Goal: Transaction & Acquisition: Download file/media

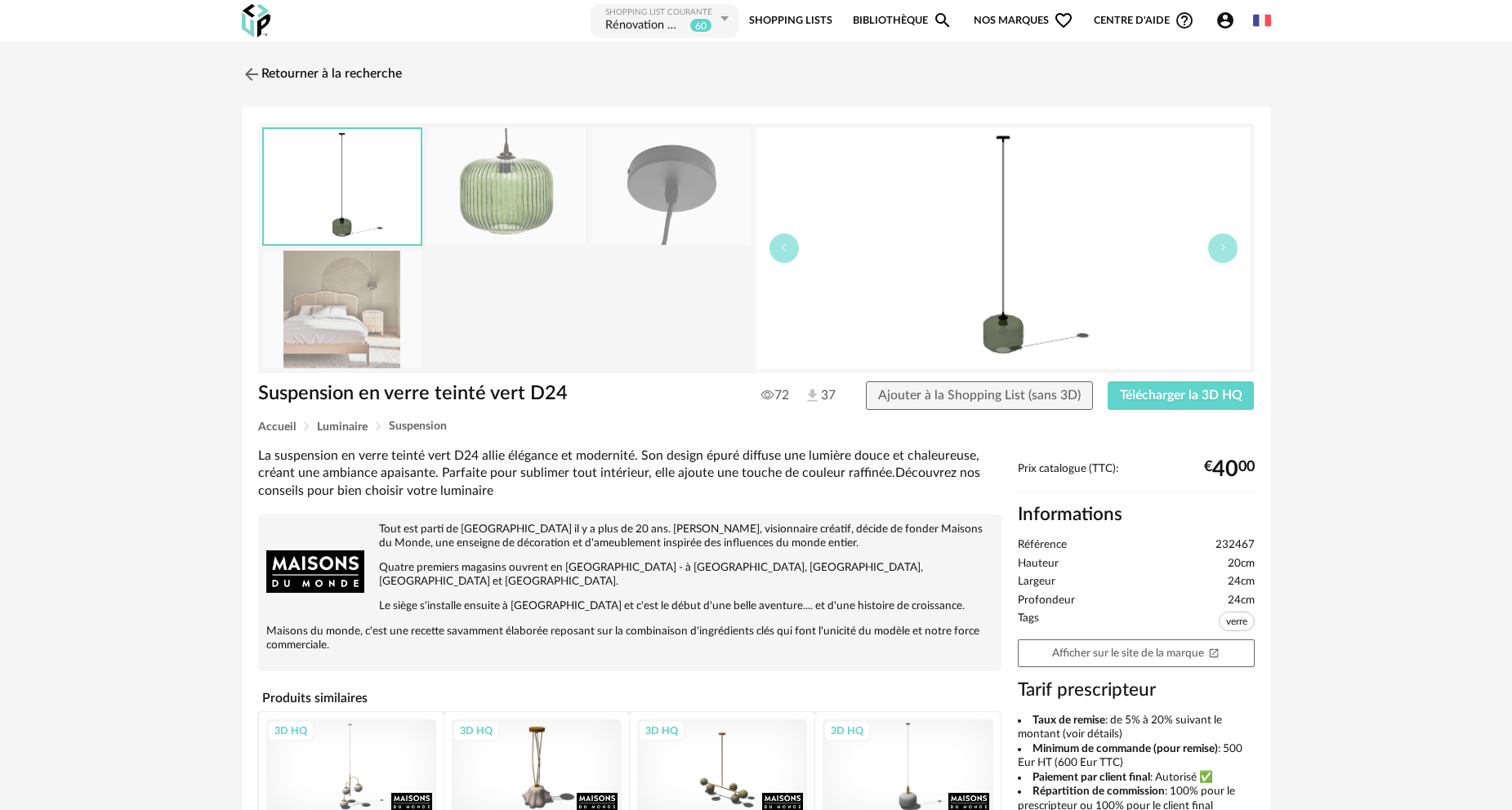
click at [901, 14] on link "Bibliothèque Magnify icon" at bounding box center [902, 21] width 100 height 37
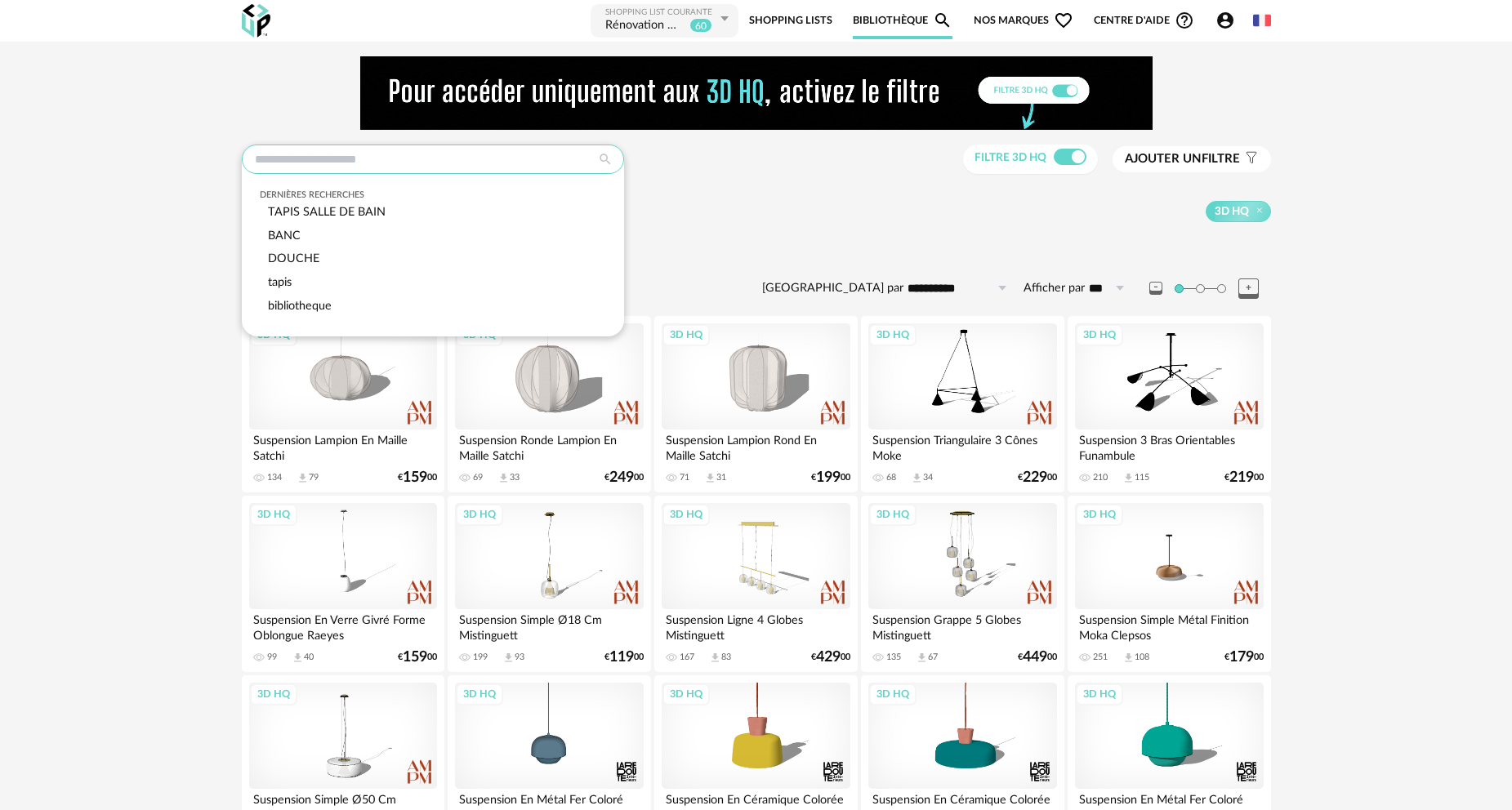
click at [395, 158] on input "text" at bounding box center [433, 159] width 382 height 30
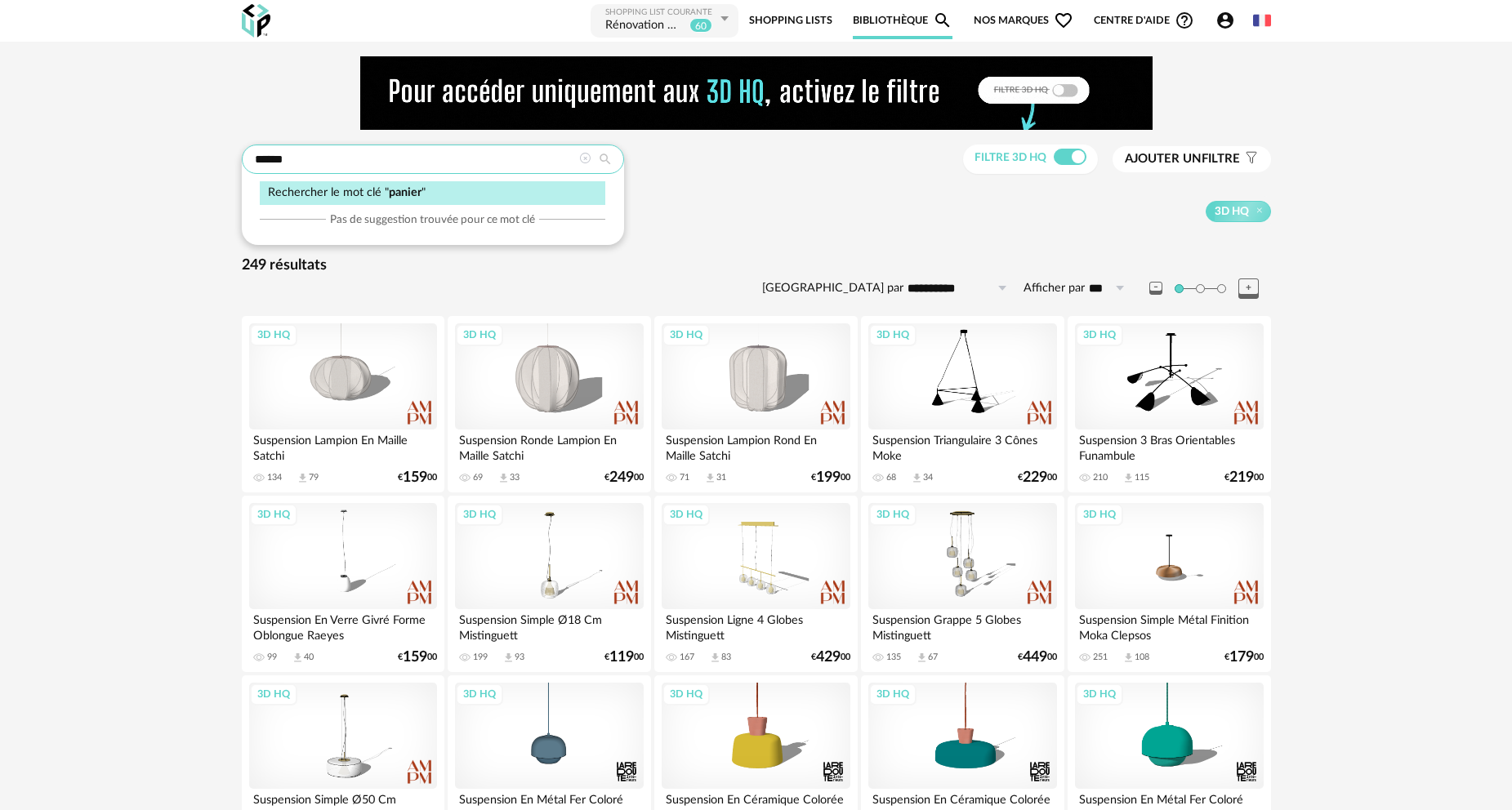
type input "******"
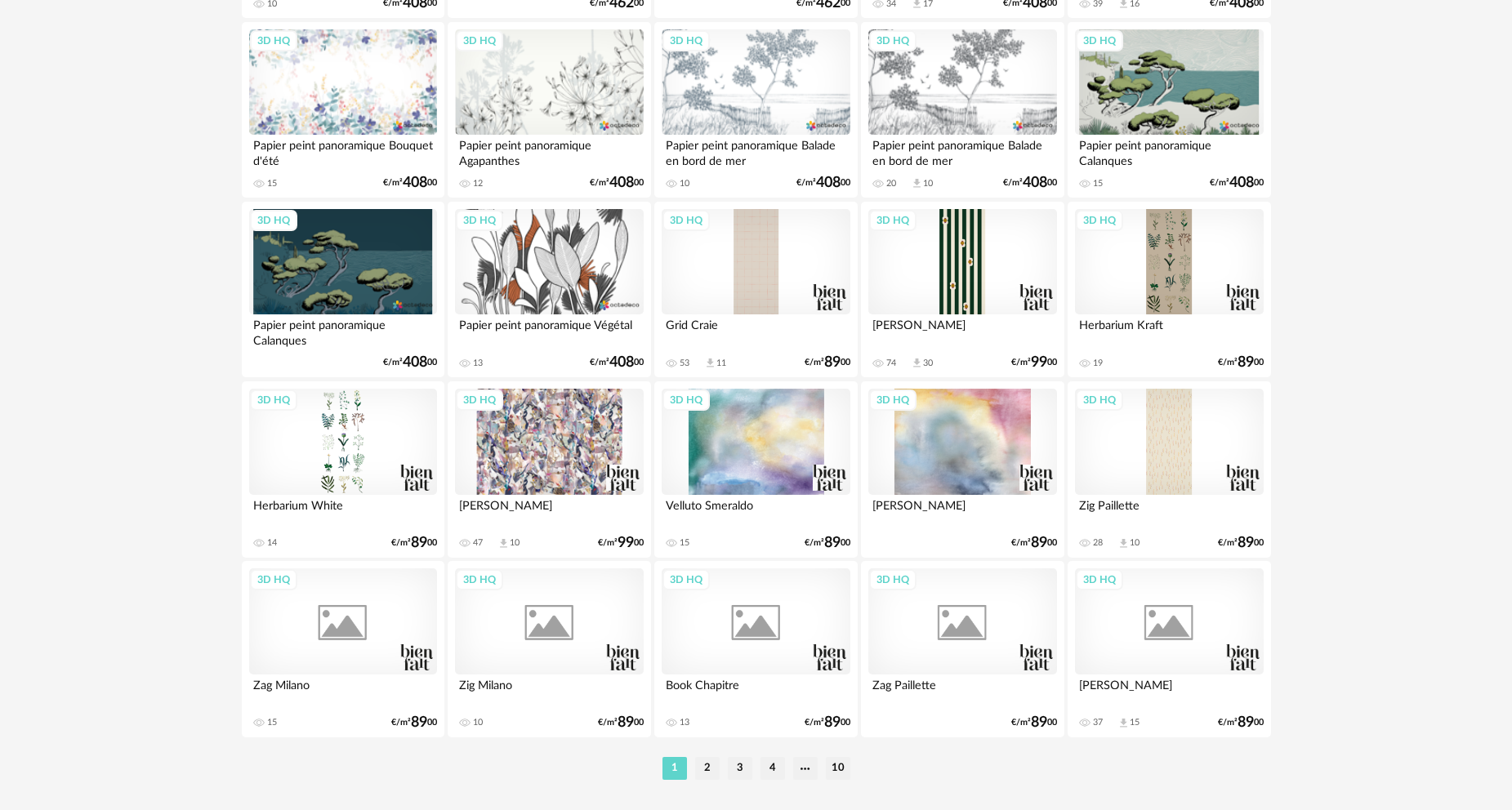
scroll to position [3208, 0]
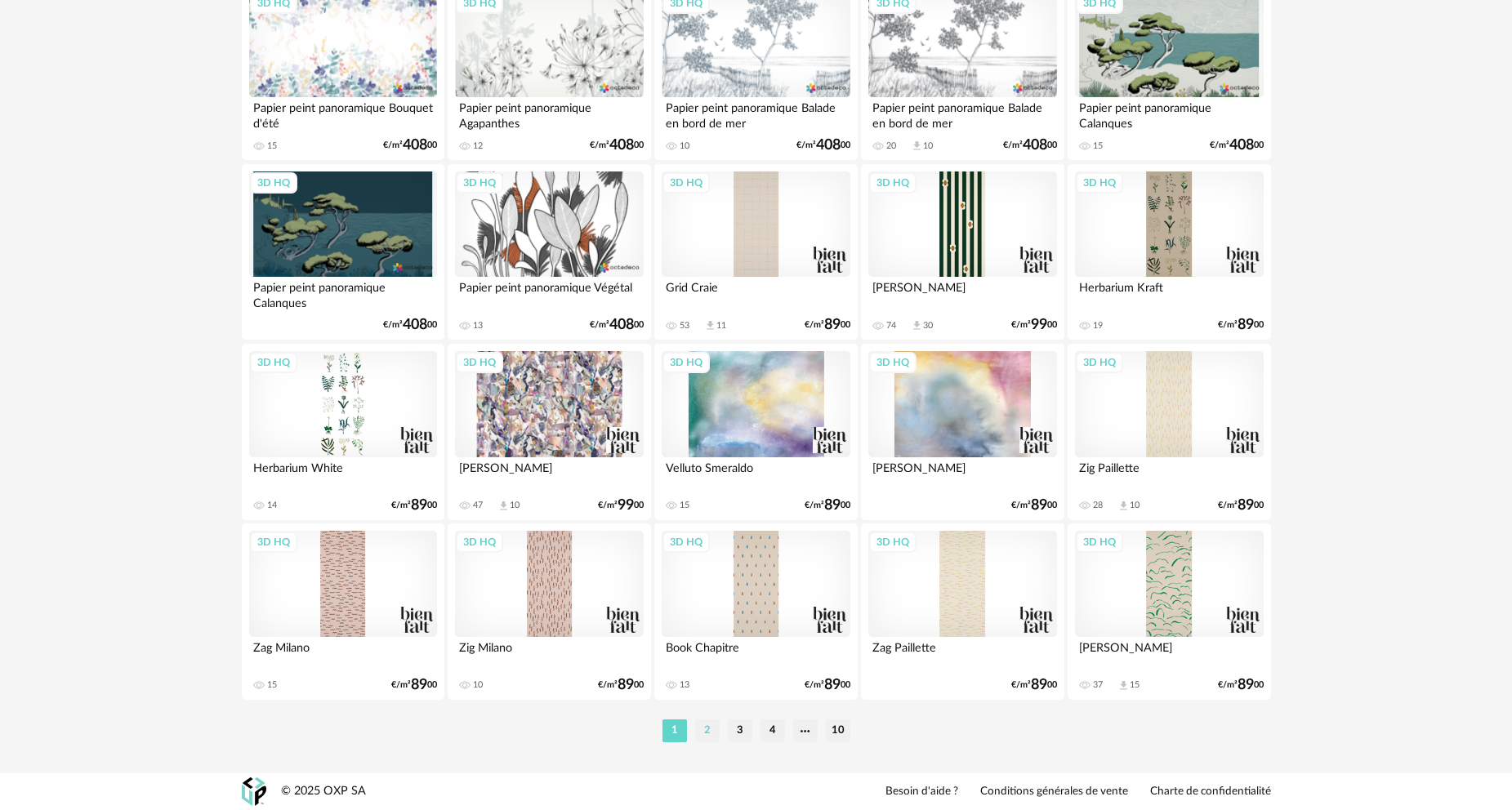
click at [709, 734] on li "2" at bounding box center [706, 730] width 24 height 22
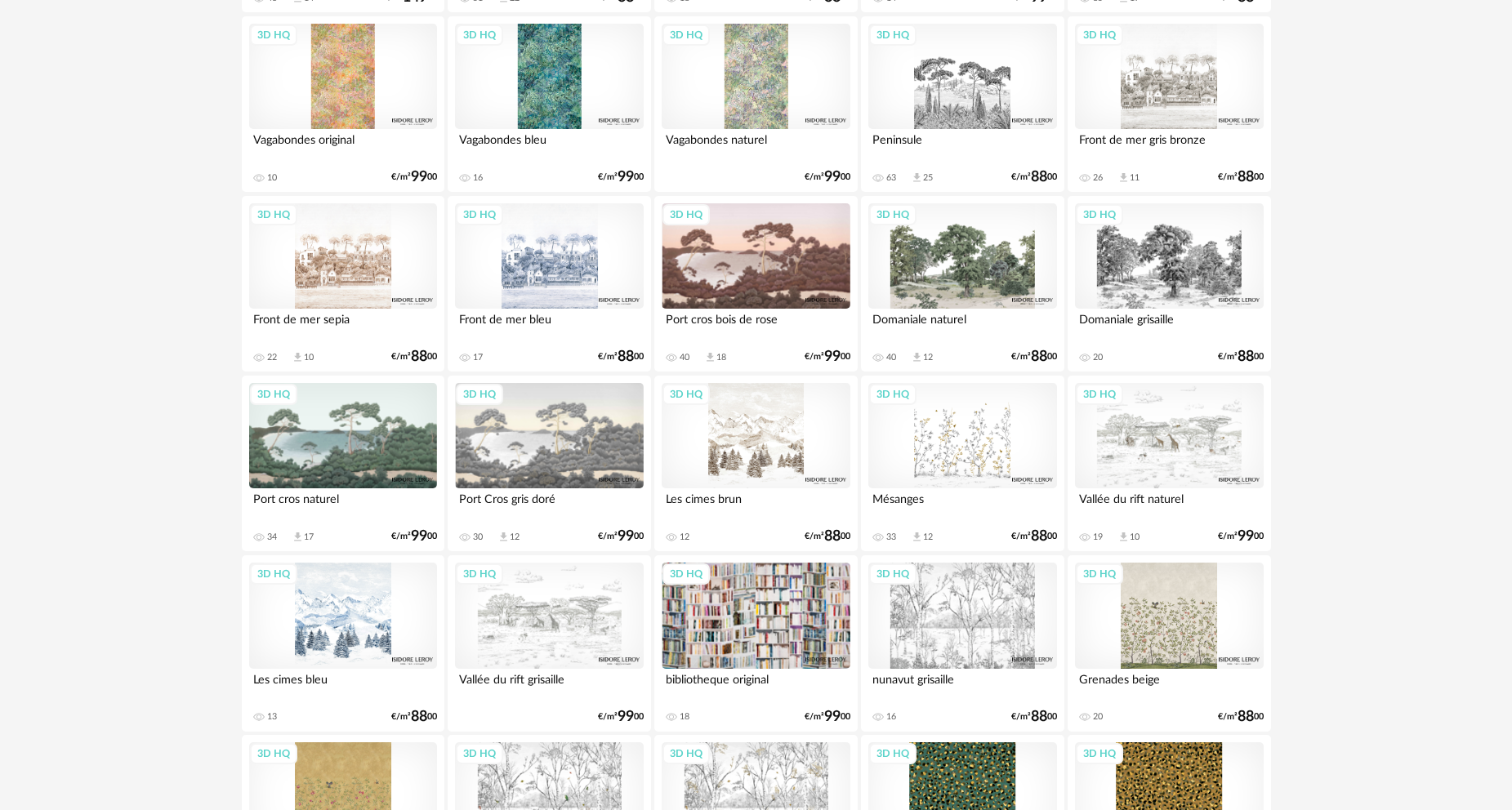
scroll to position [3208, 0]
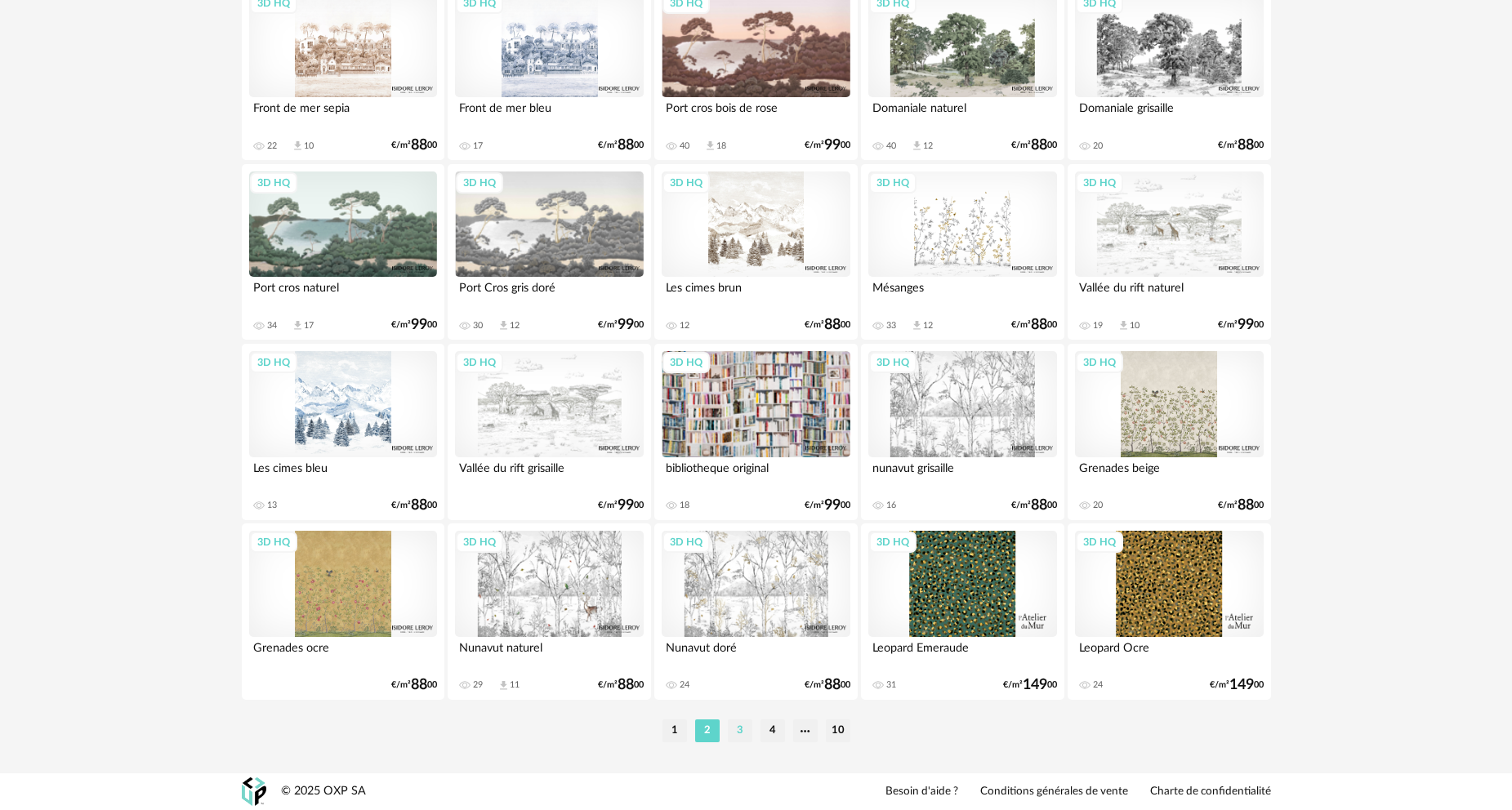
click at [741, 727] on li "3" at bounding box center [739, 730] width 24 height 22
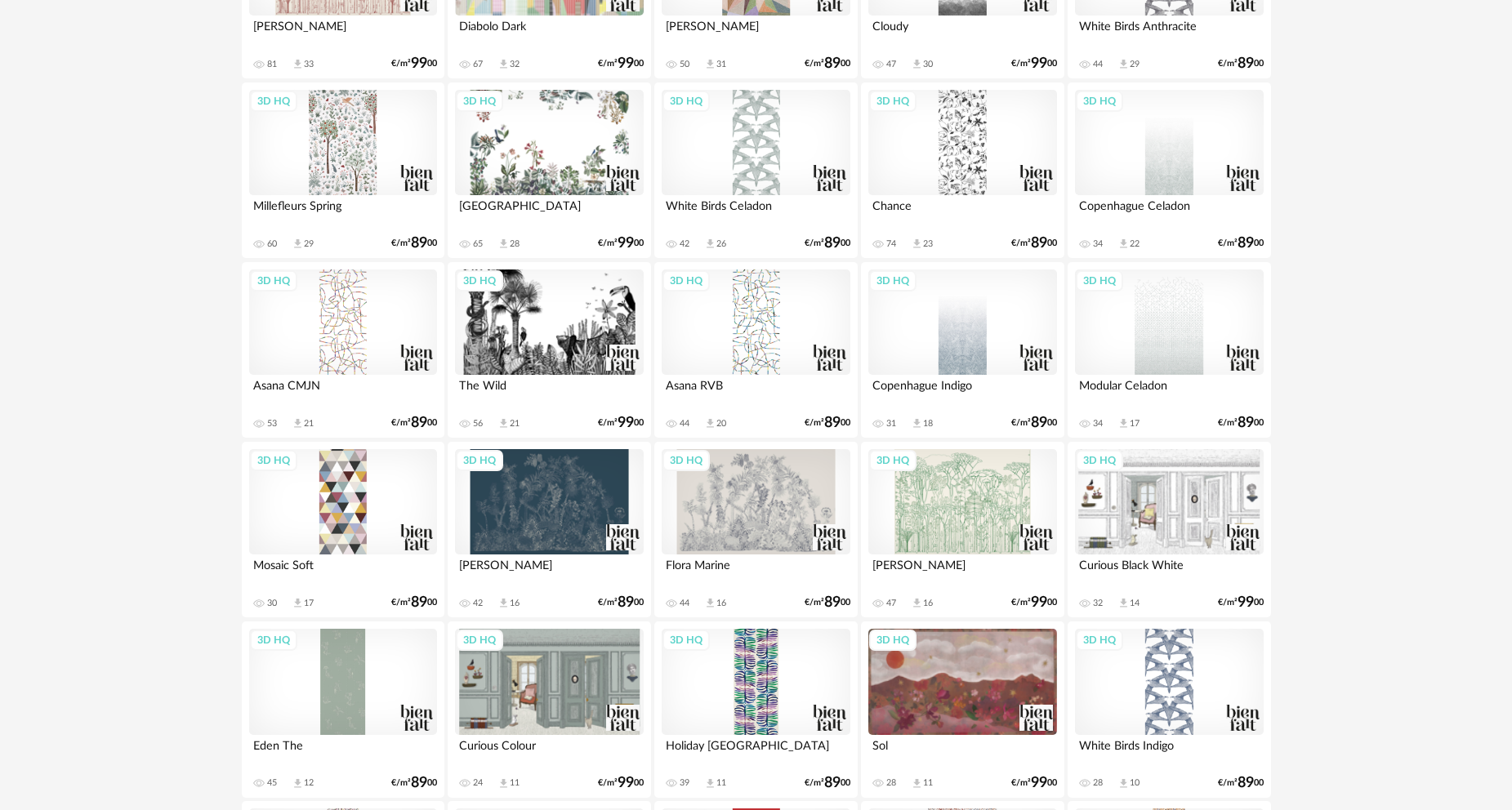
scroll to position [3208, 0]
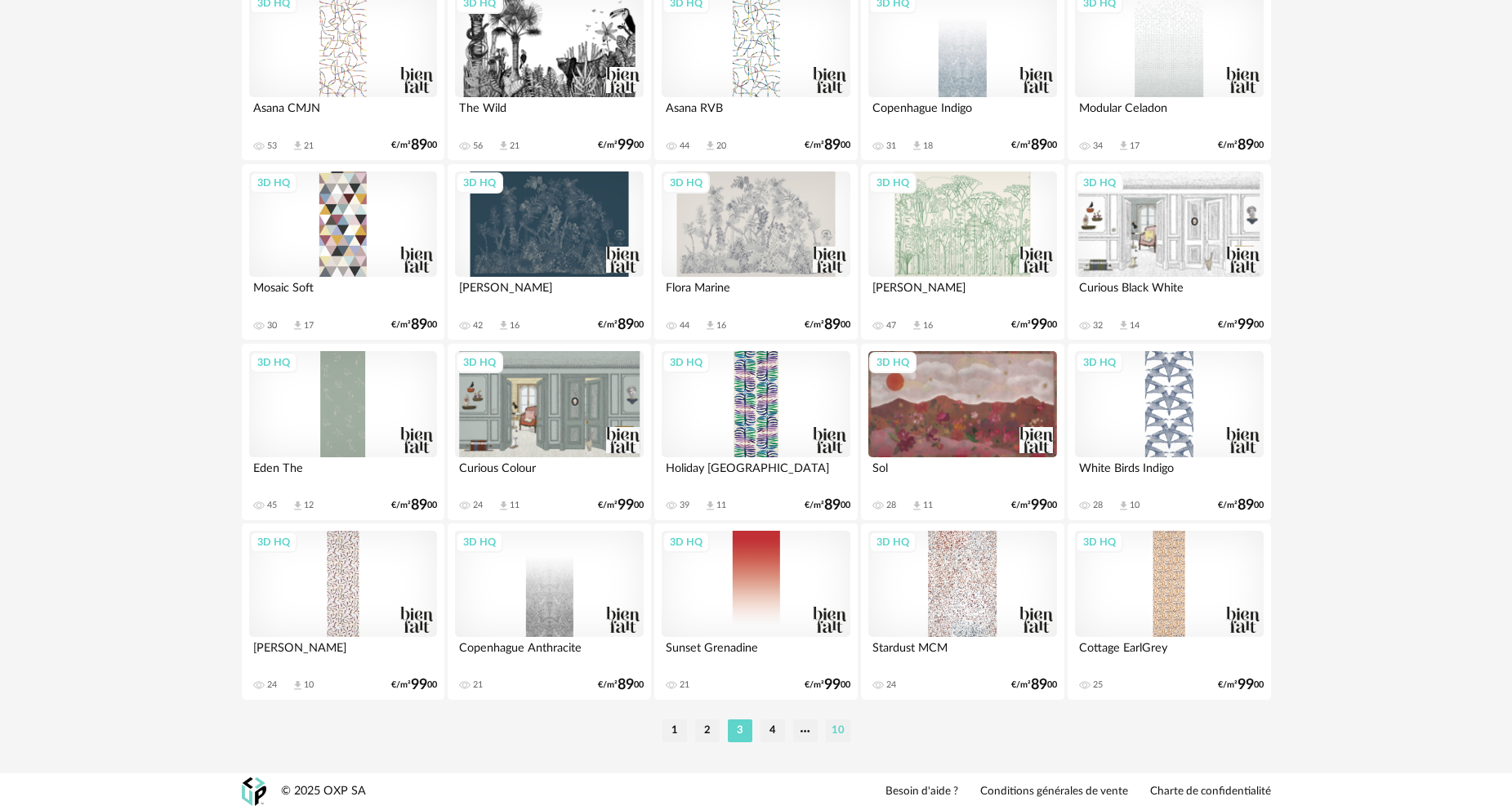
click at [837, 732] on li "10" at bounding box center [837, 730] width 24 height 22
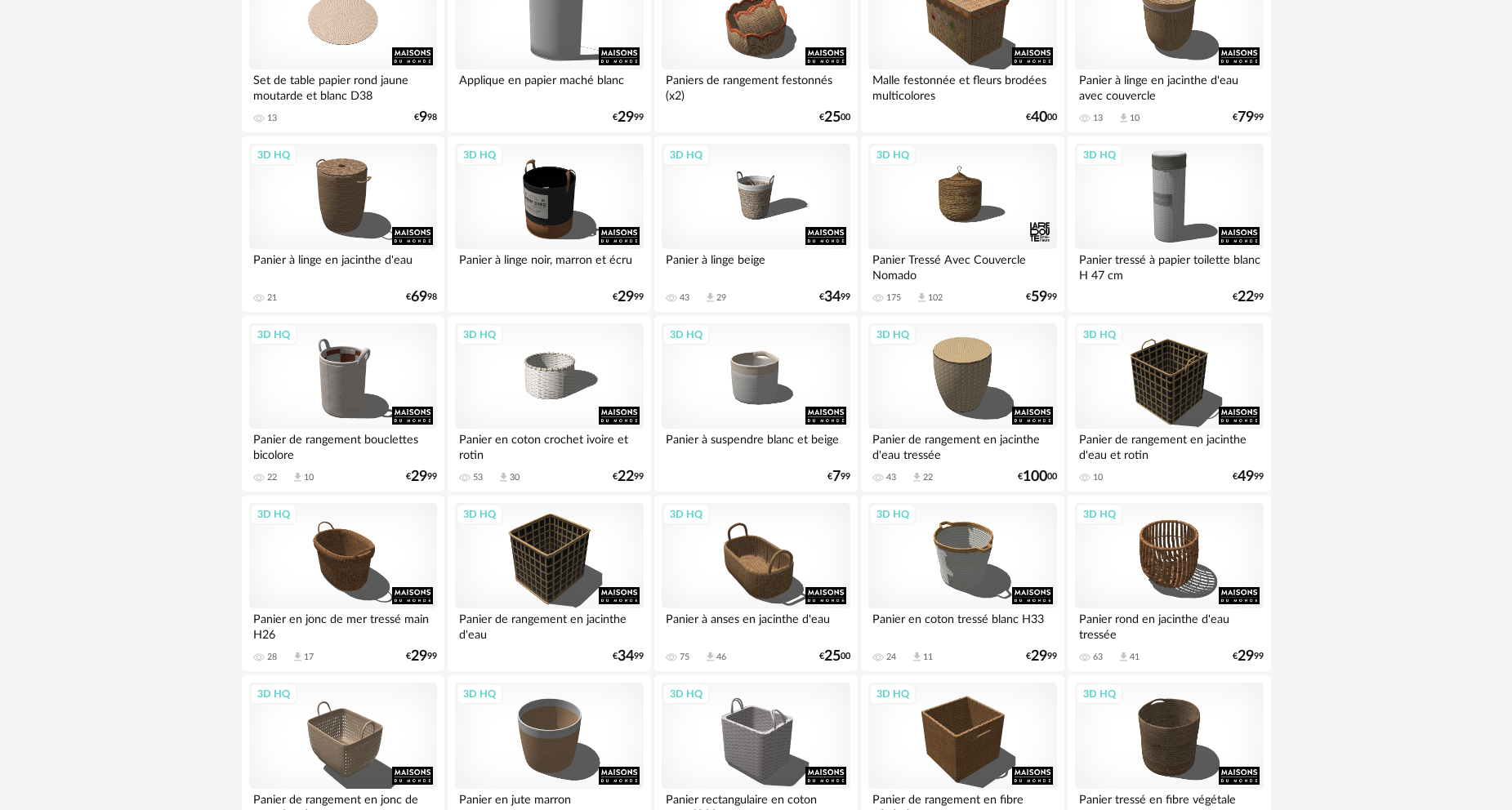
scroll to position [898, 0]
click at [770, 200] on div "3D HQ" at bounding box center [755, 198] width 188 height 106
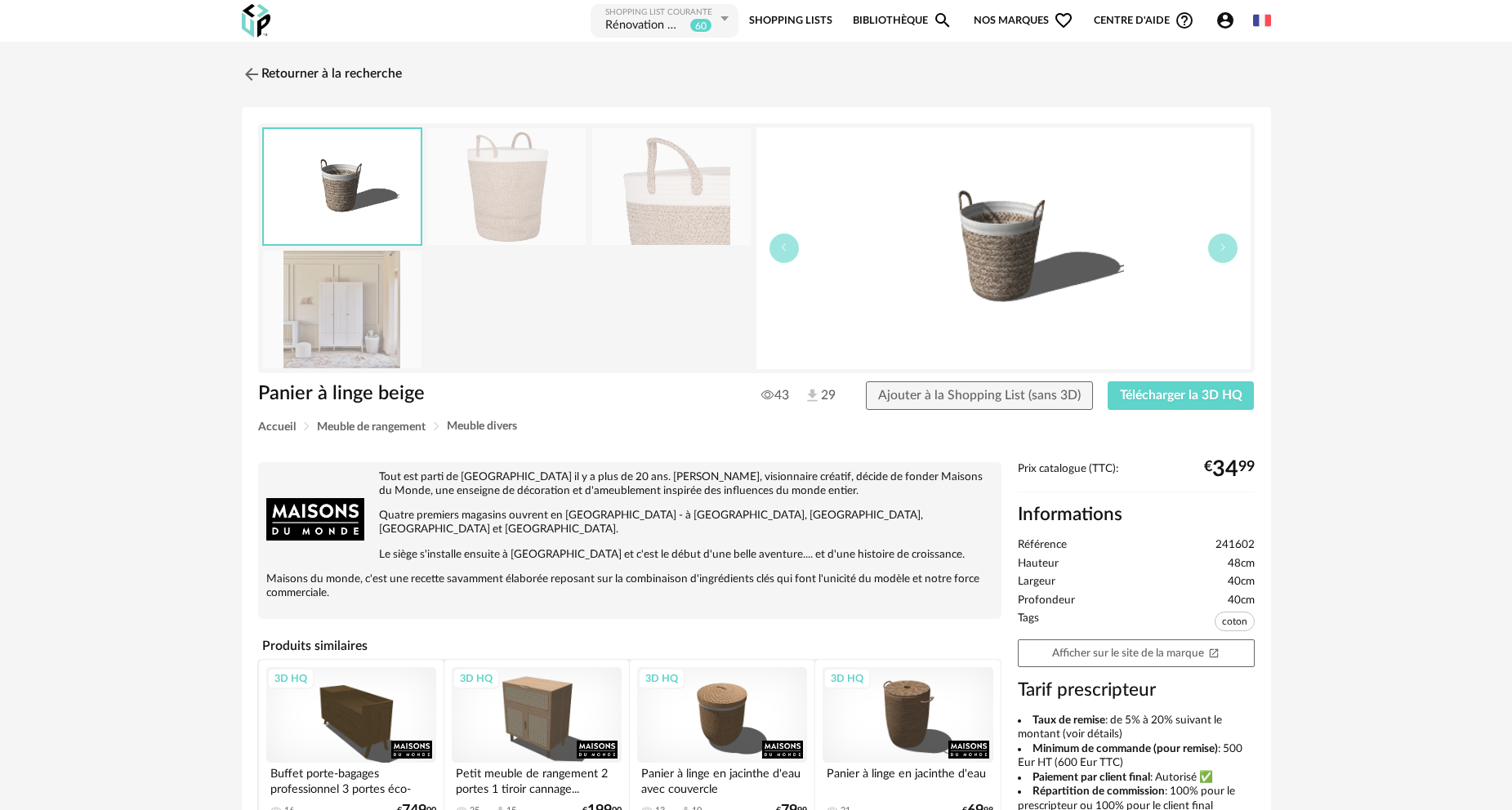
click at [385, 327] on img at bounding box center [342, 310] width 158 height 117
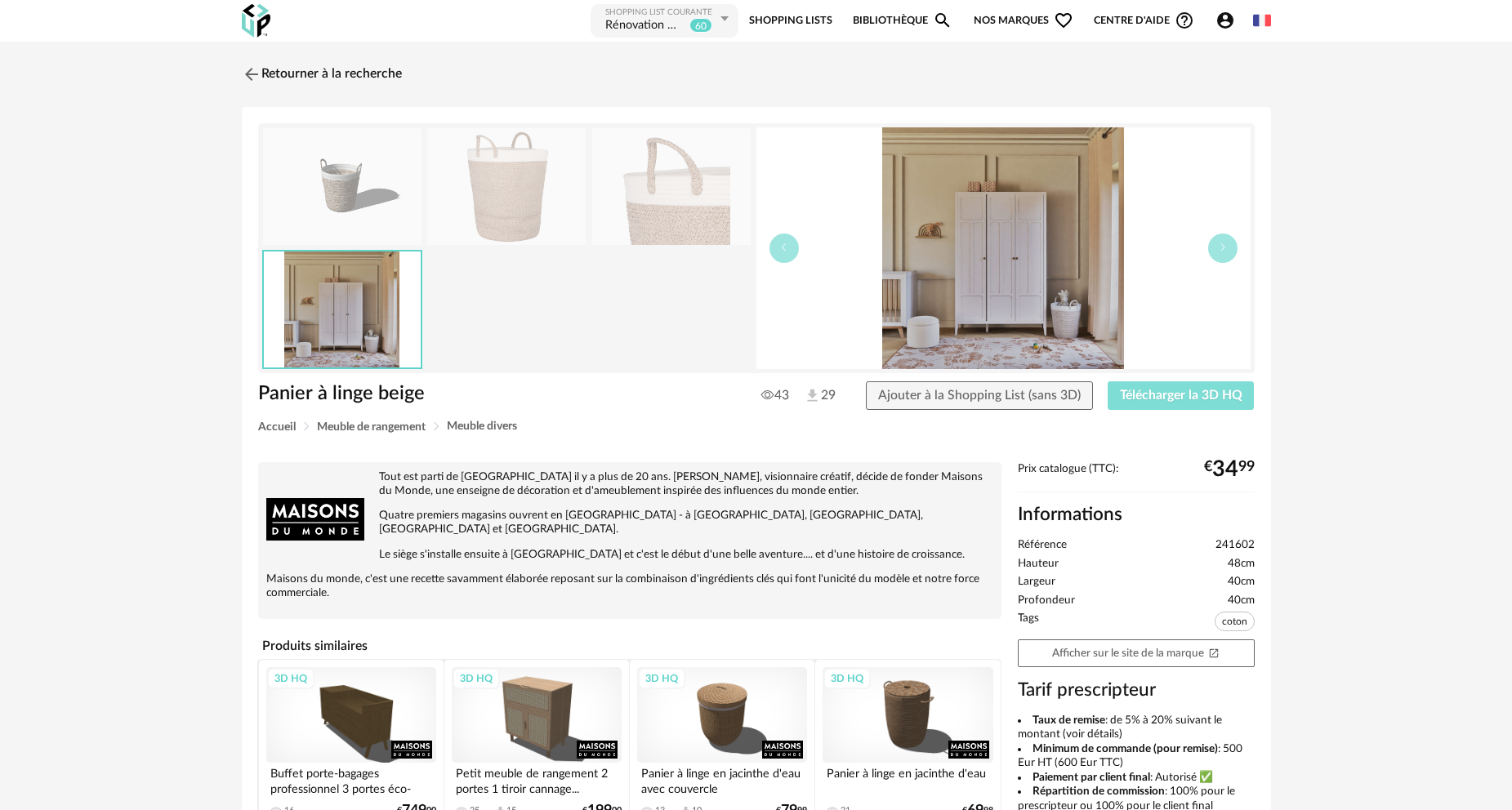
click at [1166, 392] on span "Télécharger la 3D HQ" at bounding box center [1181, 395] width 122 height 14
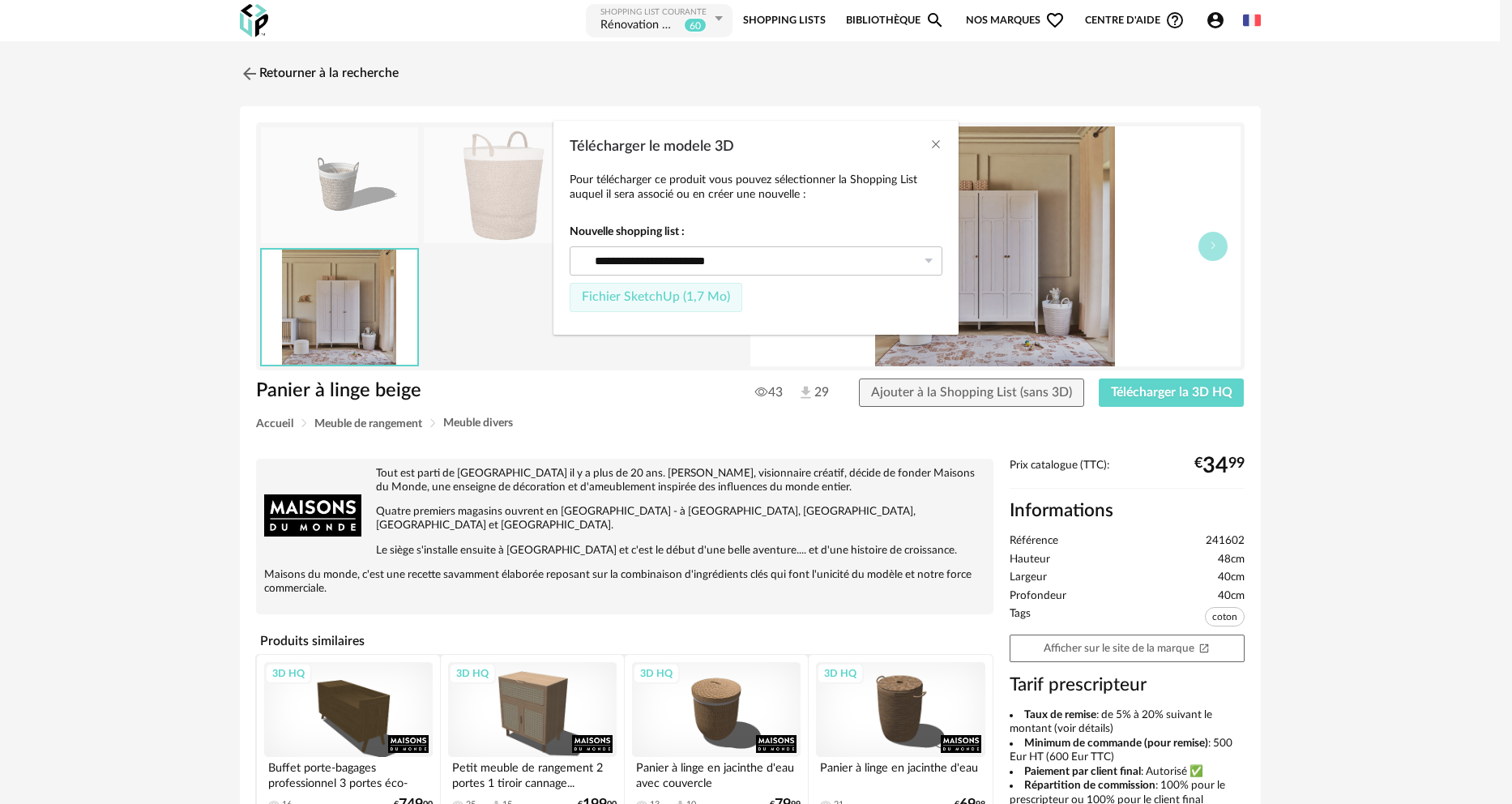
click at [692, 302] on span "Fichier SketchUp (1,7 Mo)" at bounding box center [656, 297] width 148 height 13
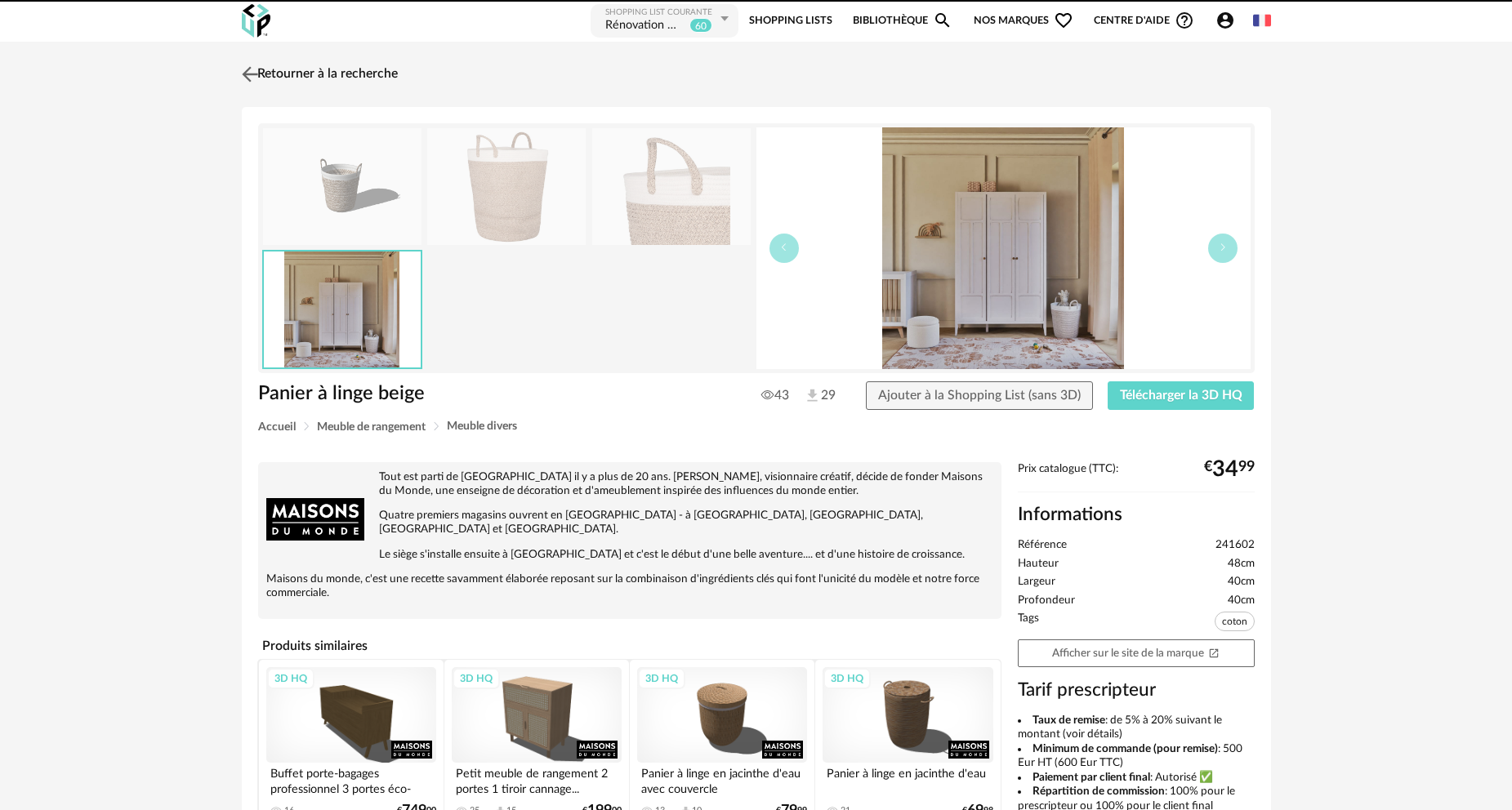
click at [328, 71] on link "Retourner à la recherche" at bounding box center [318, 75] width 160 height 36
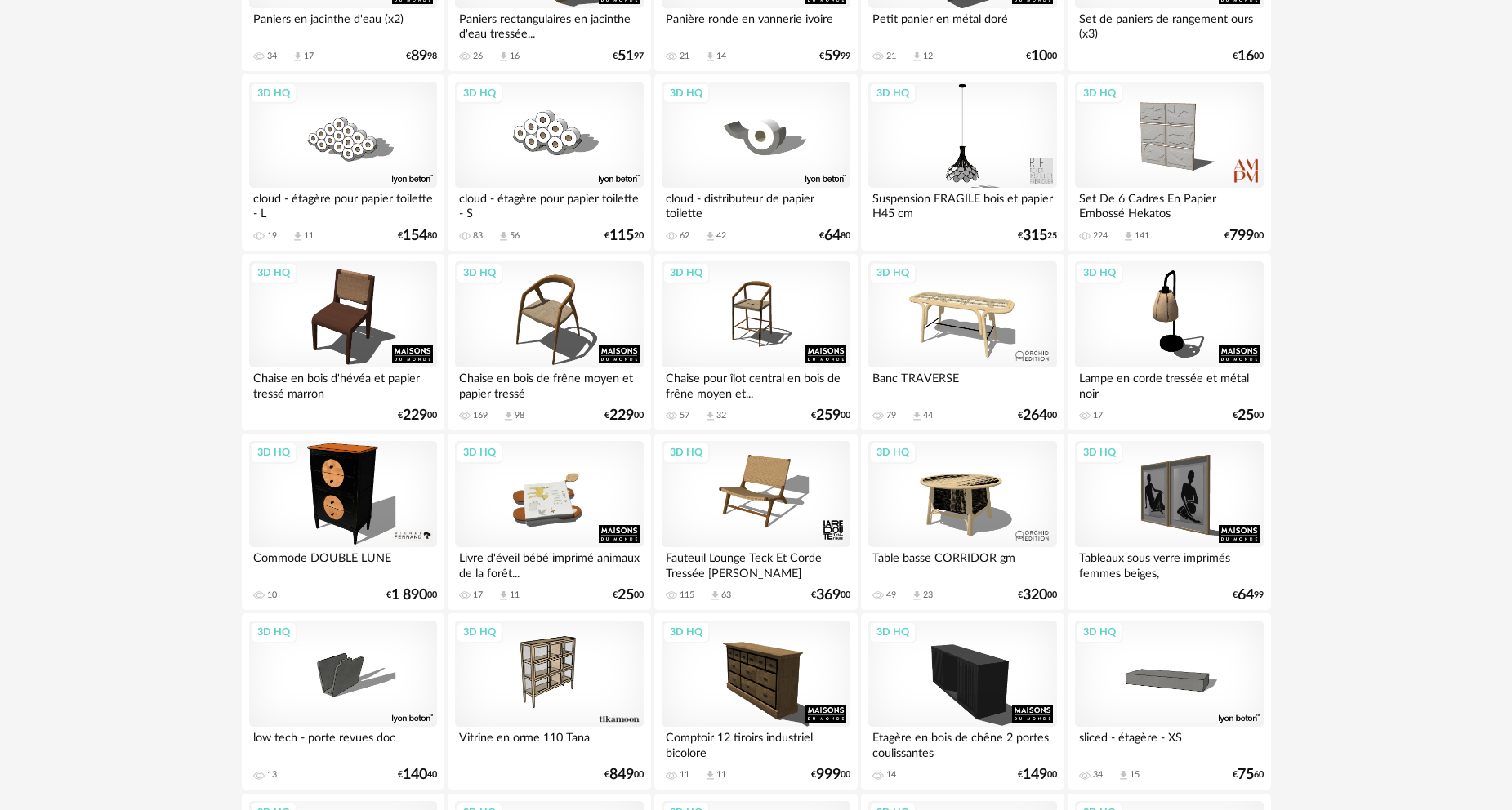
scroll to position [1878, 0]
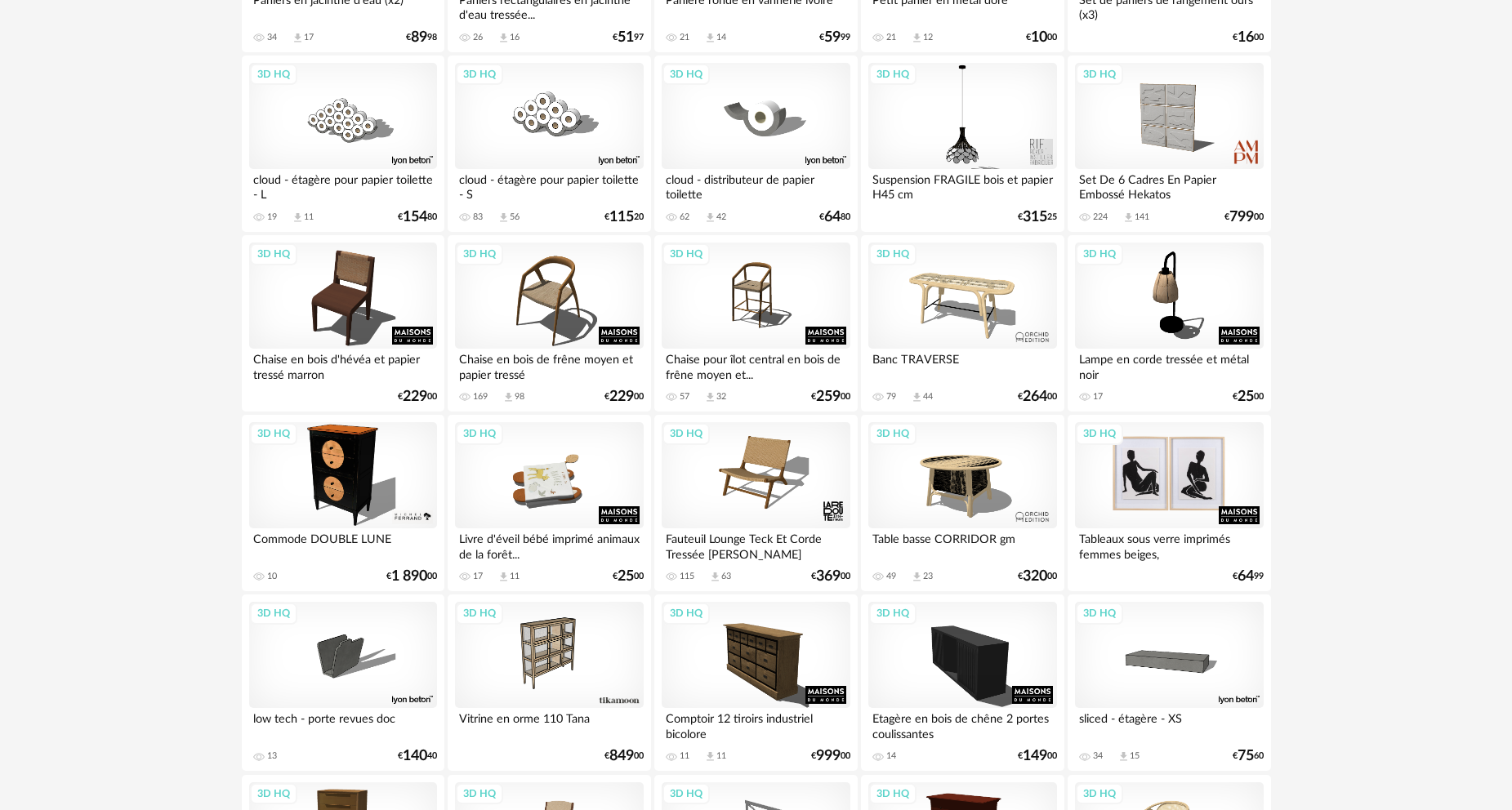
click at [1161, 476] on div "3D HQ" at bounding box center [1168, 475] width 188 height 106
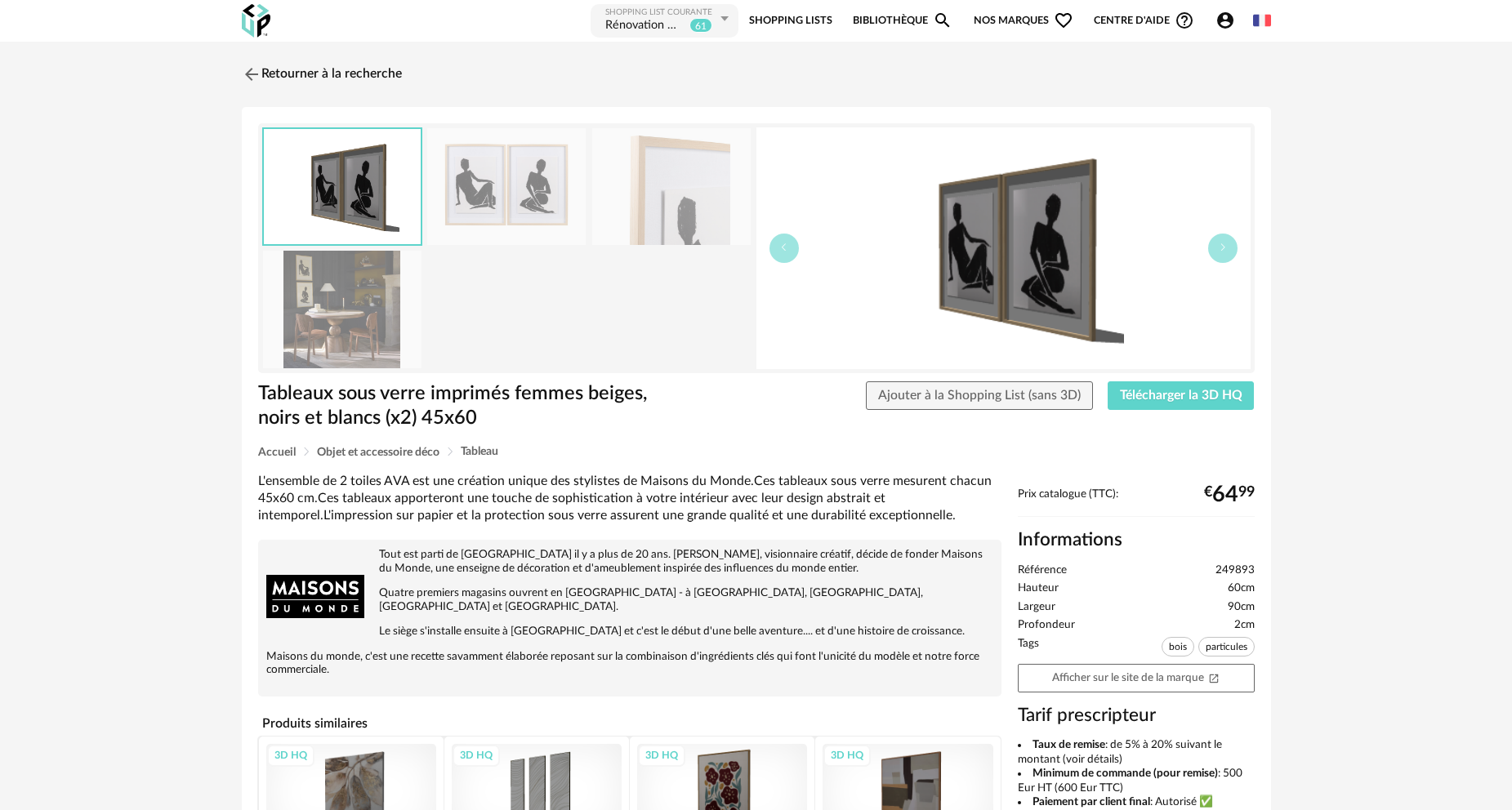
click at [511, 186] on img at bounding box center [507, 186] width 158 height 117
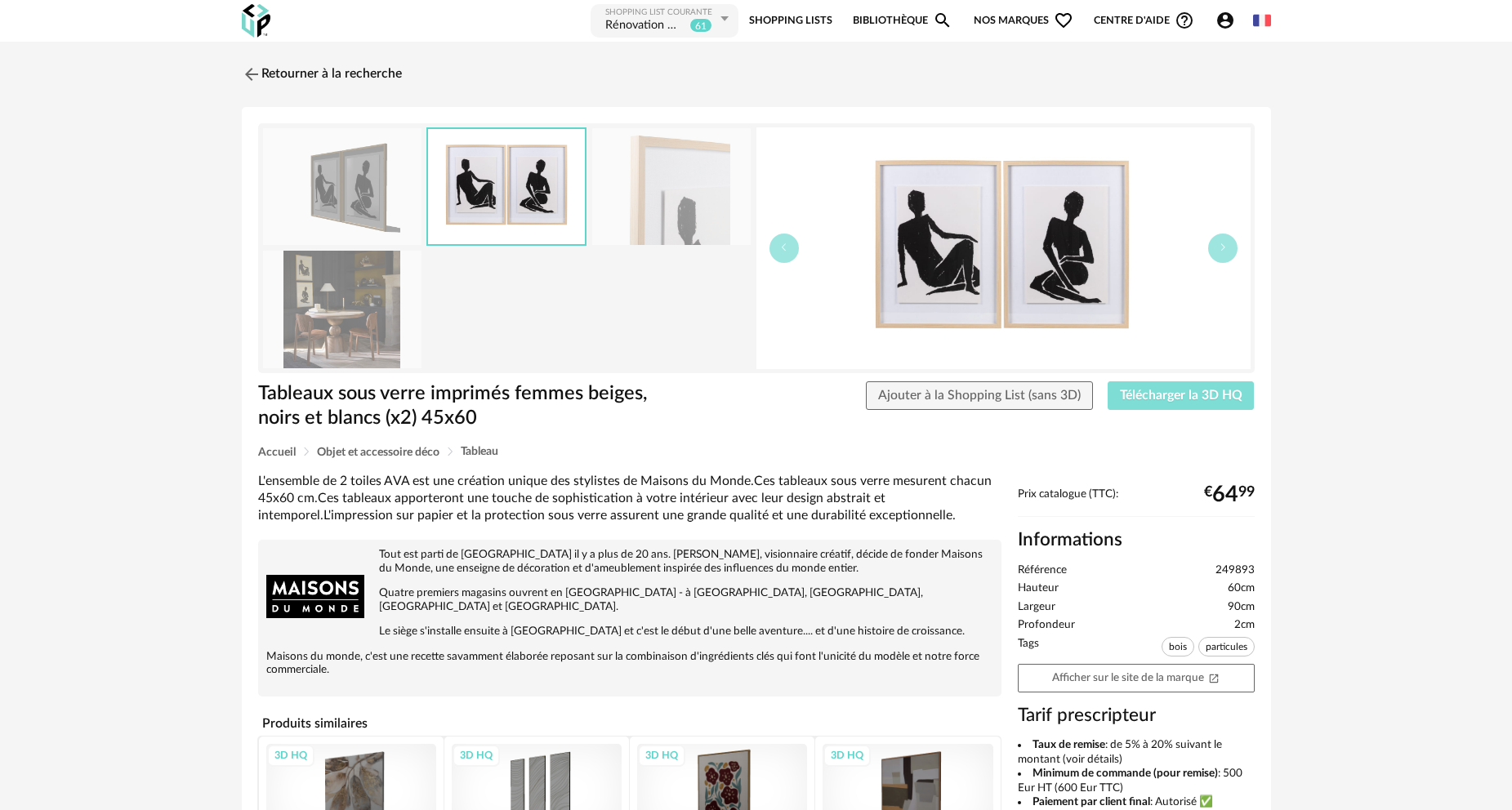
click at [1180, 395] on span "Télécharger la 3D HQ" at bounding box center [1181, 395] width 122 height 14
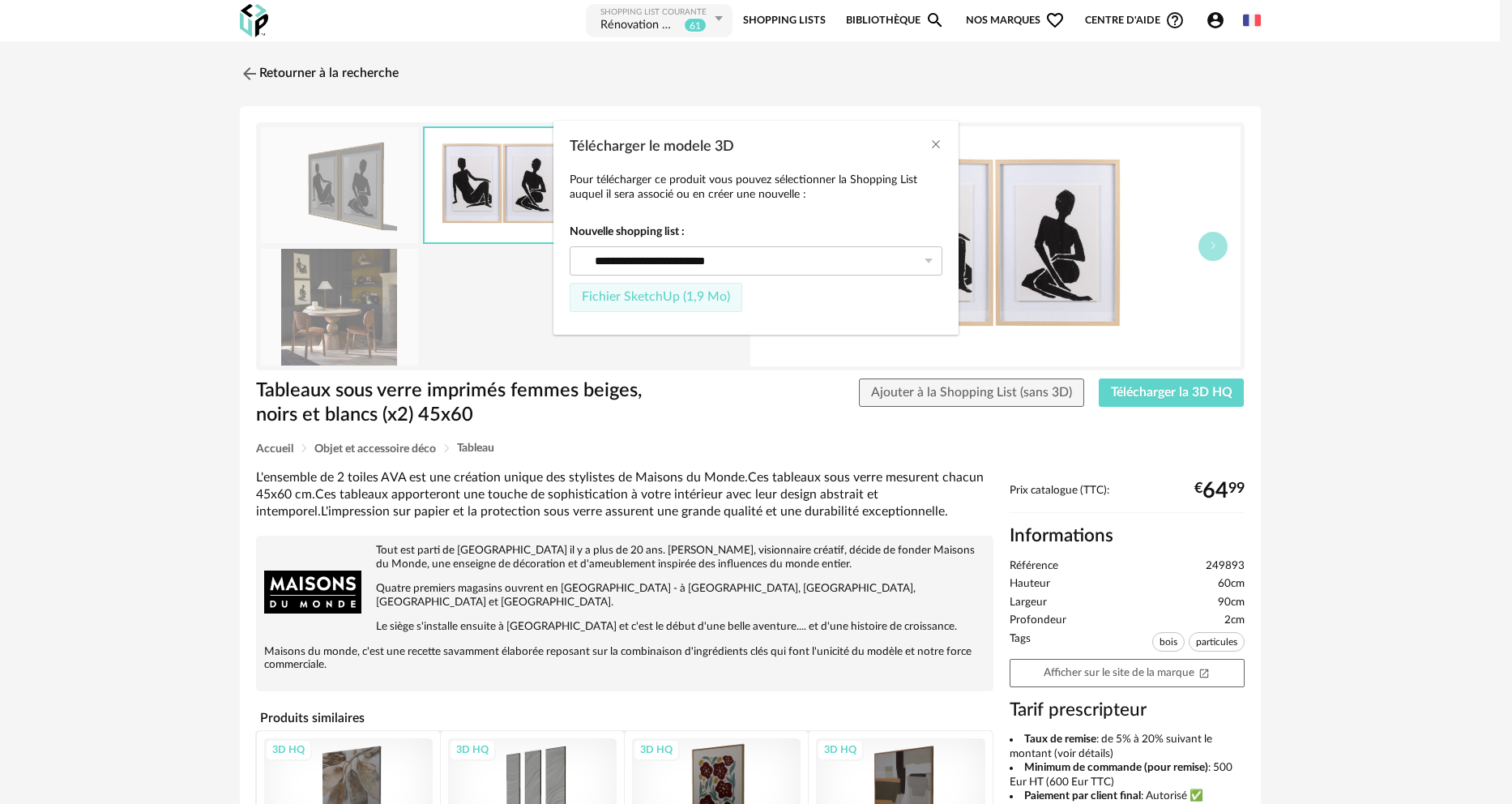
click at [683, 302] on span "Fichier SketchUp (1,9 Mo)" at bounding box center [656, 297] width 148 height 13
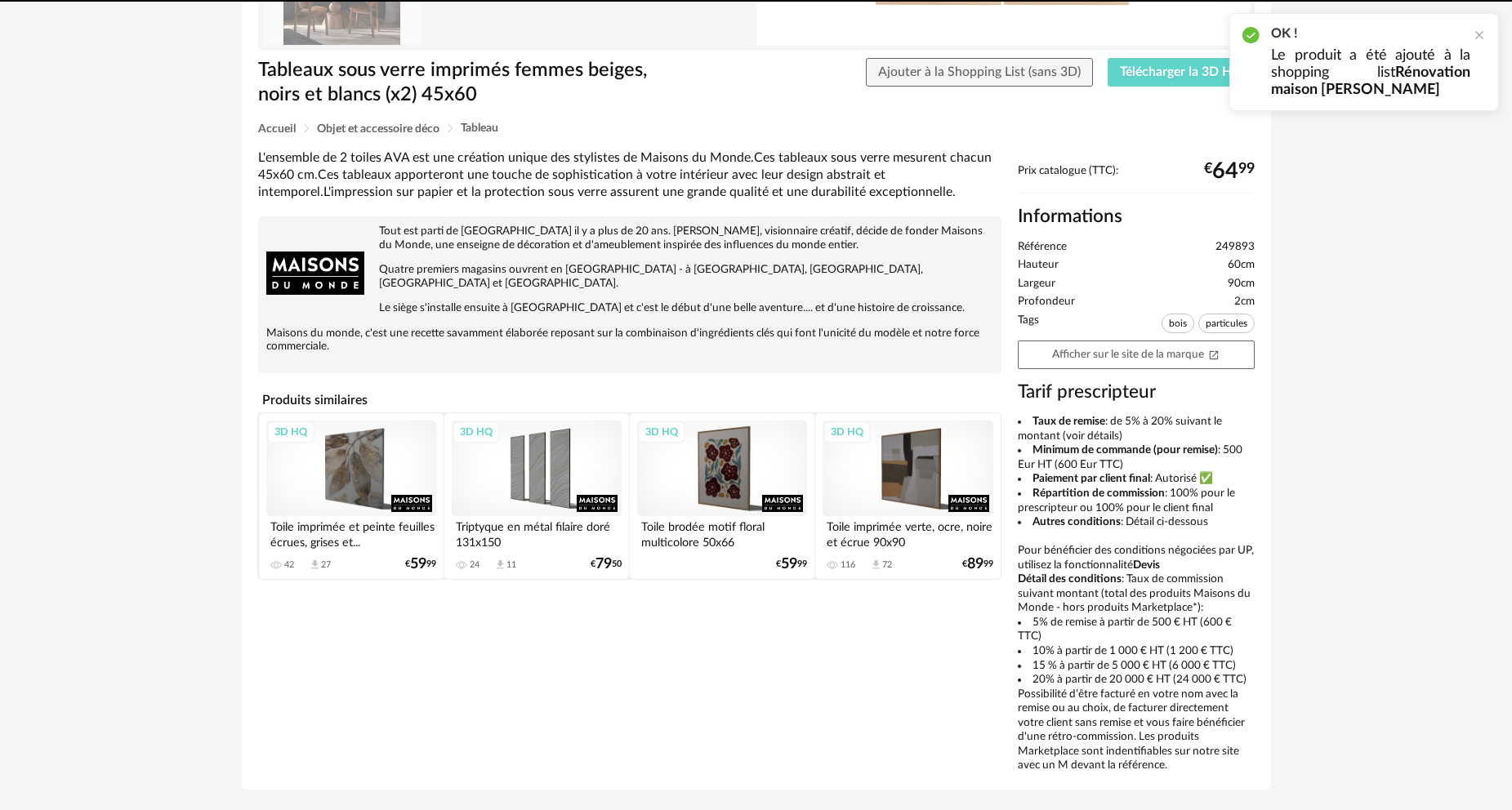
scroll to position [327, 0]
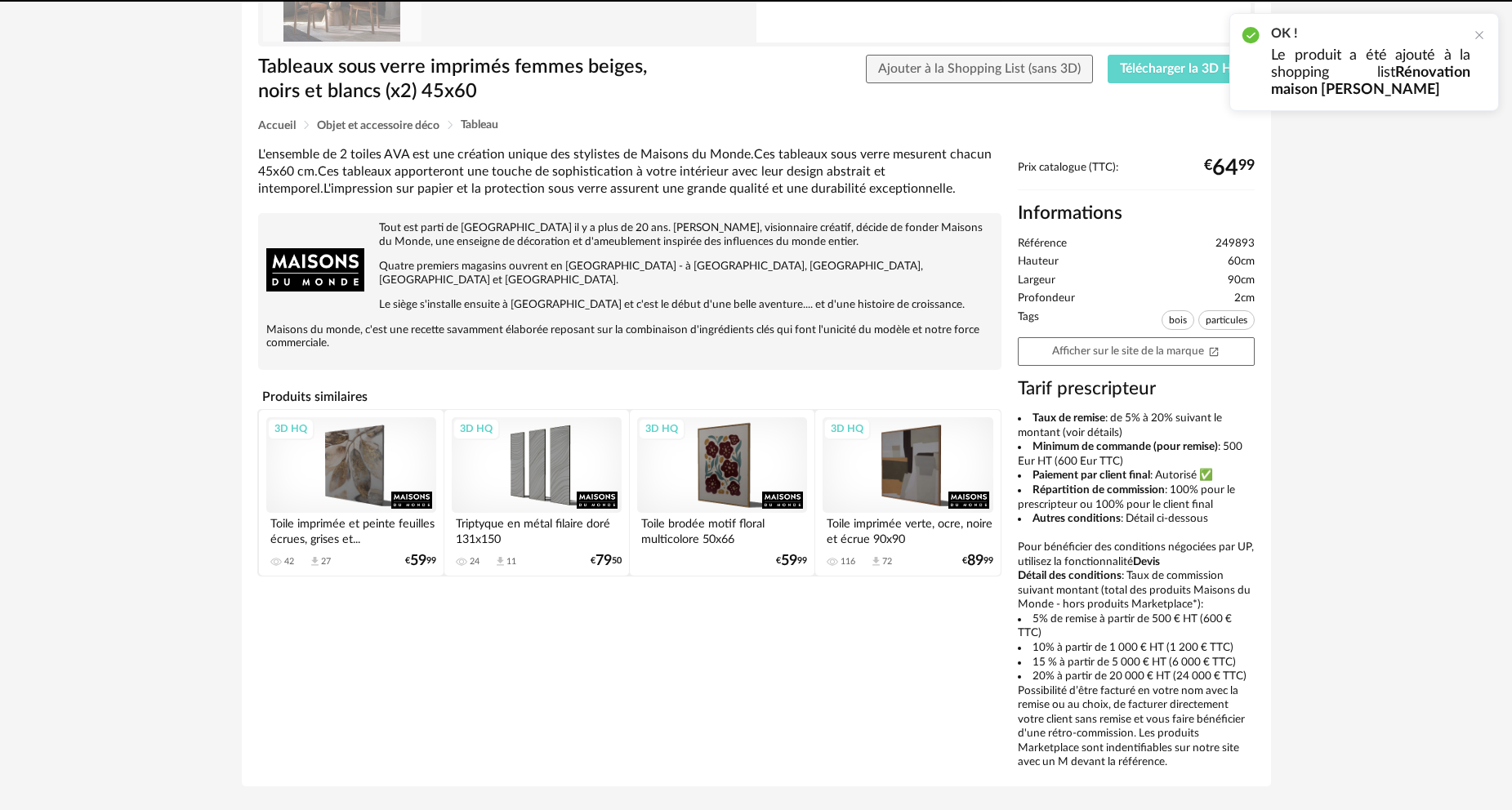
click at [557, 462] on div "3D HQ" at bounding box center [536, 465] width 170 height 95
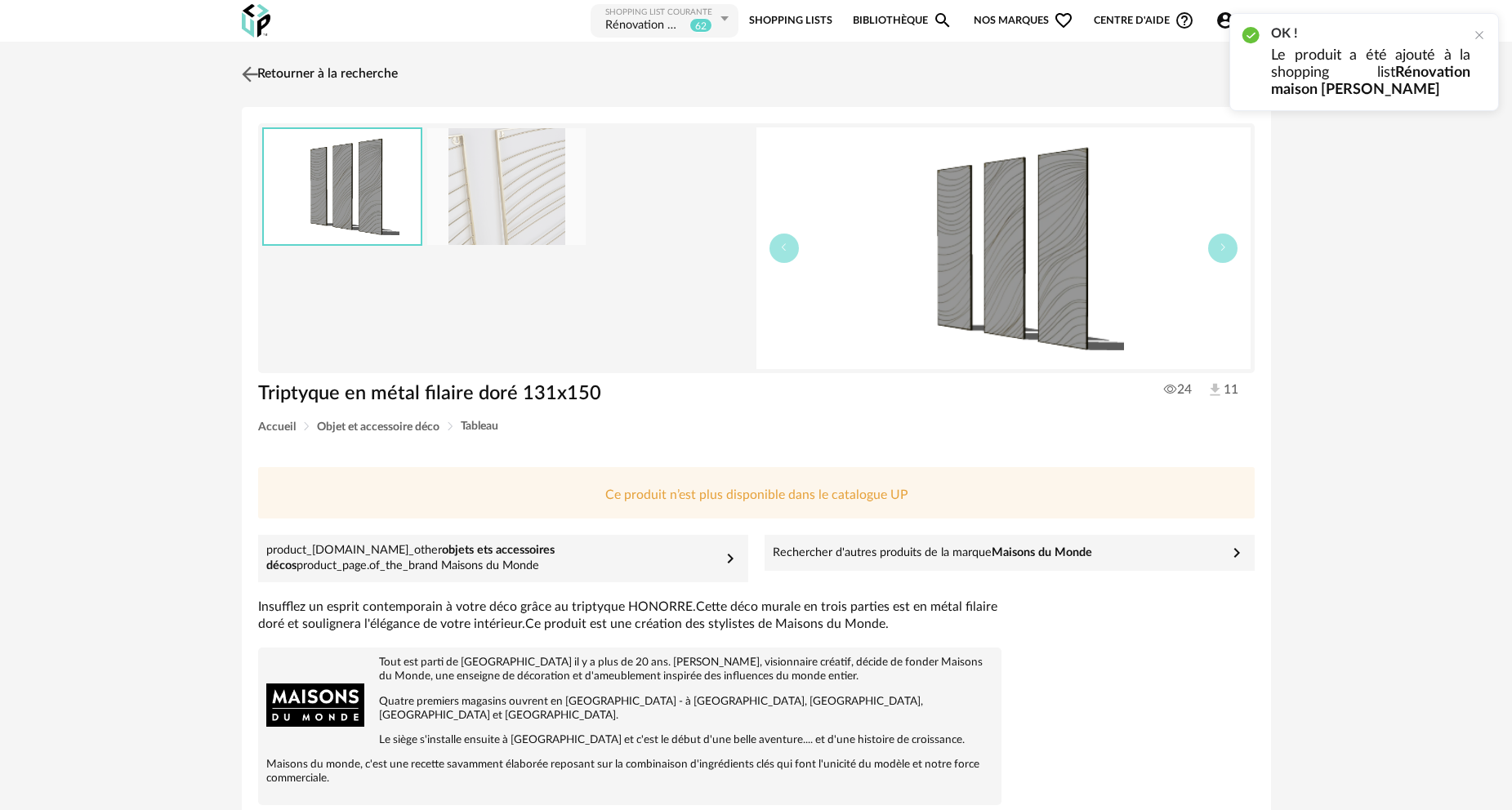
click at [368, 71] on link "Retourner à la recherche" at bounding box center [318, 75] width 160 height 36
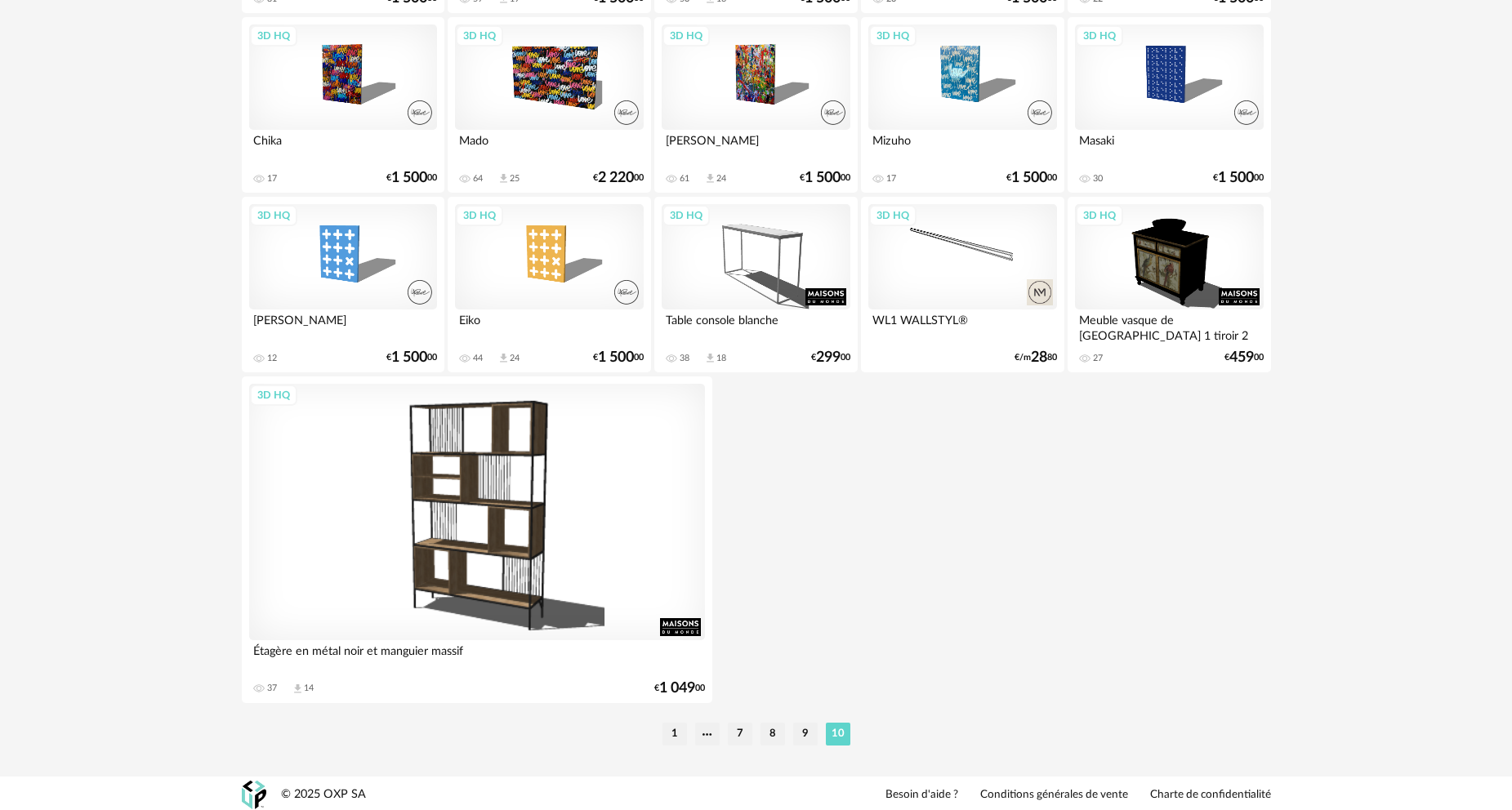
scroll to position [3179, 0]
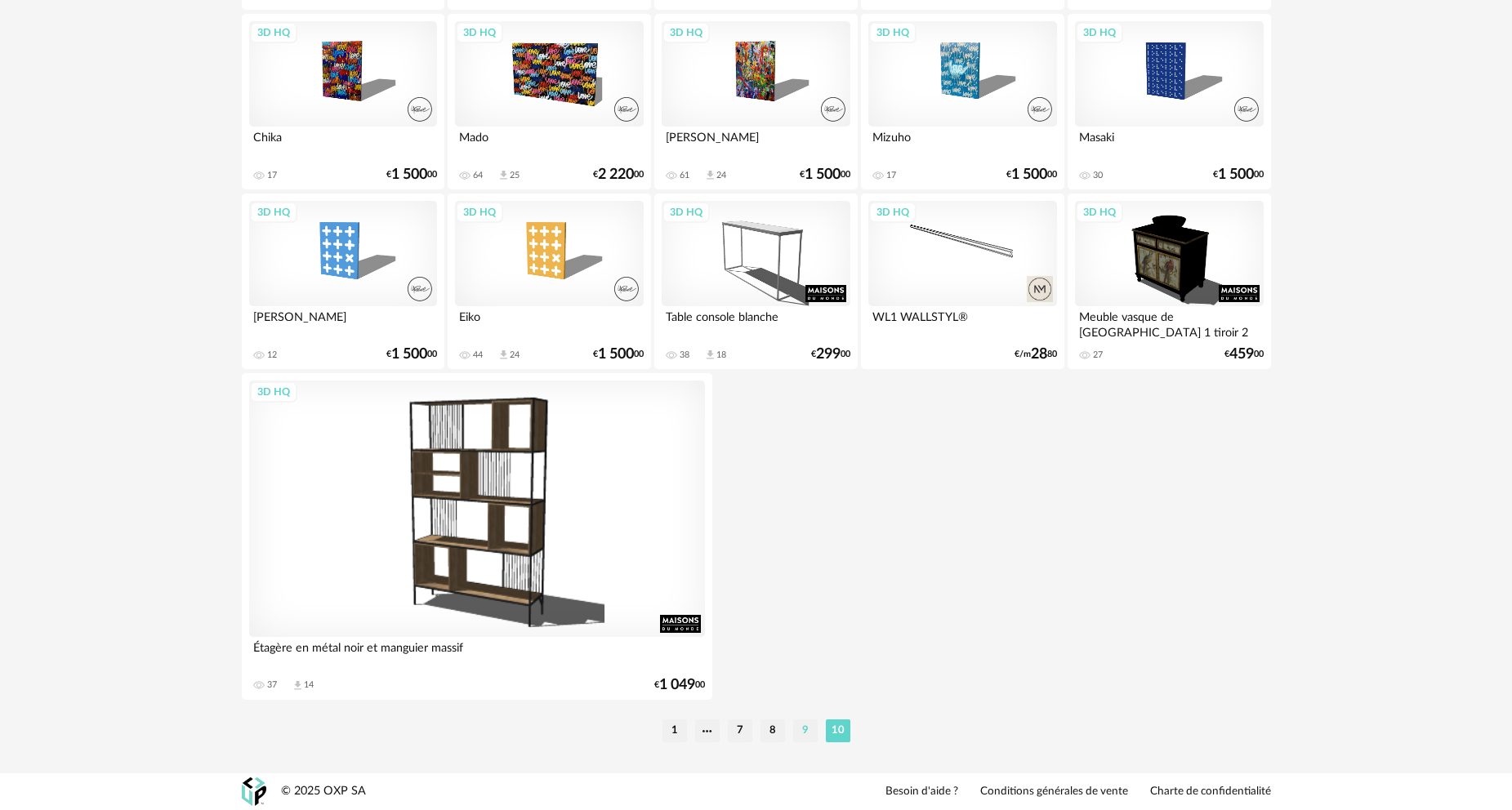
click at [802, 731] on li "9" at bounding box center [805, 730] width 24 height 22
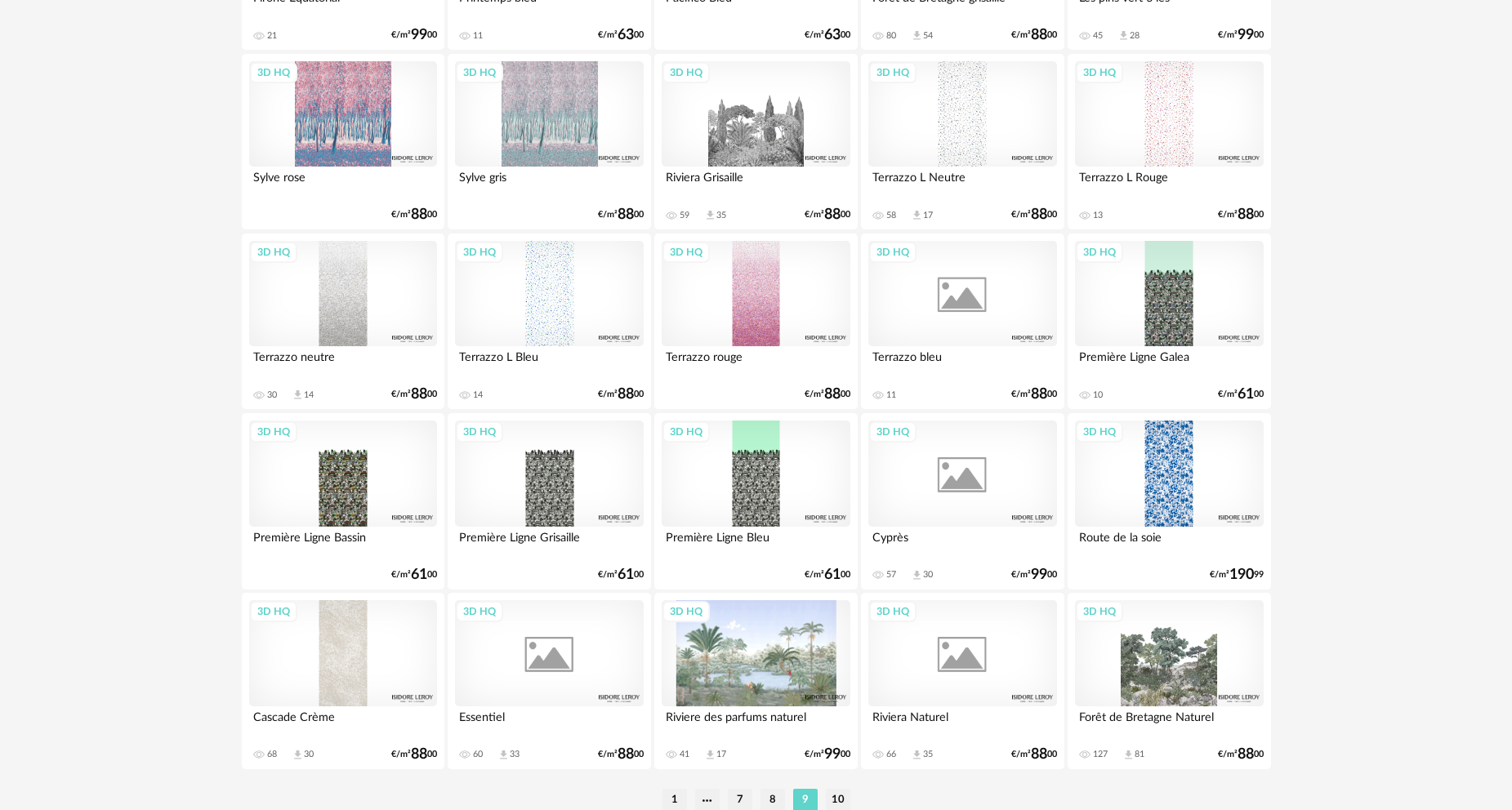
scroll to position [3208, 0]
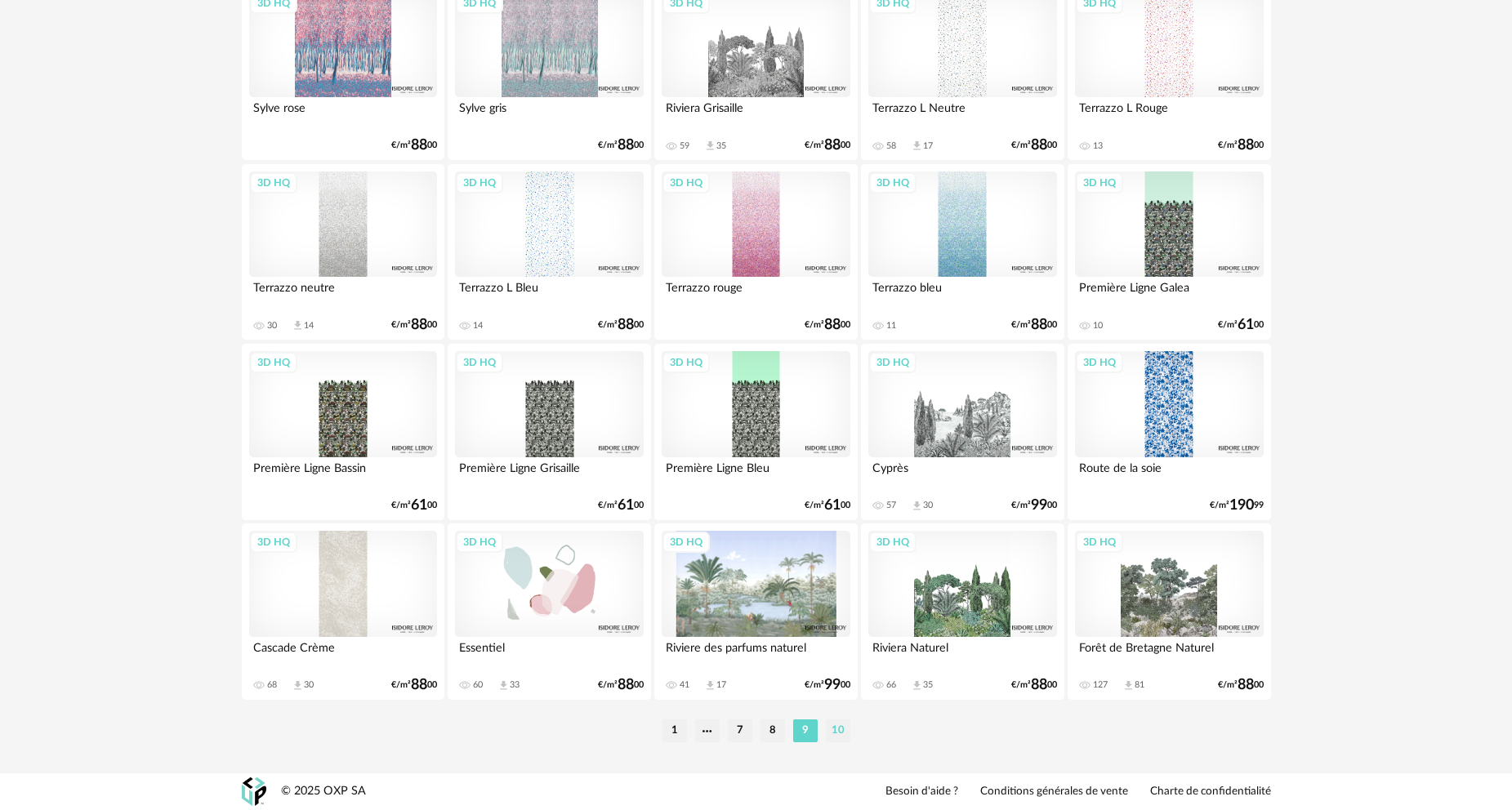
click at [839, 731] on li "10" at bounding box center [837, 730] width 24 height 22
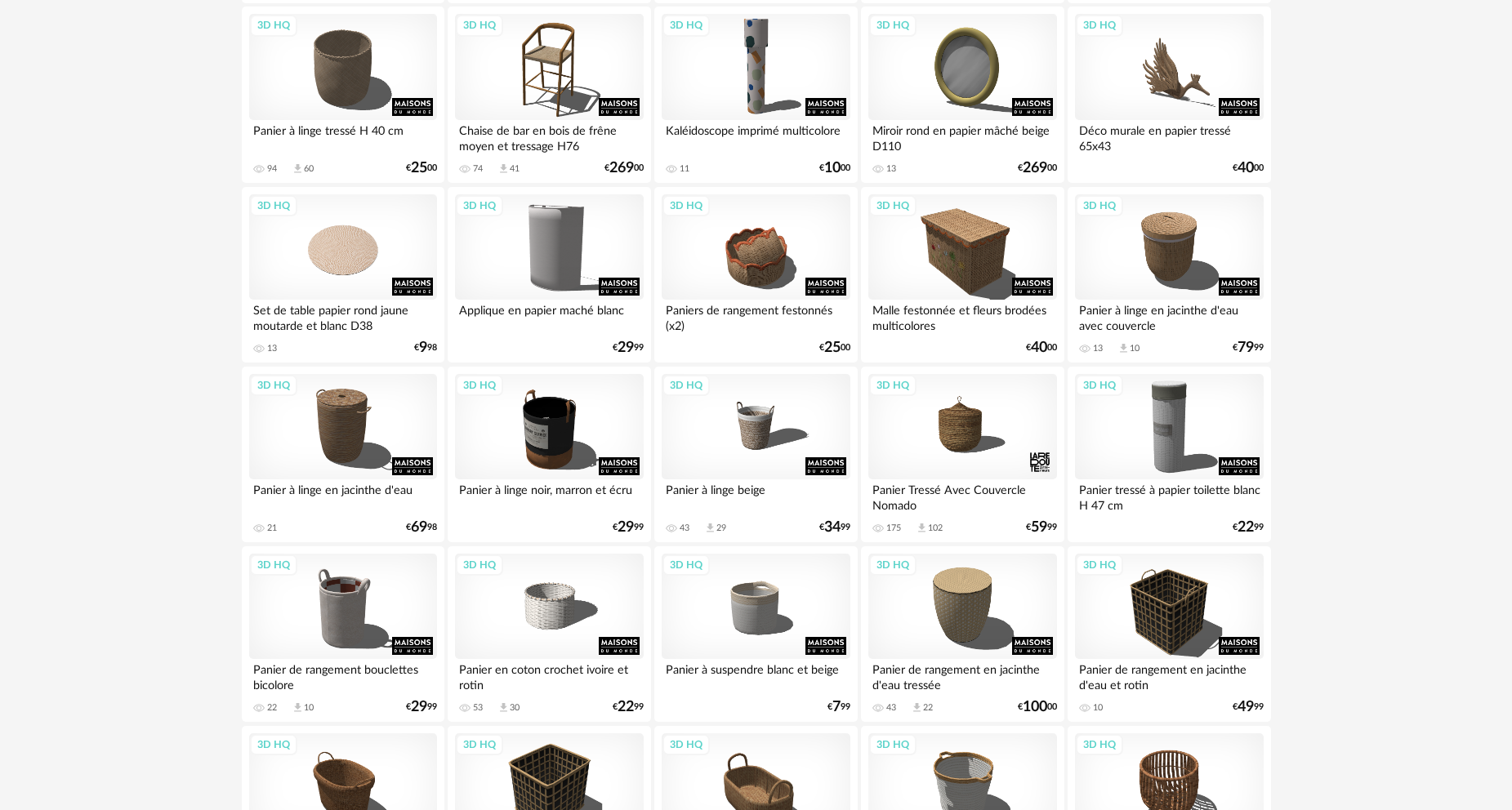
scroll to position [816, 0]
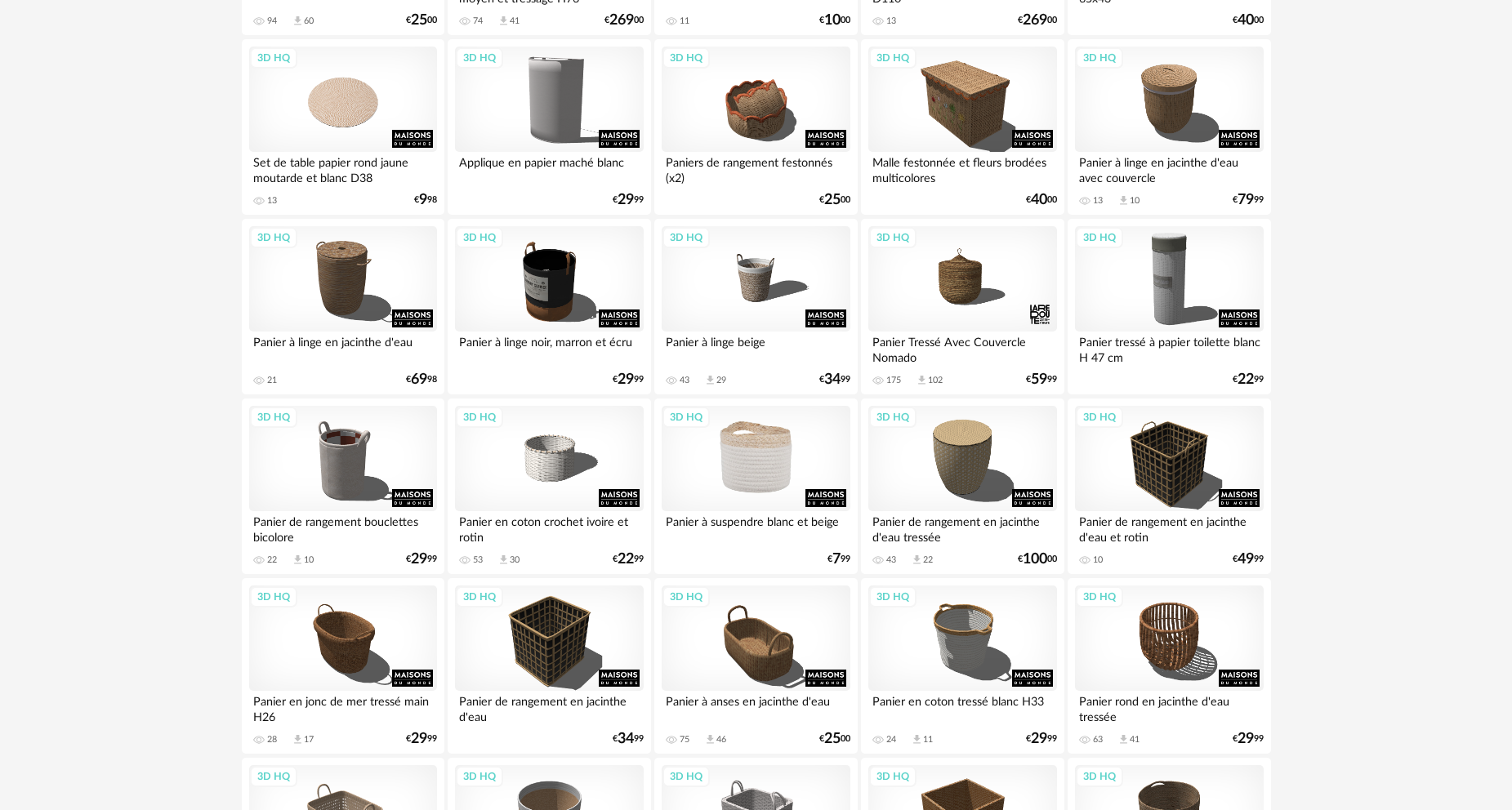
click at [770, 472] on div "3D HQ" at bounding box center [755, 459] width 188 height 106
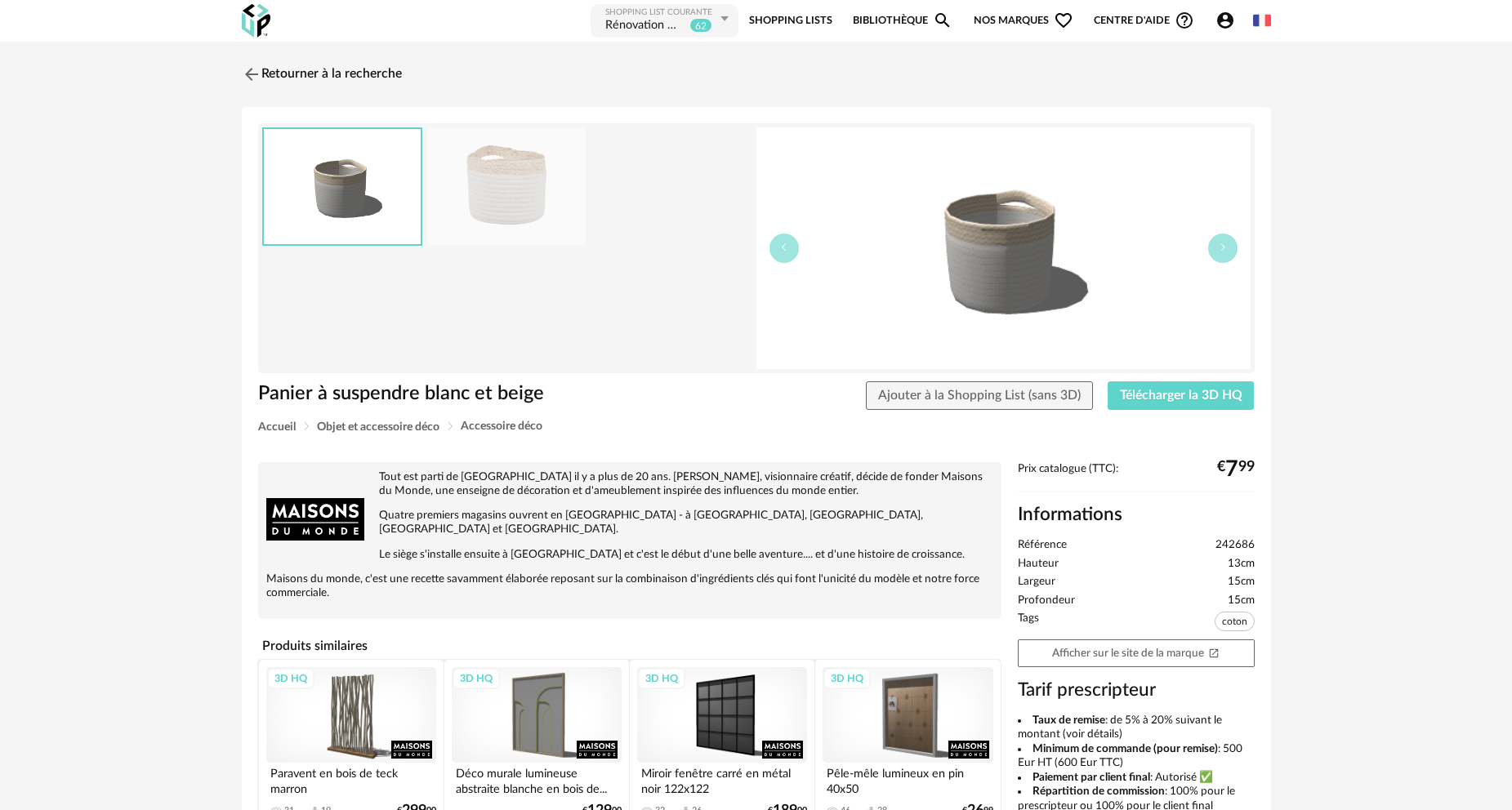
click at [532, 708] on div "3D HQ" at bounding box center [536, 715] width 170 height 95
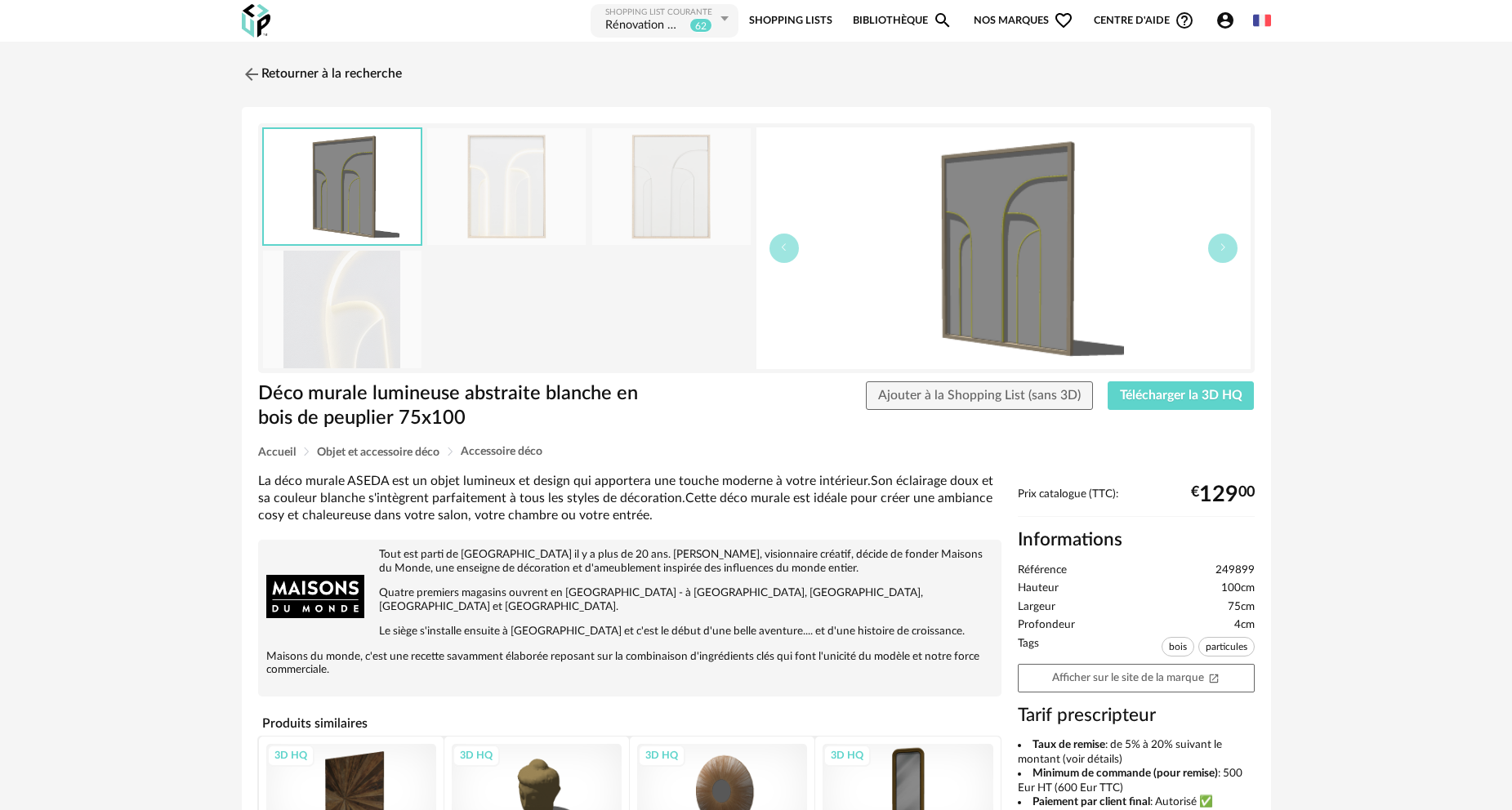
click at [503, 194] on img at bounding box center [507, 186] width 158 height 117
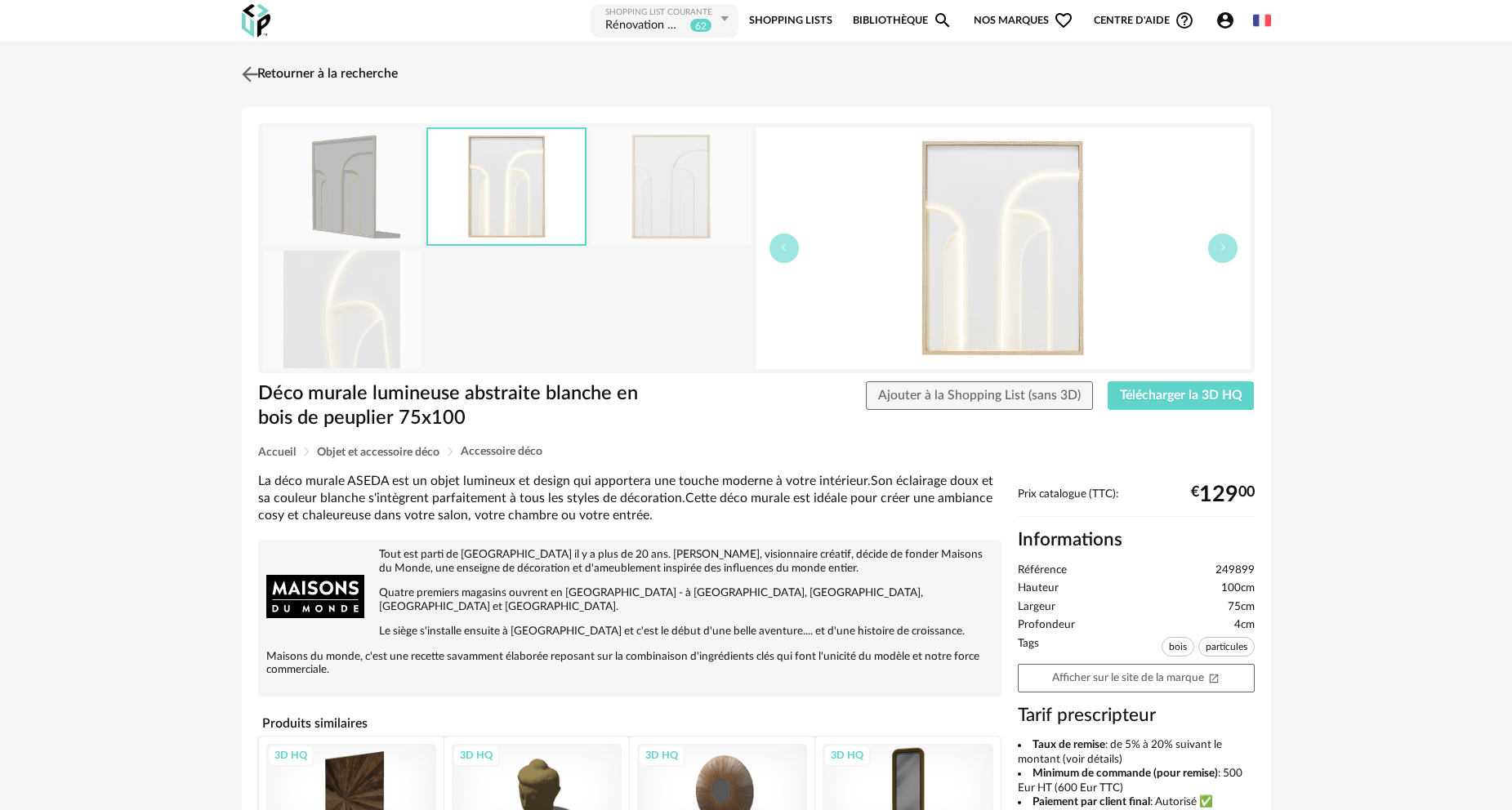
click at [322, 76] on link "Retourner à la recherche" at bounding box center [318, 75] width 160 height 36
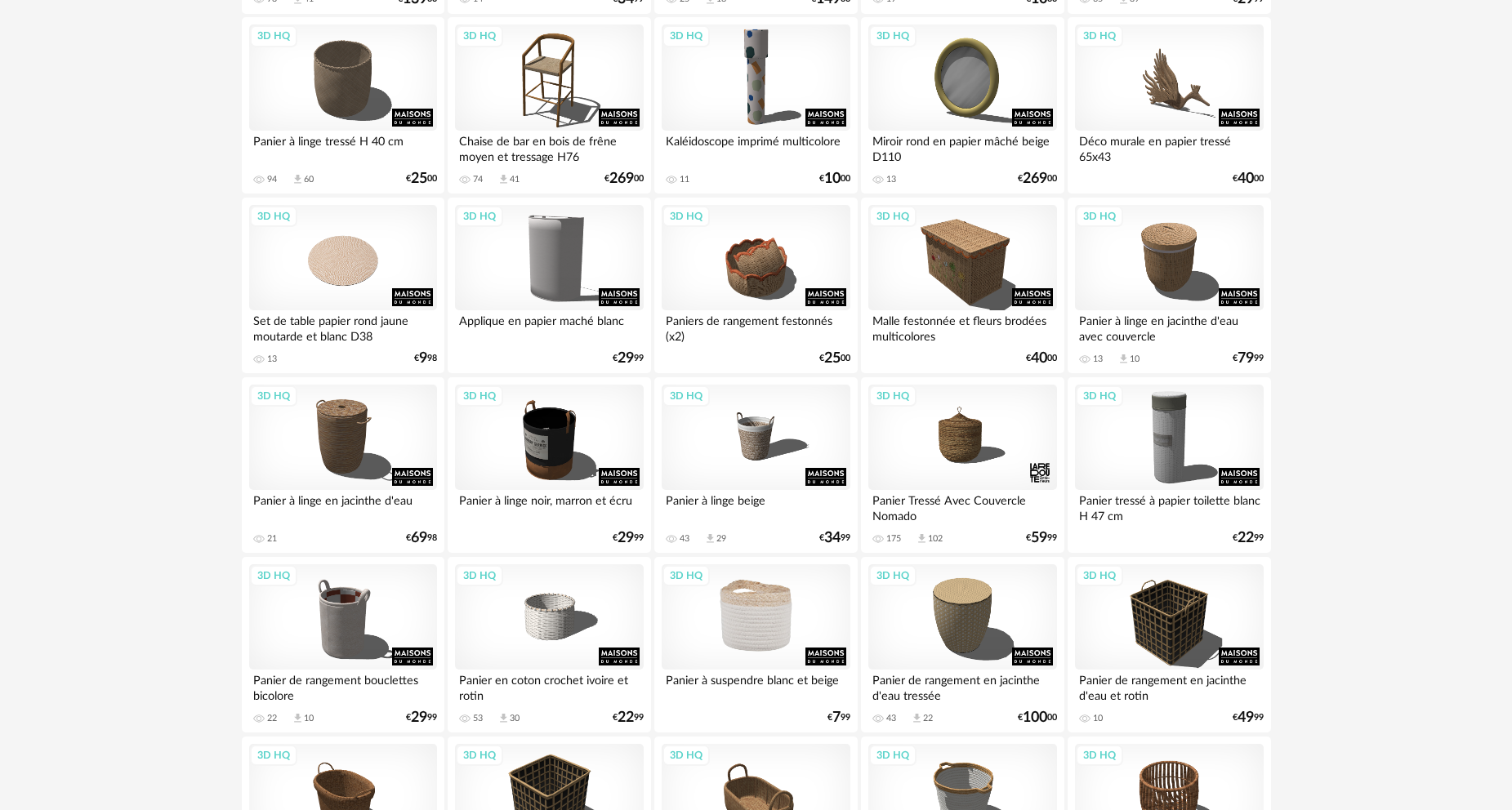
scroll to position [816, 0]
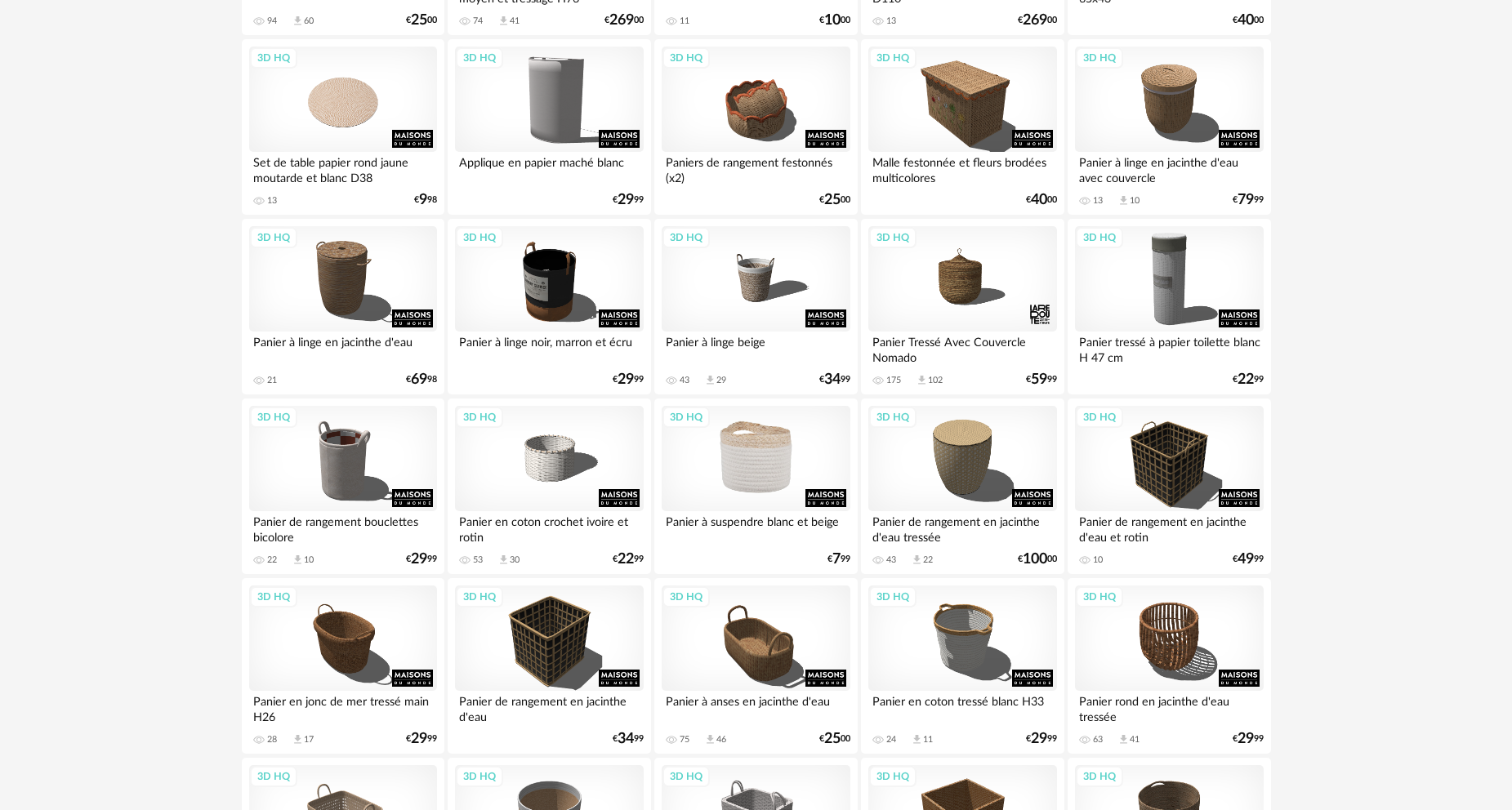
click at [750, 458] on div "3D HQ" at bounding box center [755, 459] width 188 height 106
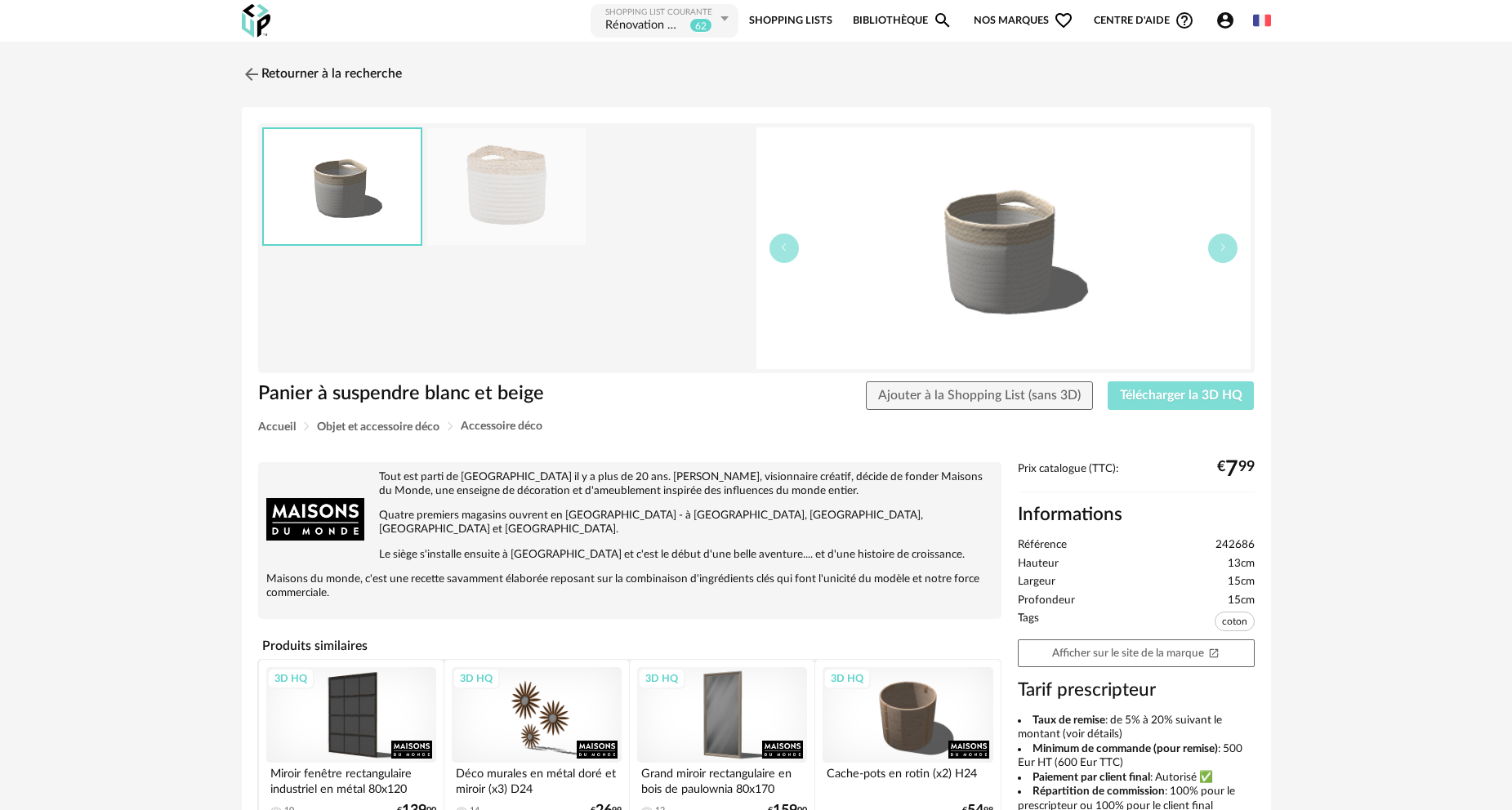
click at [1150, 393] on span "Télécharger la 3D HQ" at bounding box center [1181, 395] width 122 height 14
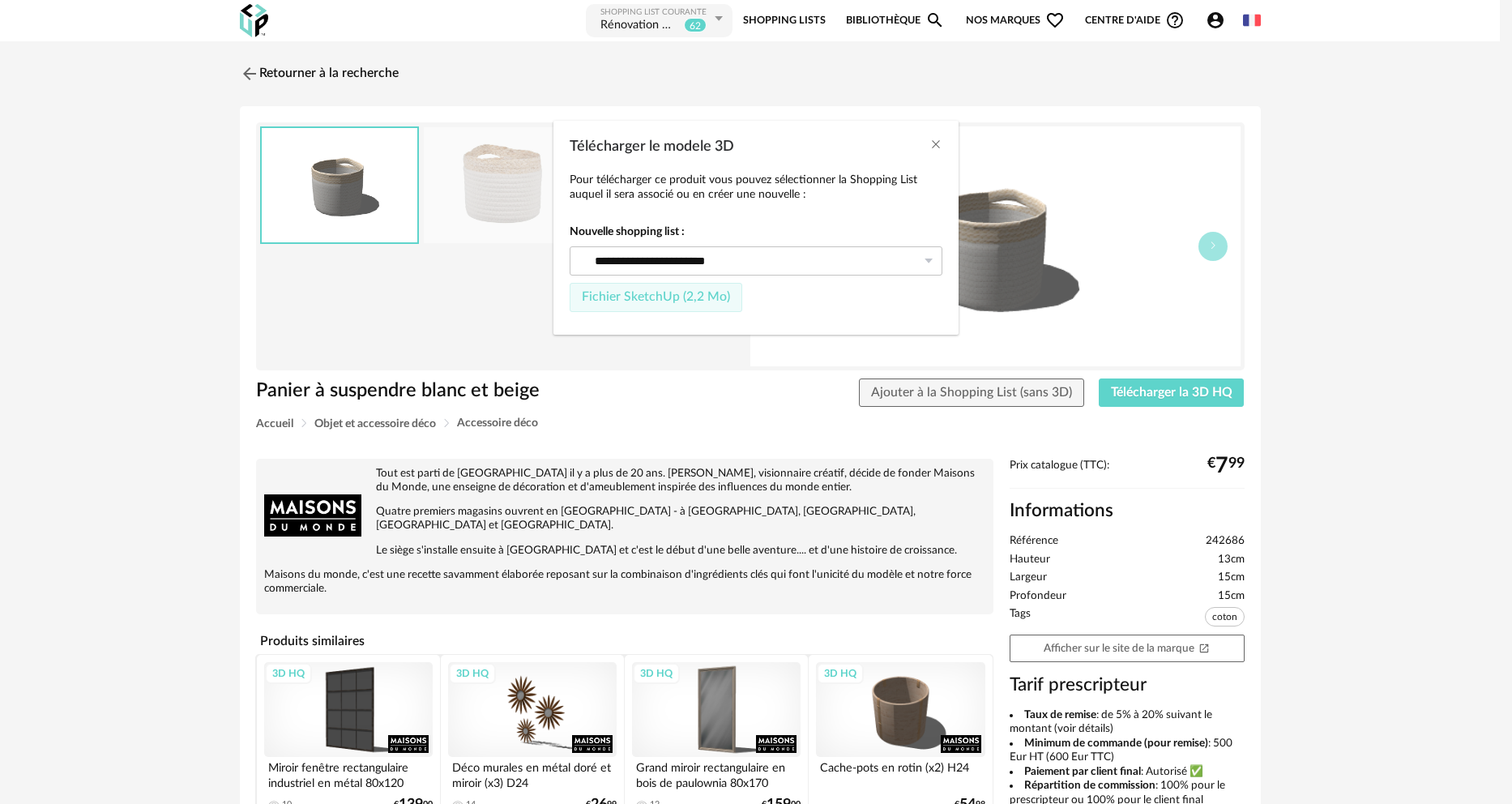
click at [699, 293] on span "Fichier SketchUp (2,2 Mo)" at bounding box center [656, 297] width 148 height 13
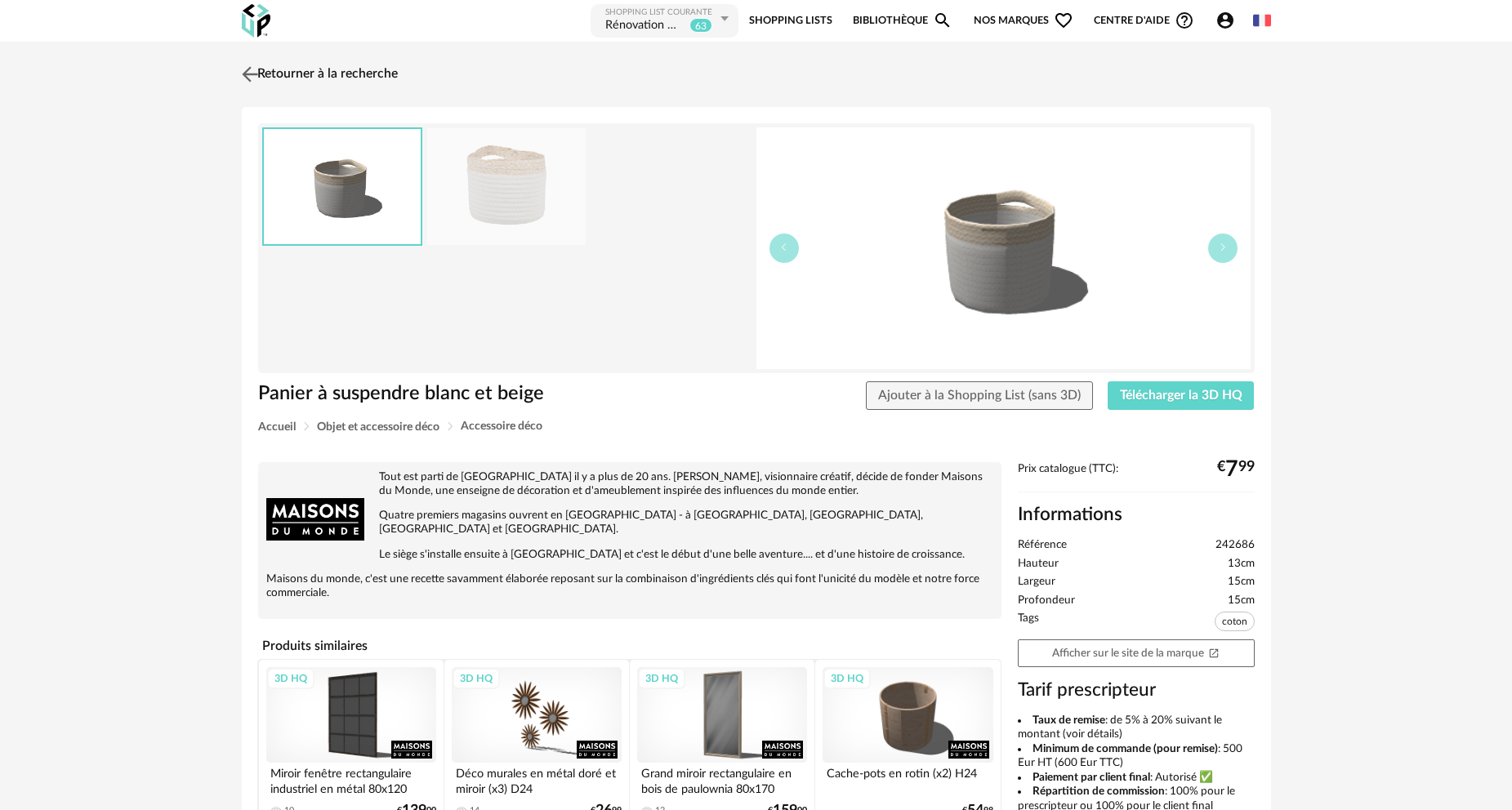
click at [333, 75] on link "Retourner à la recherche" at bounding box center [318, 75] width 160 height 36
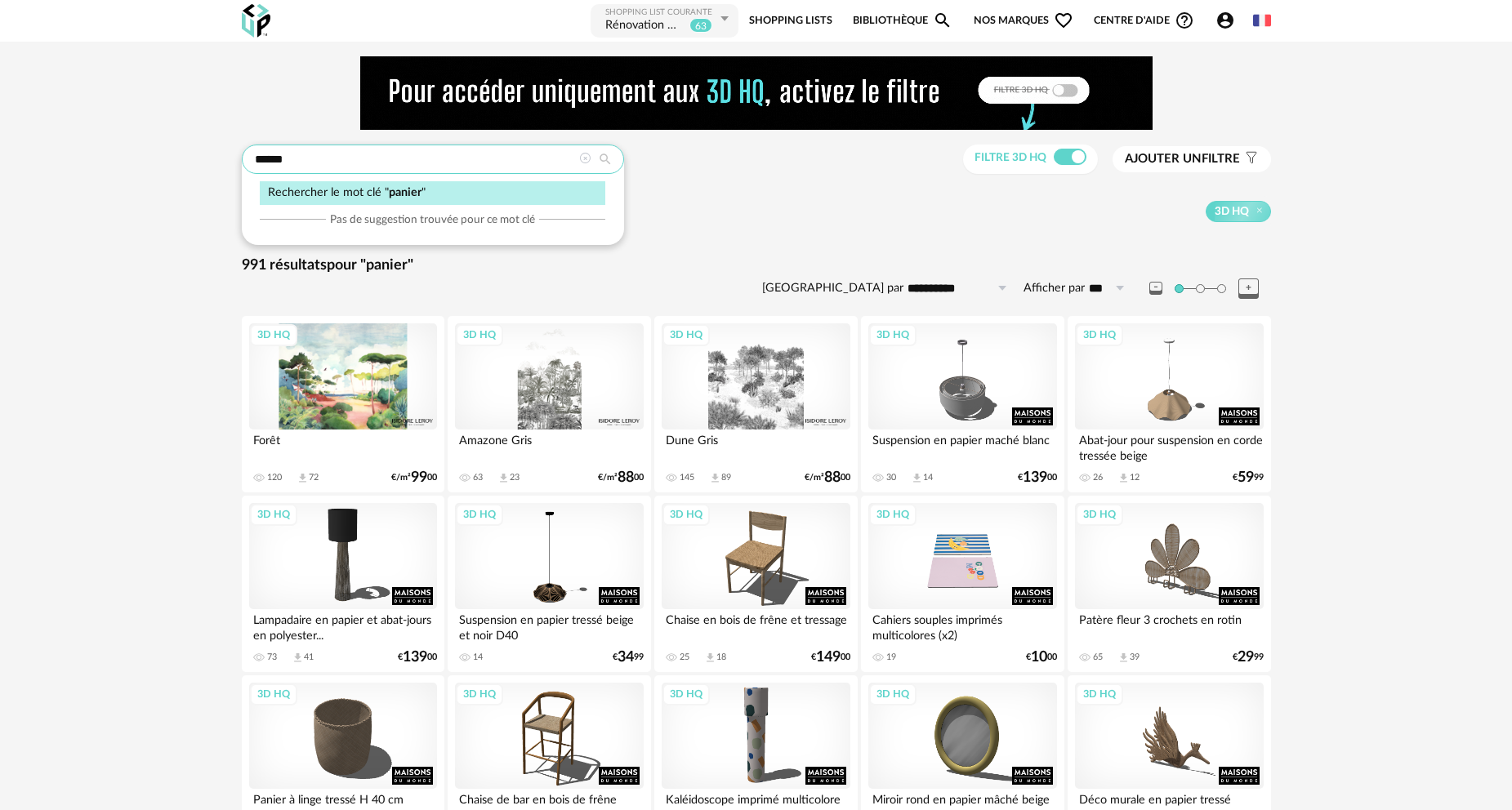
click at [330, 157] on input "******" at bounding box center [433, 159] width 382 height 30
drag, startPoint x: 260, startPoint y: 165, endPoint x: 132, endPoint y: 176, distance: 128.5
type input "******"
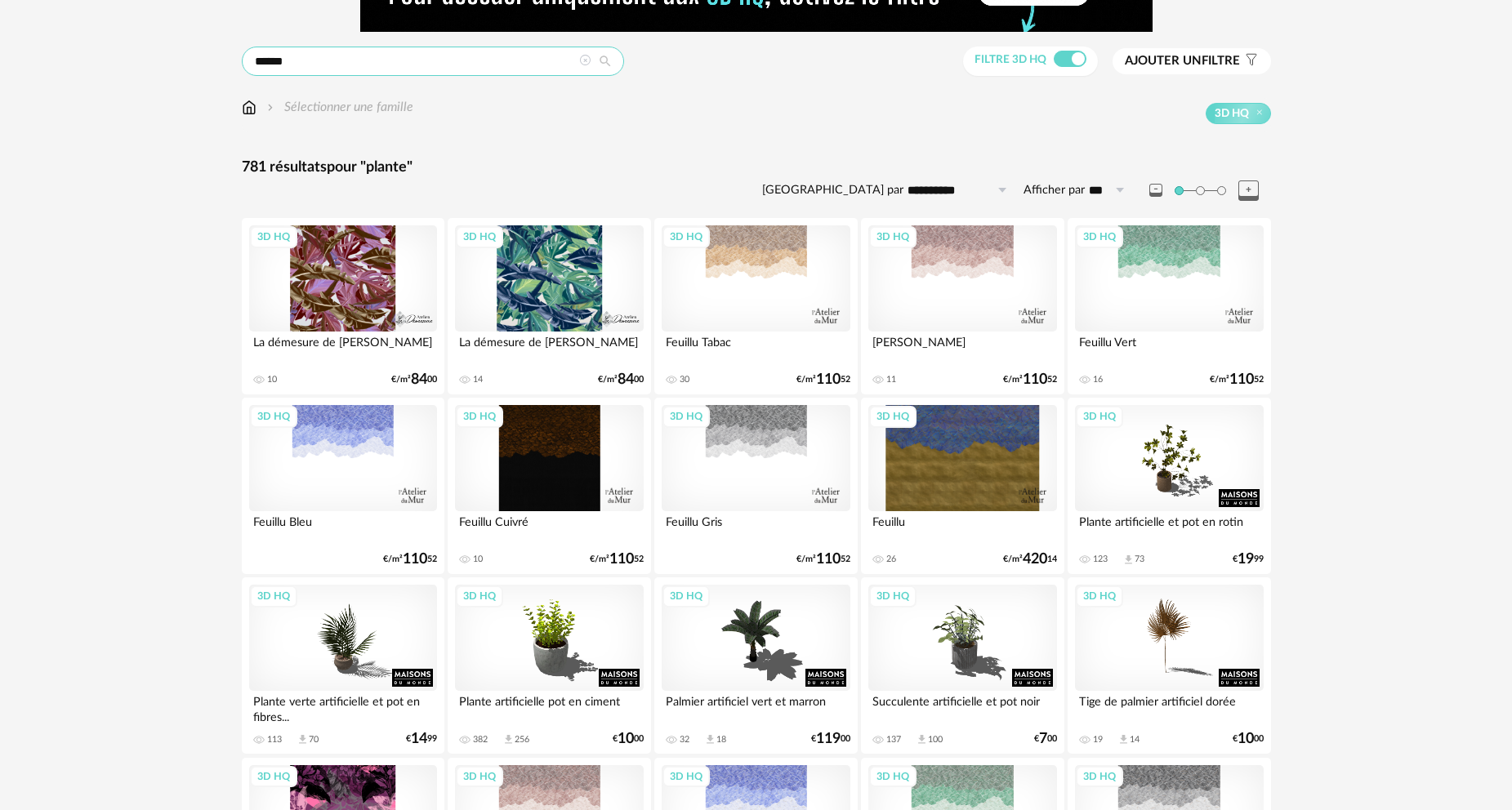
scroll to position [327, 0]
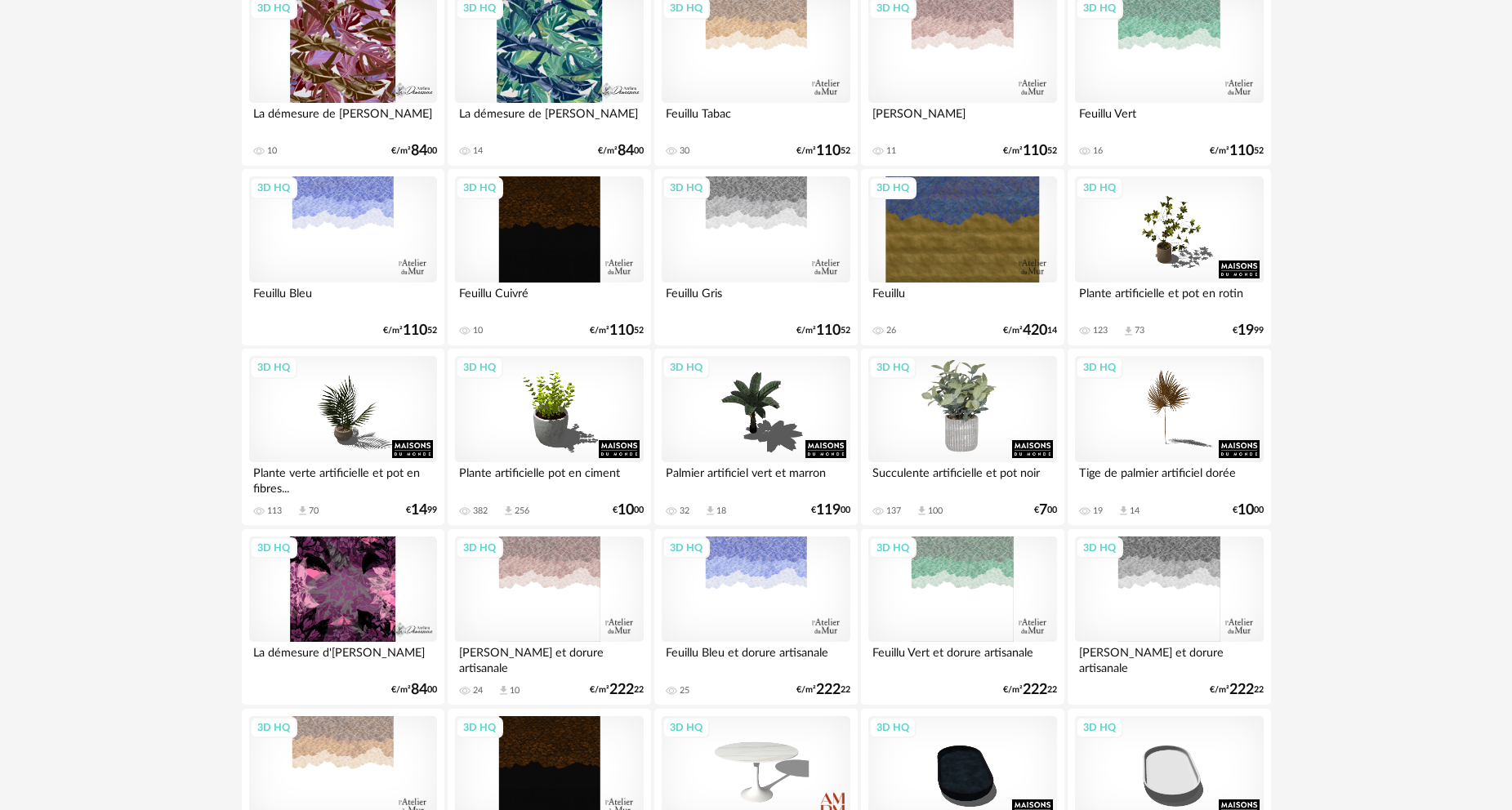
click at [957, 426] on div "3D HQ" at bounding box center [962, 410] width 188 height 106
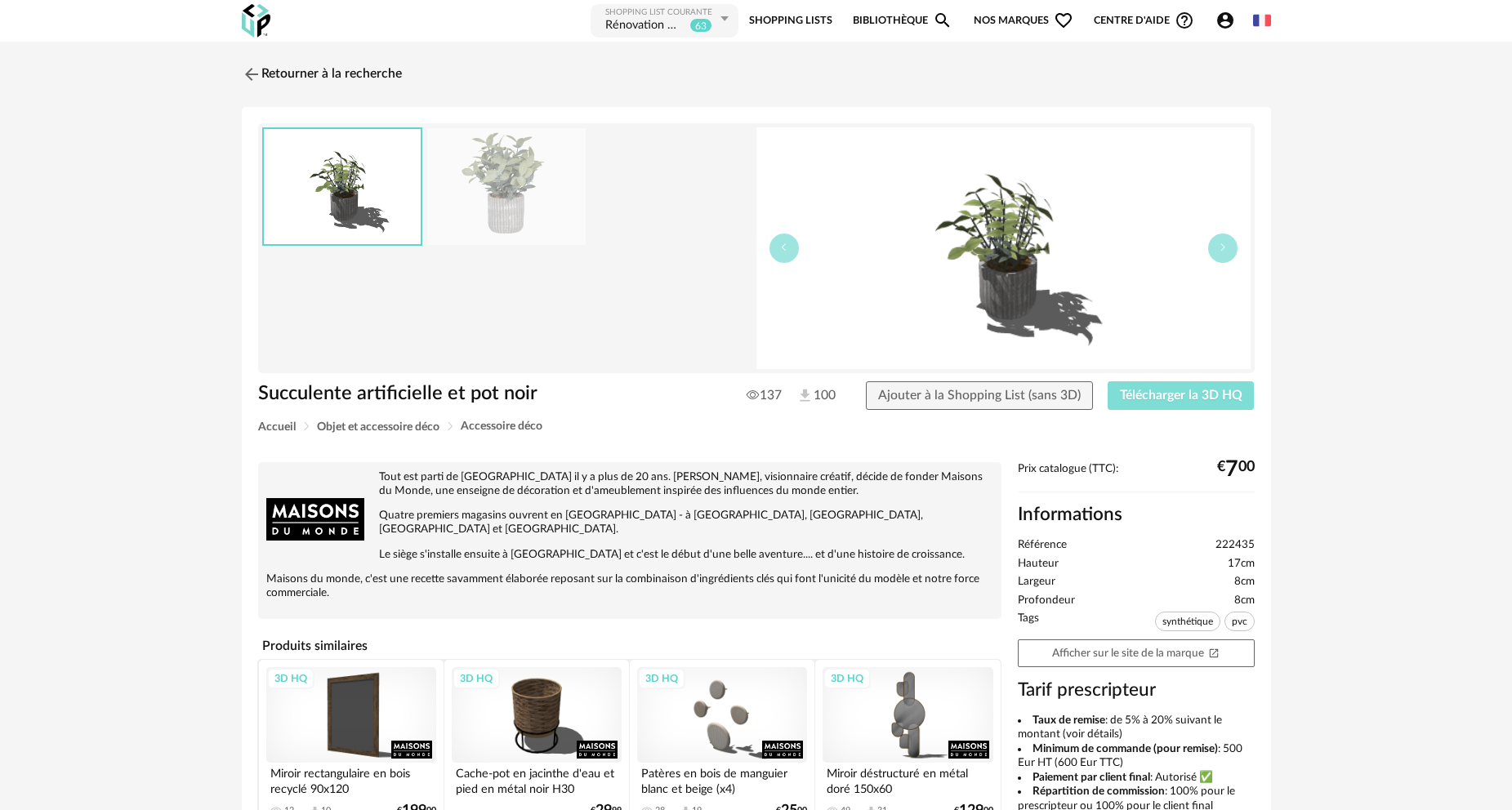
click at [1187, 401] on button "Télécharger la 3D HQ" at bounding box center [1180, 396] width 147 height 30
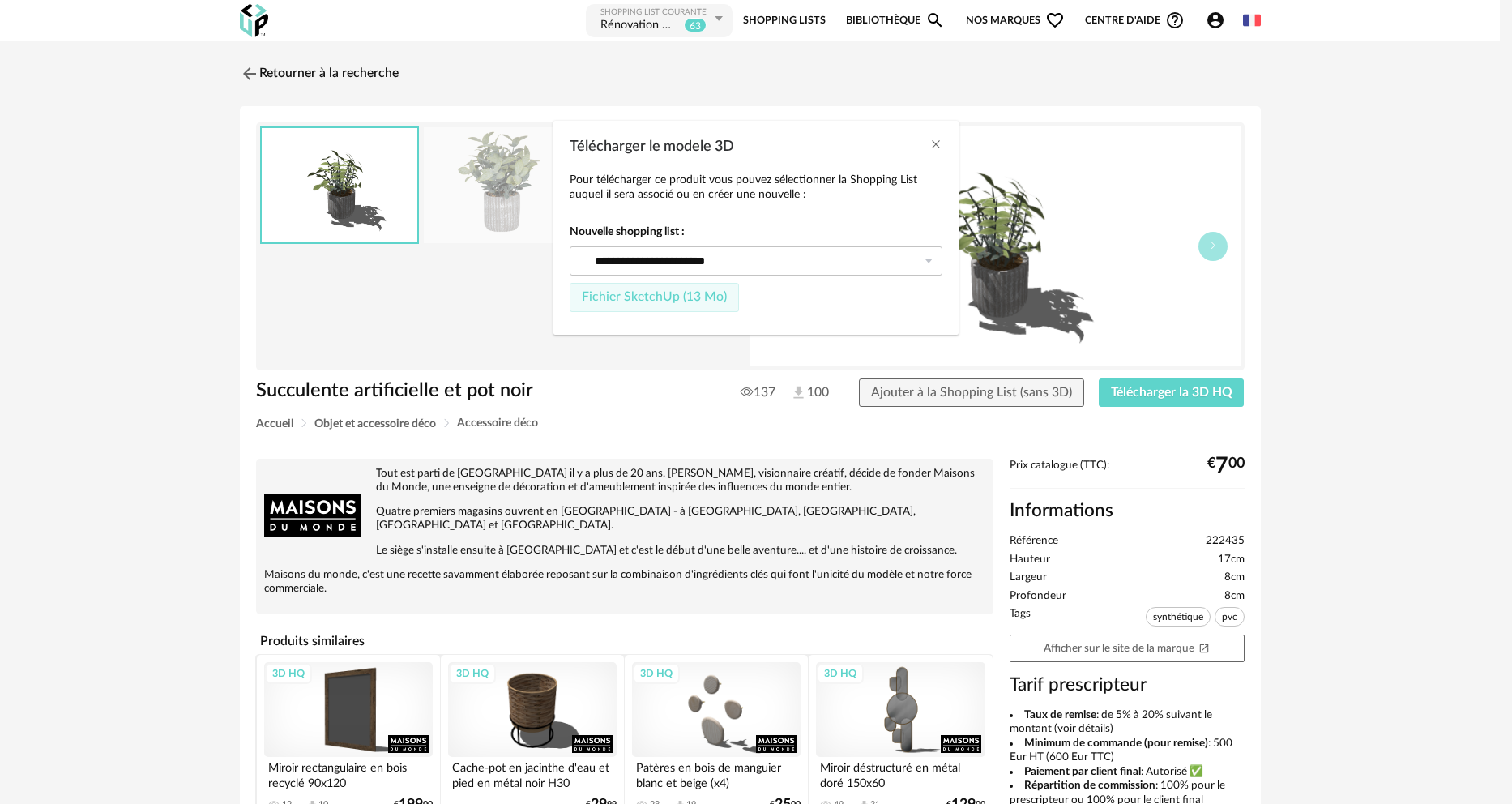
click at [661, 297] on span "Fichier SketchUp (13 Mo)" at bounding box center [654, 297] width 145 height 13
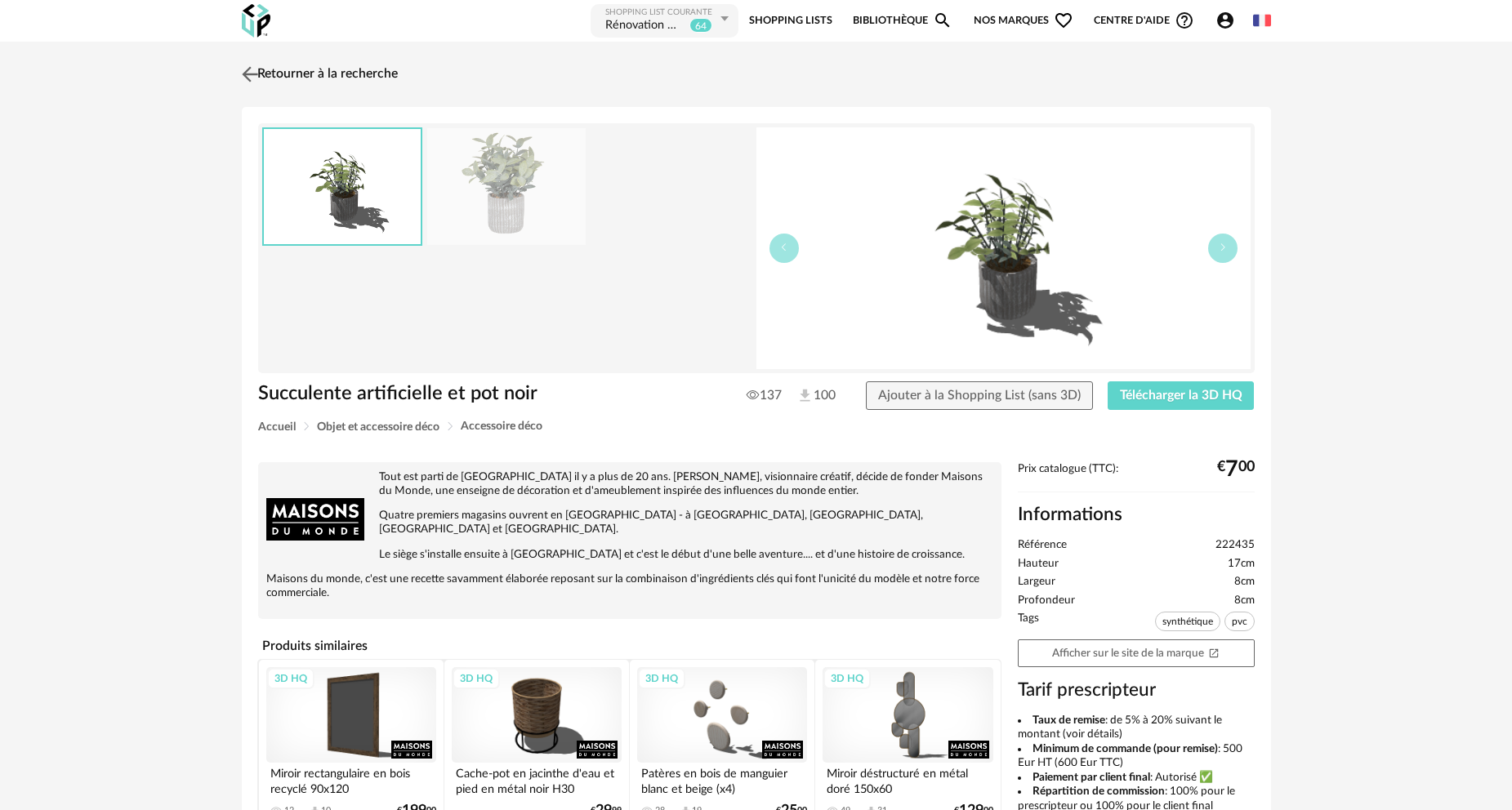
click at [344, 72] on link "Retourner à la recherche" at bounding box center [318, 75] width 160 height 36
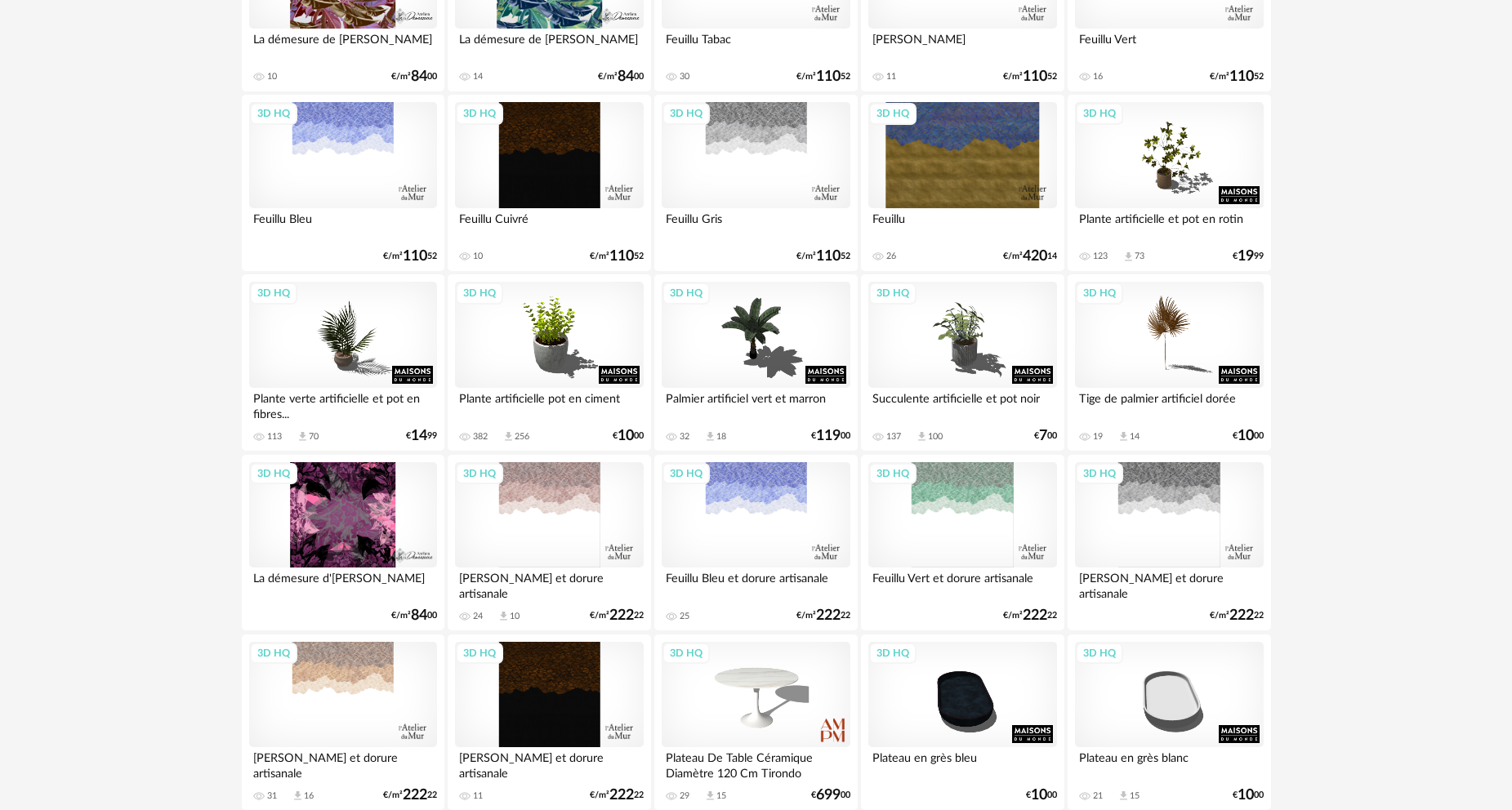
scroll to position [409, 0]
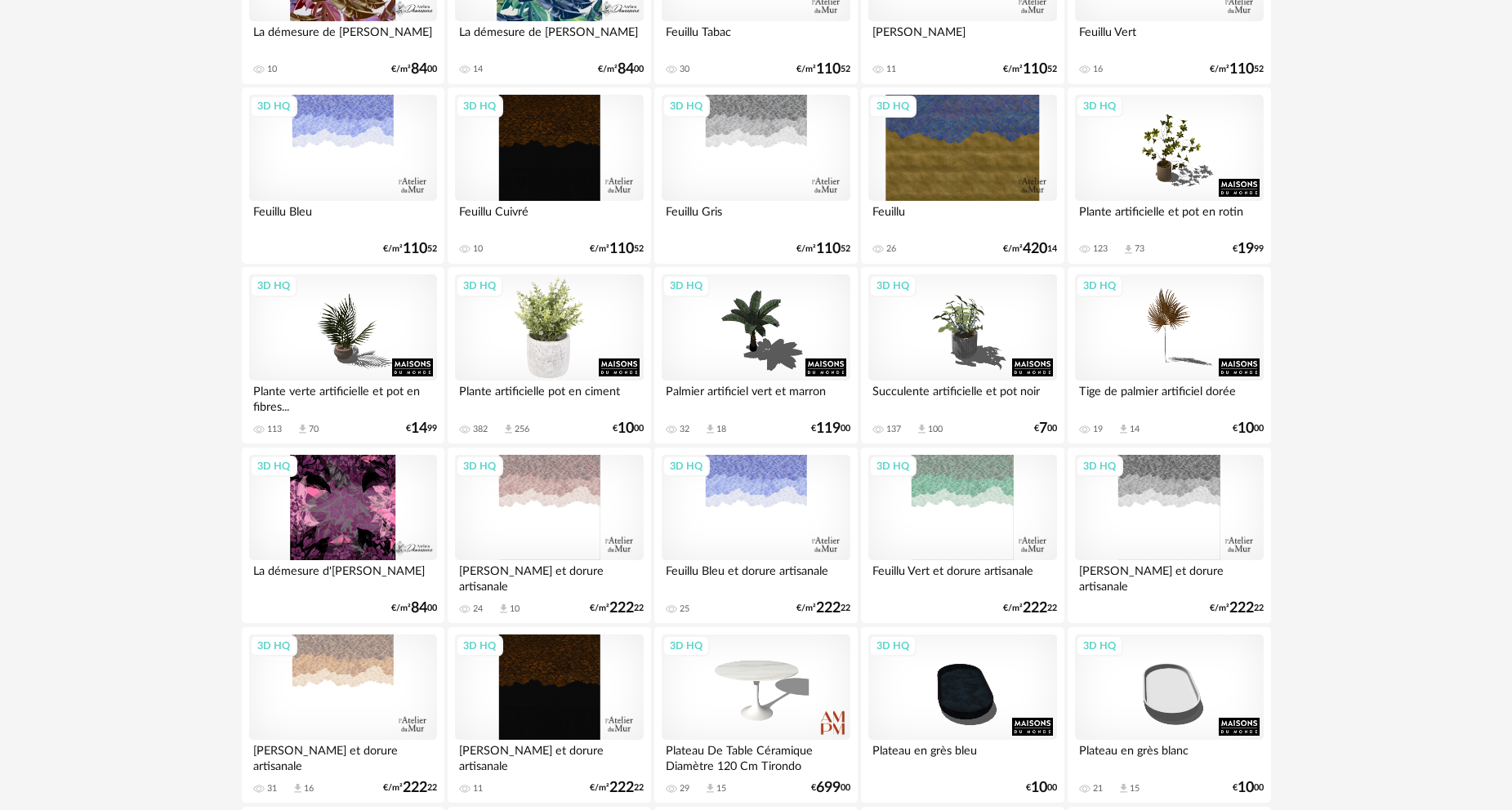
click at [566, 330] on div "3D HQ" at bounding box center [548, 328] width 188 height 106
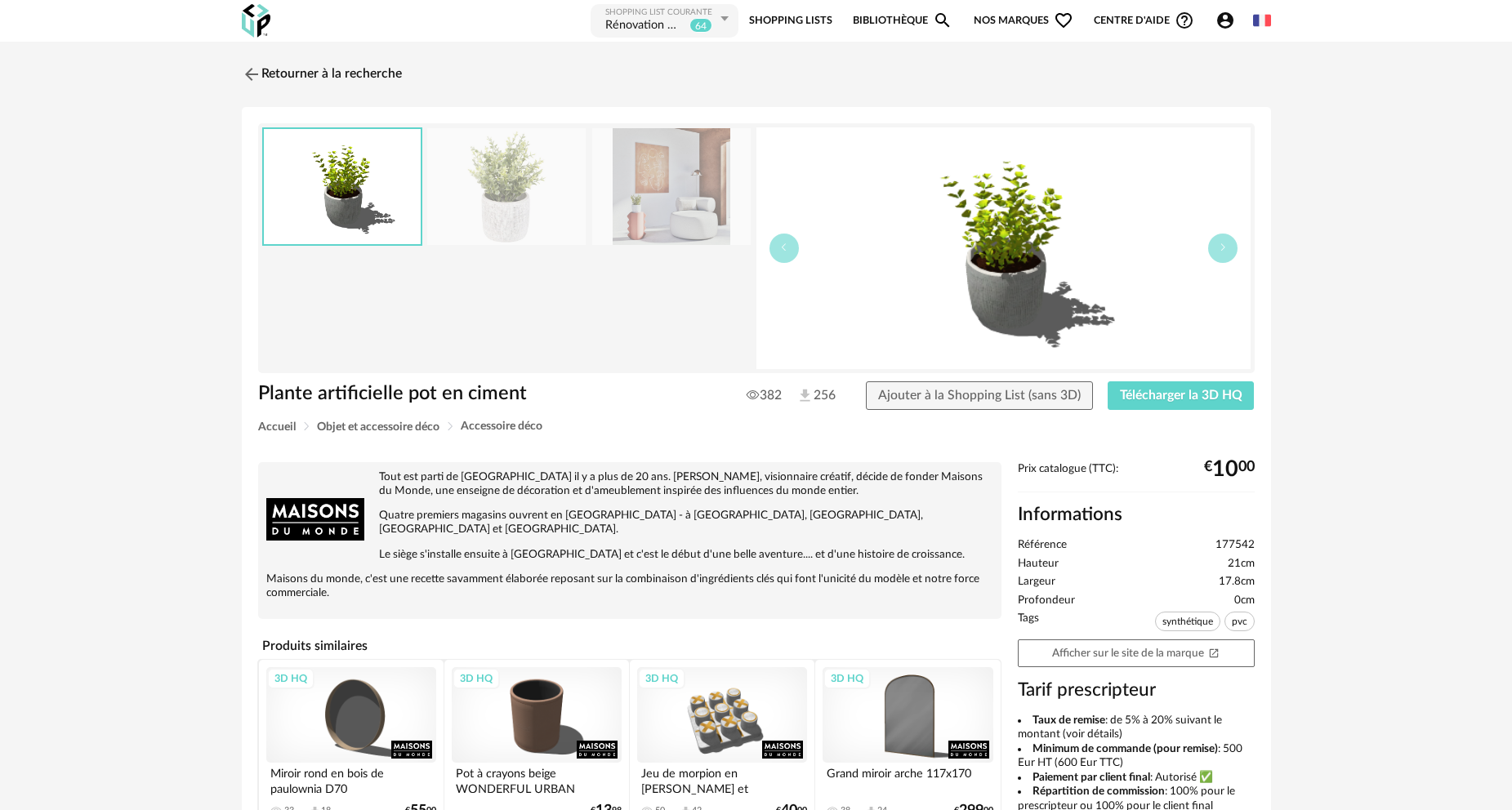
click at [678, 216] on img at bounding box center [671, 186] width 158 height 117
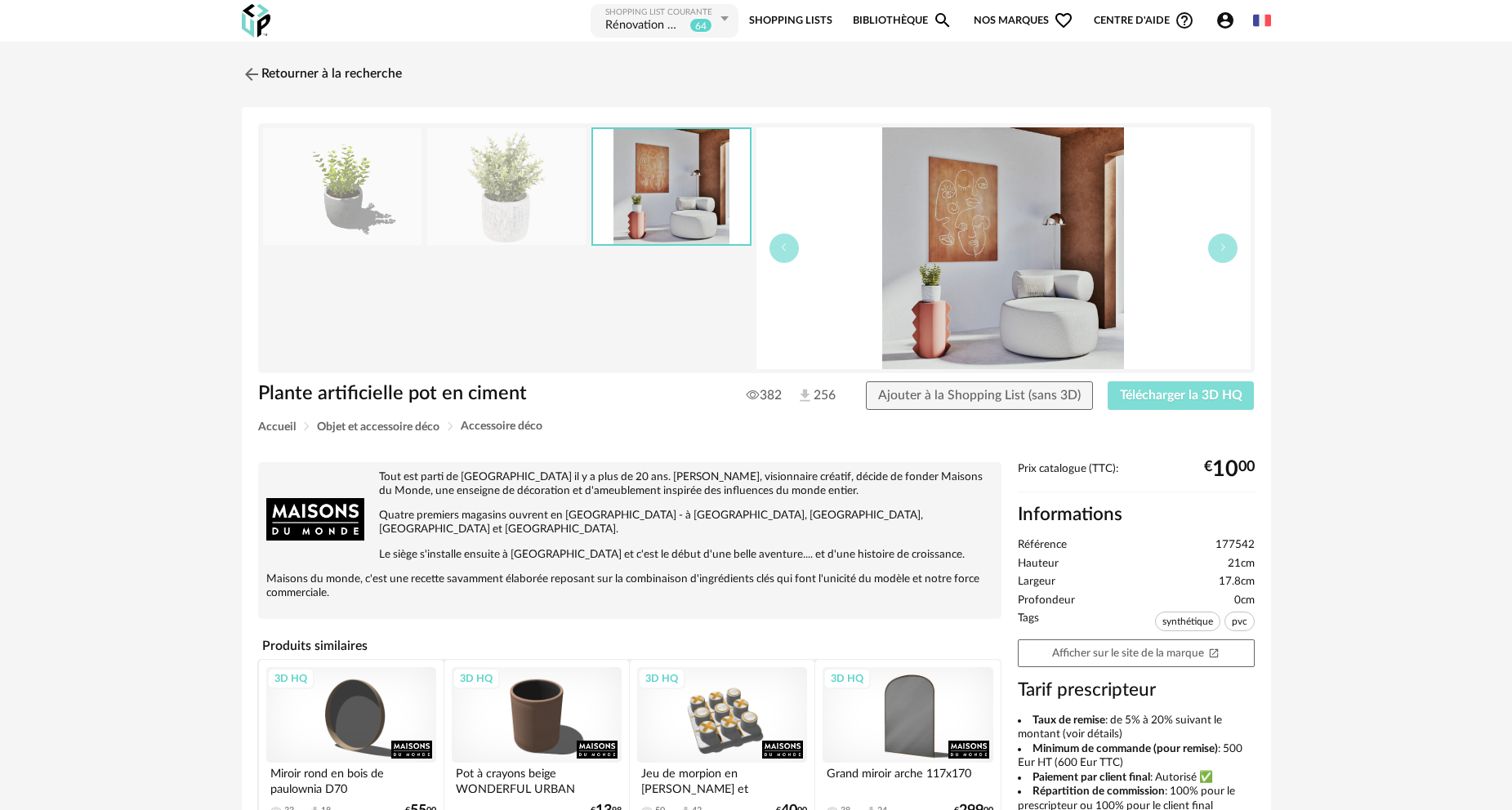
click at [1148, 392] on span "Télécharger la 3D HQ" at bounding box center [1181, 395] width 122 height 14
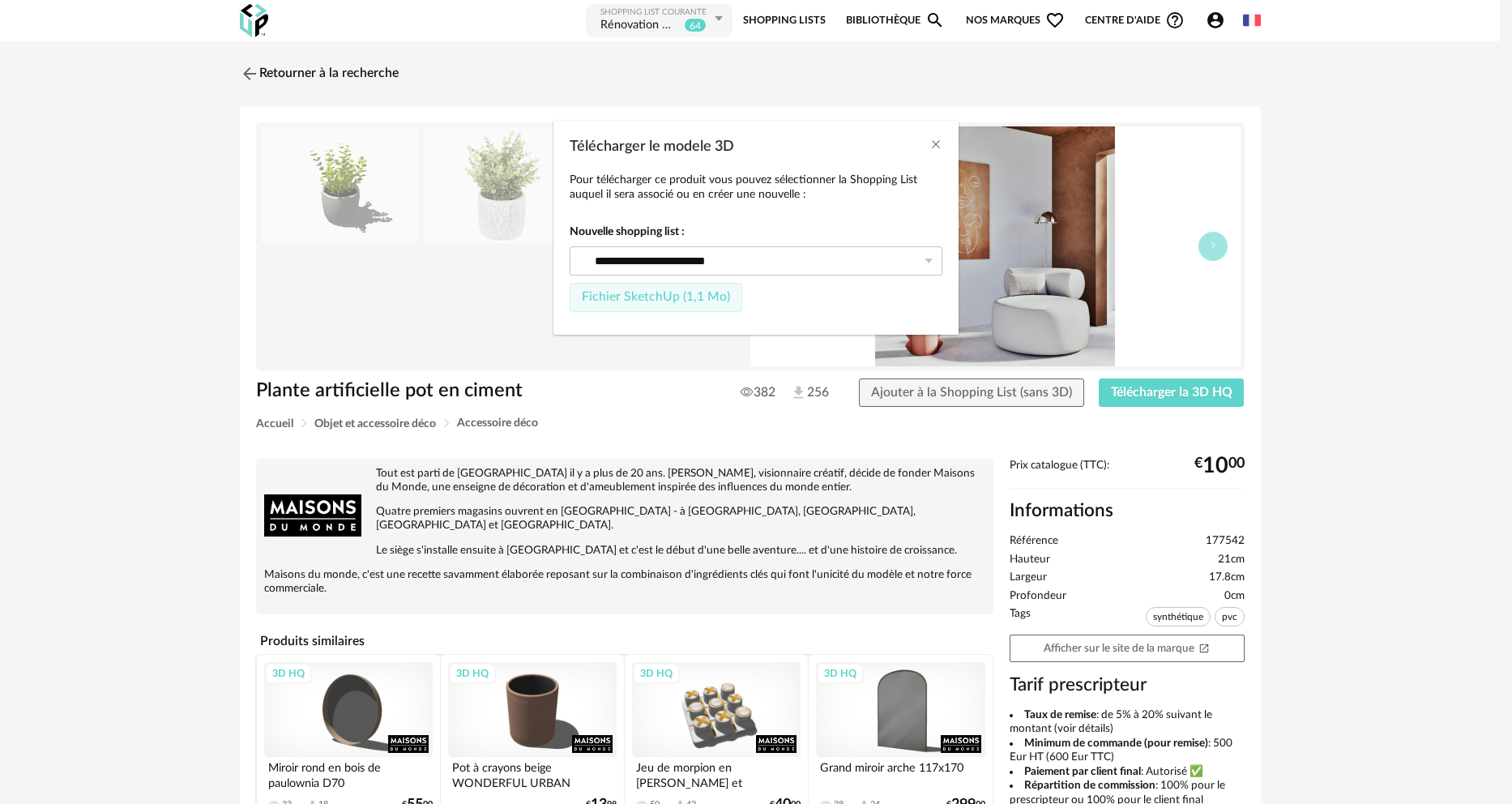
click at [650, 309] on button "Fichier SketchUp (1,1 Mo)" at bounding box center [656, 297] width 172 height 29
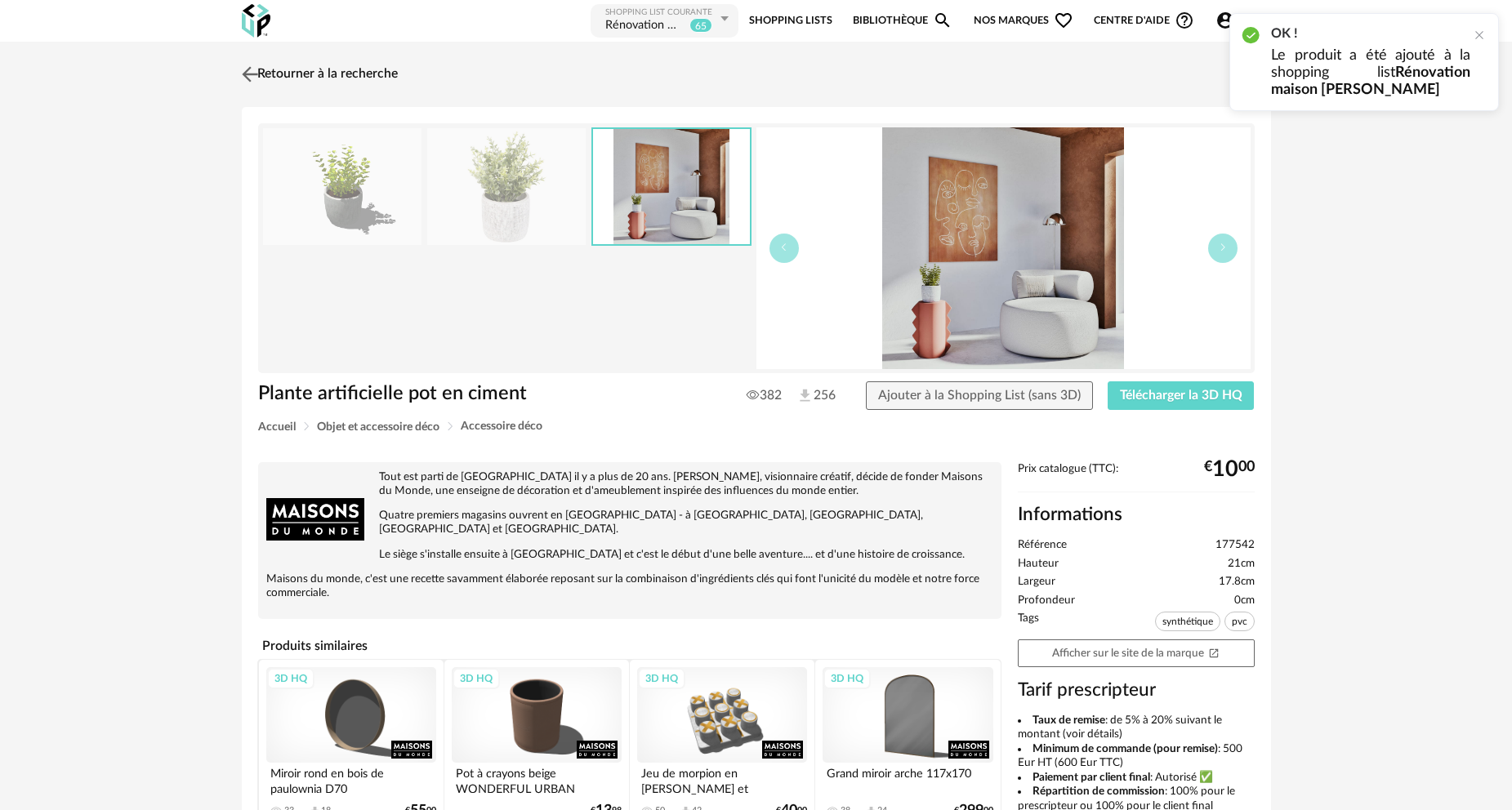
click at [317, 68] on link "Retourner à la recherche" at bounding box center [318, 75] width 160 height 36
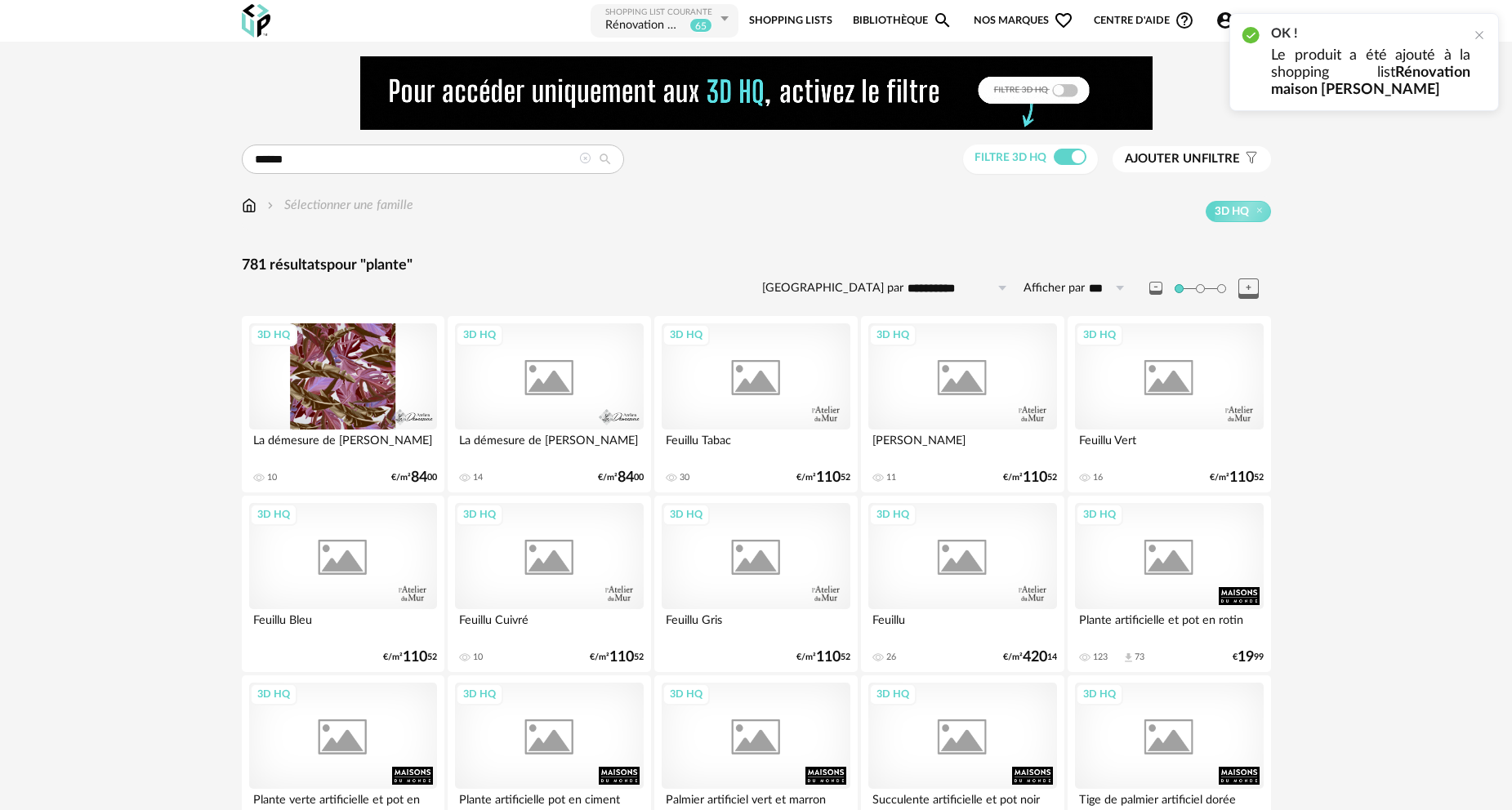
scroll to position [409, 0]
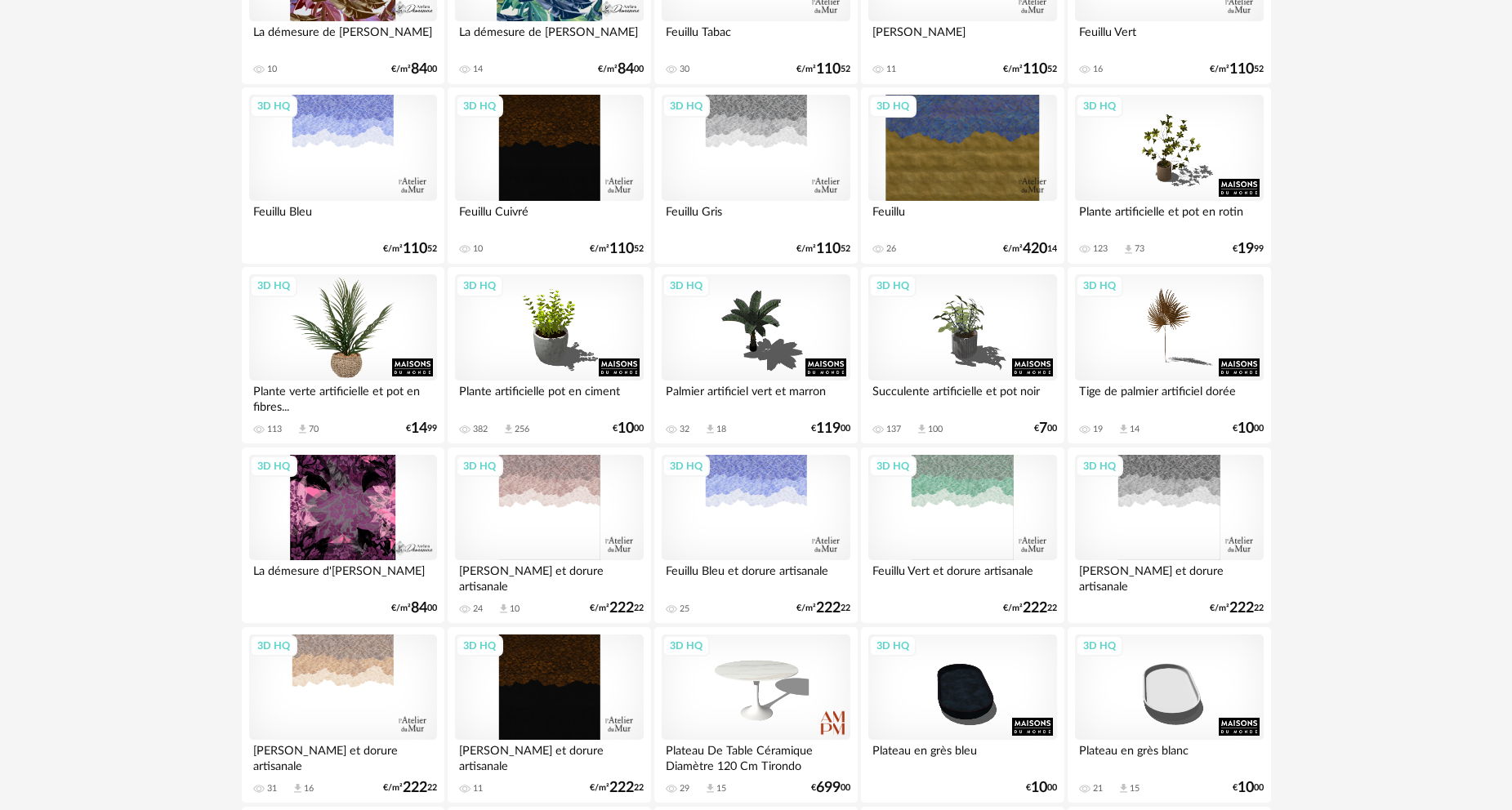
click at [338, 339] on div "3D HQ" at bounding box center [343, 328] width 188 height 106
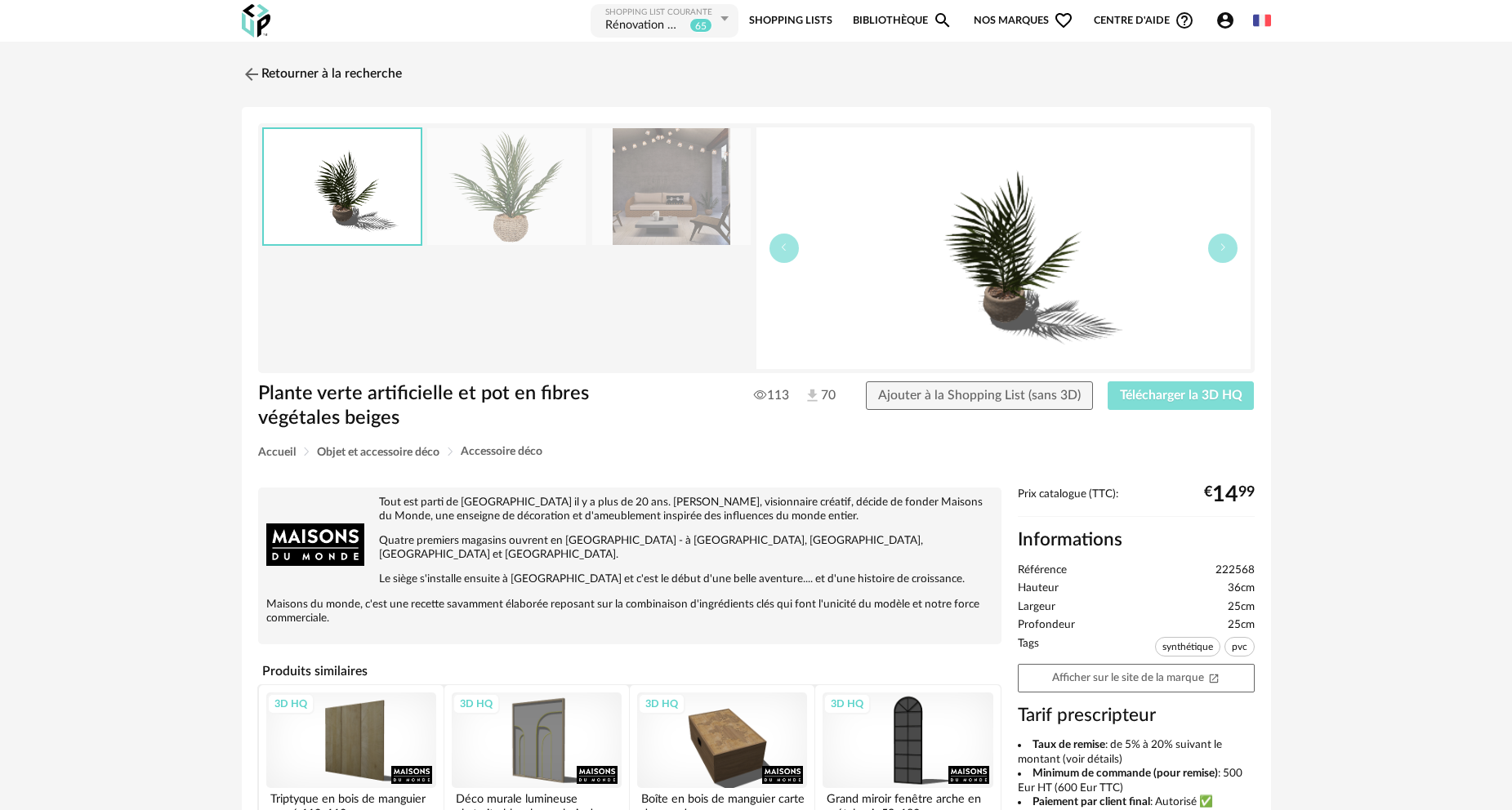
click at [1179, 395] on span "Télécharger la 3D HQ" at bounding box center [1181, 395] width 122 height 14
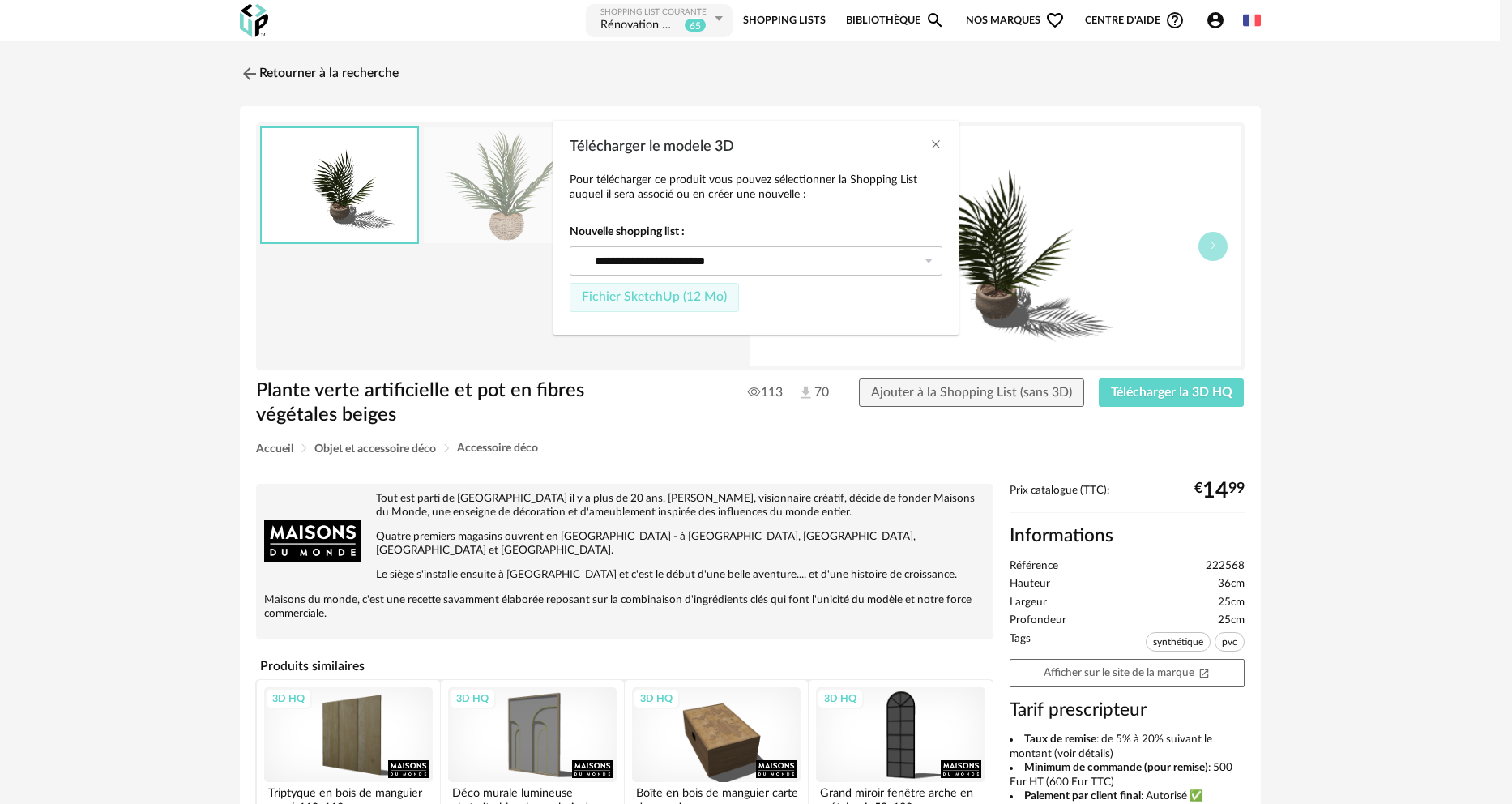
click at [693, 297] on span "Fichier SketchUp (12 Mo)" at bounding box center [654, 297] width 145 height 13
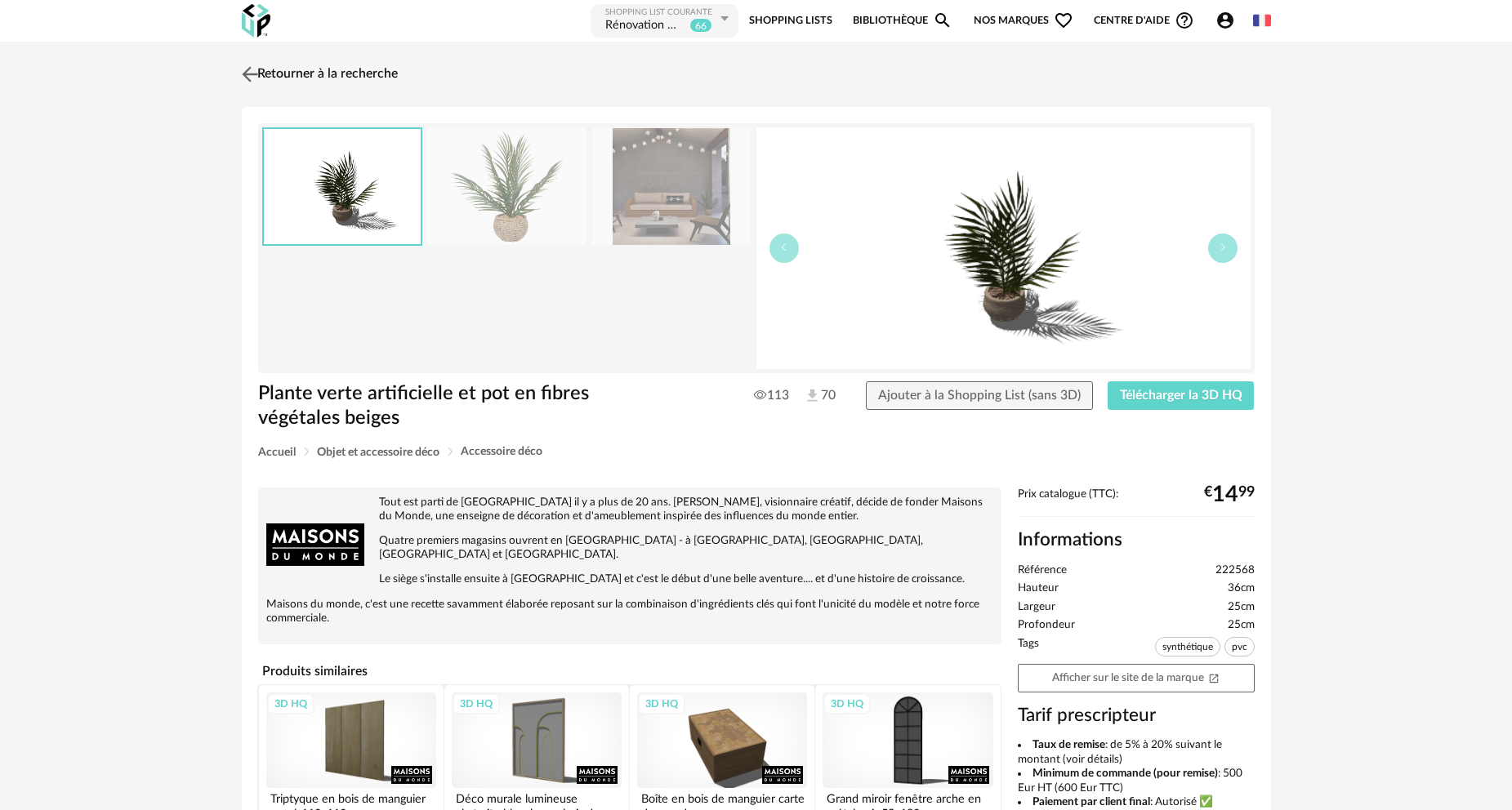
click at [354, 69] on link "Retourner à la recherche" at bounding box center [318, 75] width 160 height 36
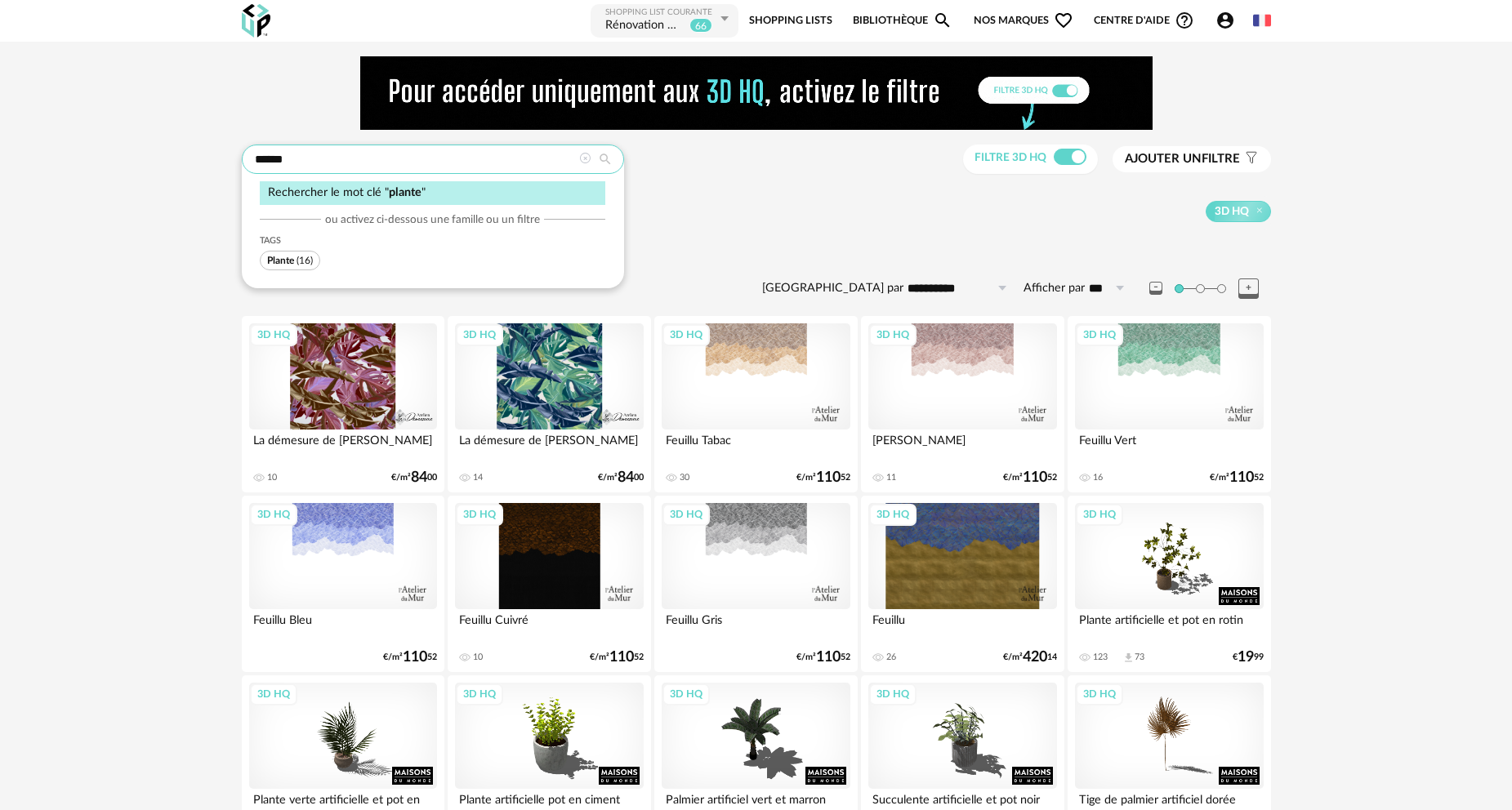
drag, startPoint x: 304, startPoint y: 158, endPoint x: 94, endPoint y: 190, distance: 212.4
type input "******"
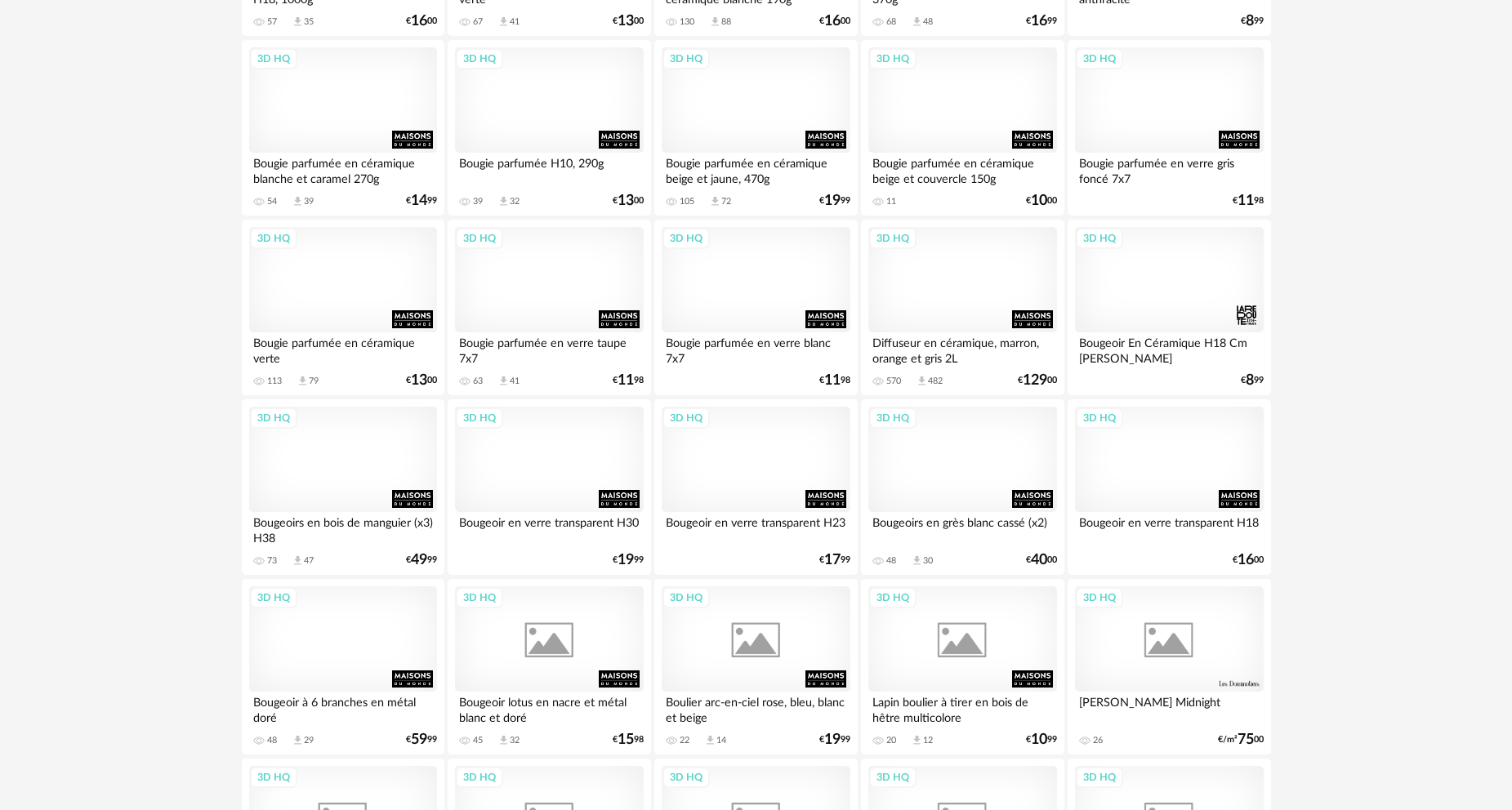
scroll to position [816, 0]
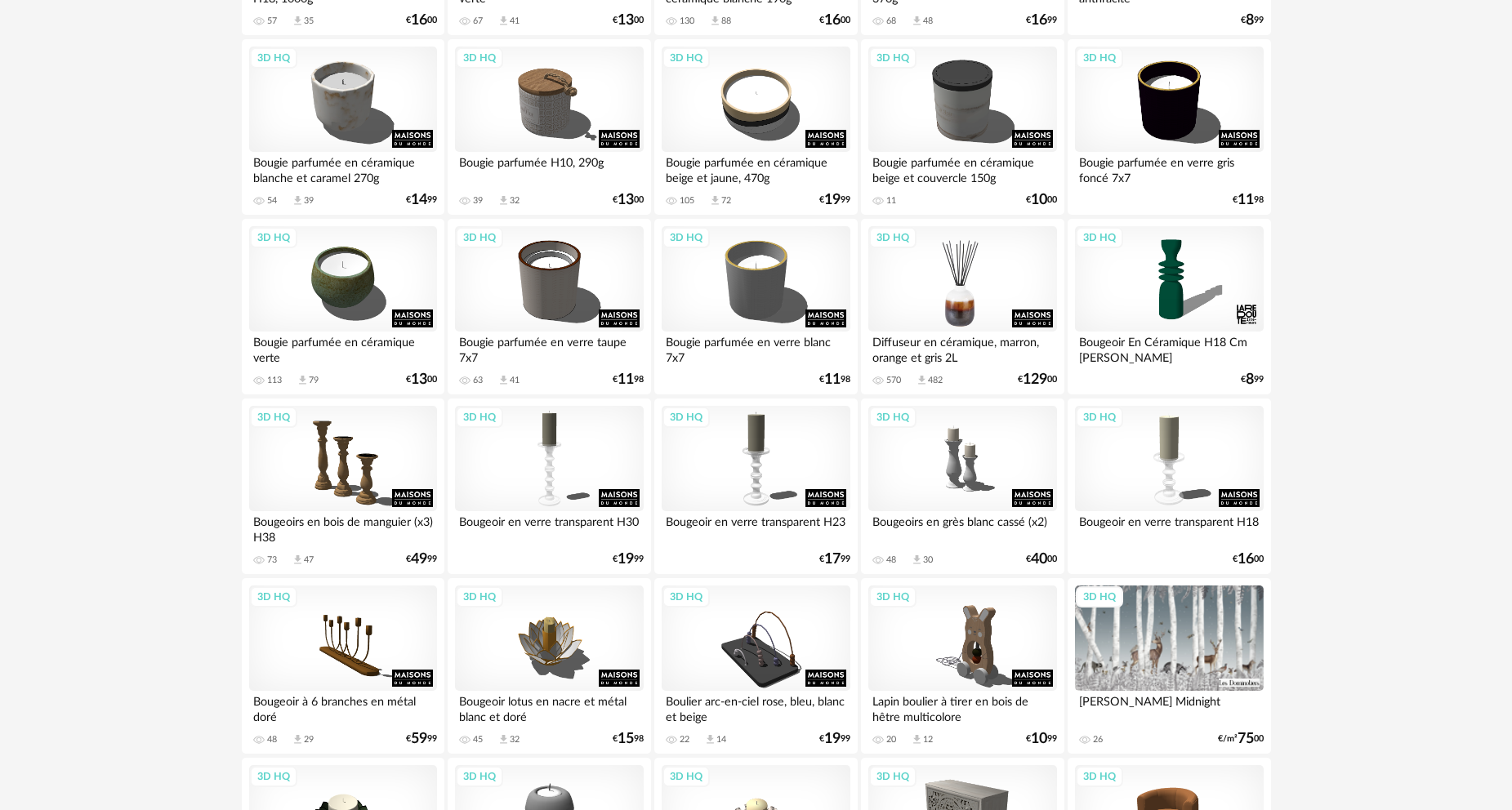
click at [976, 287] on div "3D HQ" at bounding box center [962, 279] width 188 height 106
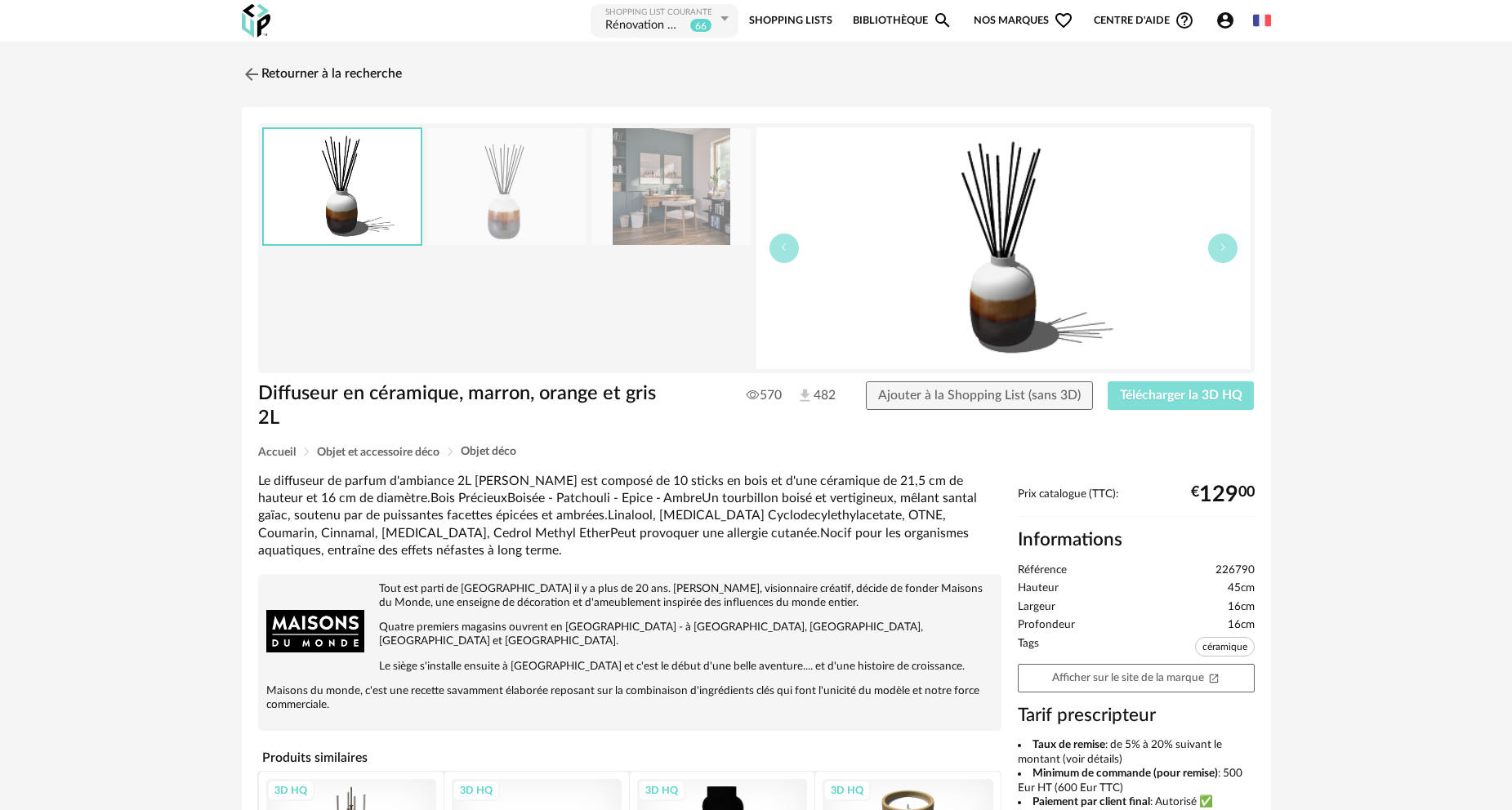
click at [1144, 395] on span "Télécharger la 3D HQ" at bounding box center [1181, 395] width 122 height 14
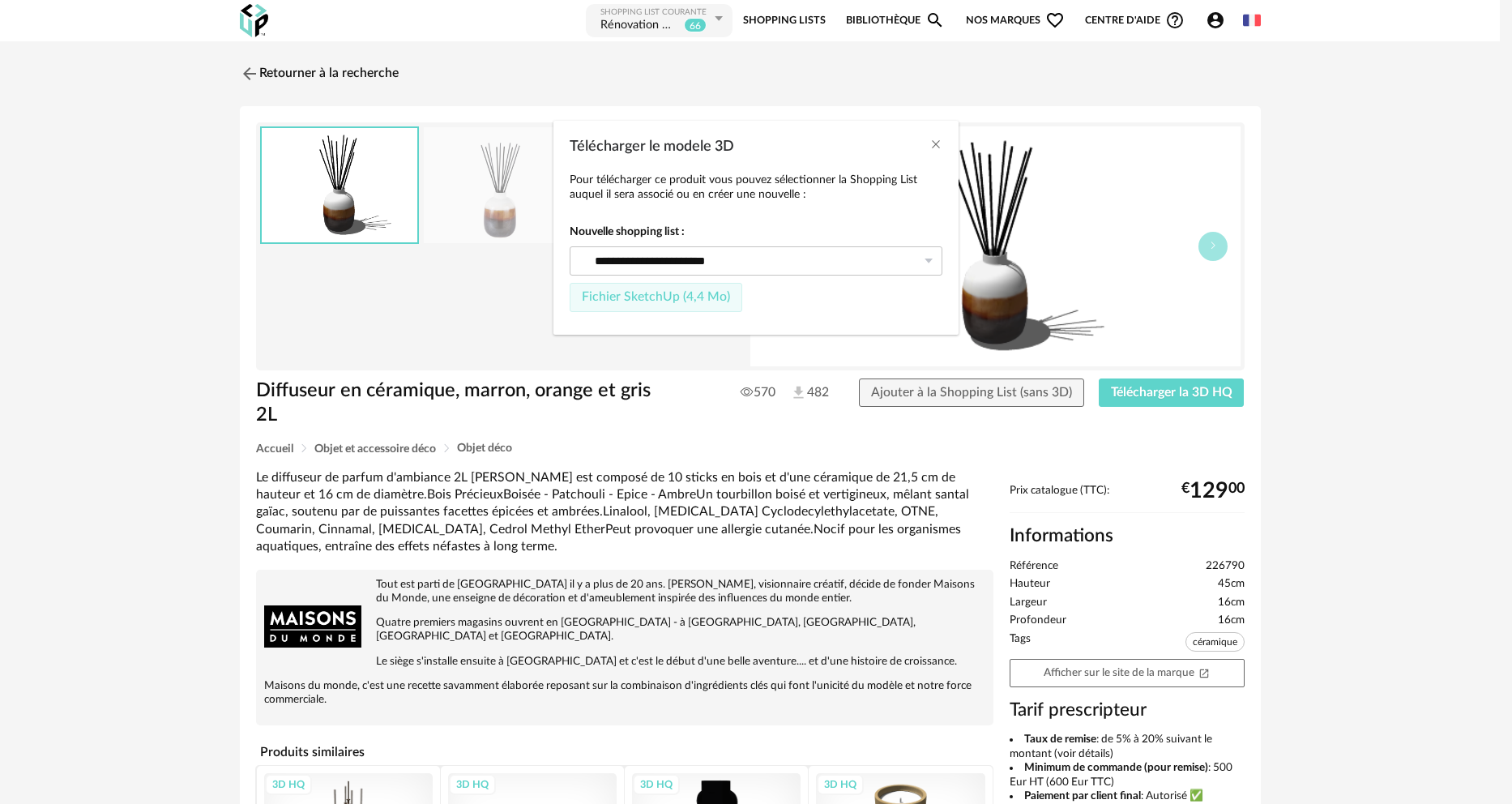
click at [659, 296] on span "Fichier SketchUp (4,4 Mo)" at bounding box center [656, 297] width 148 height 13
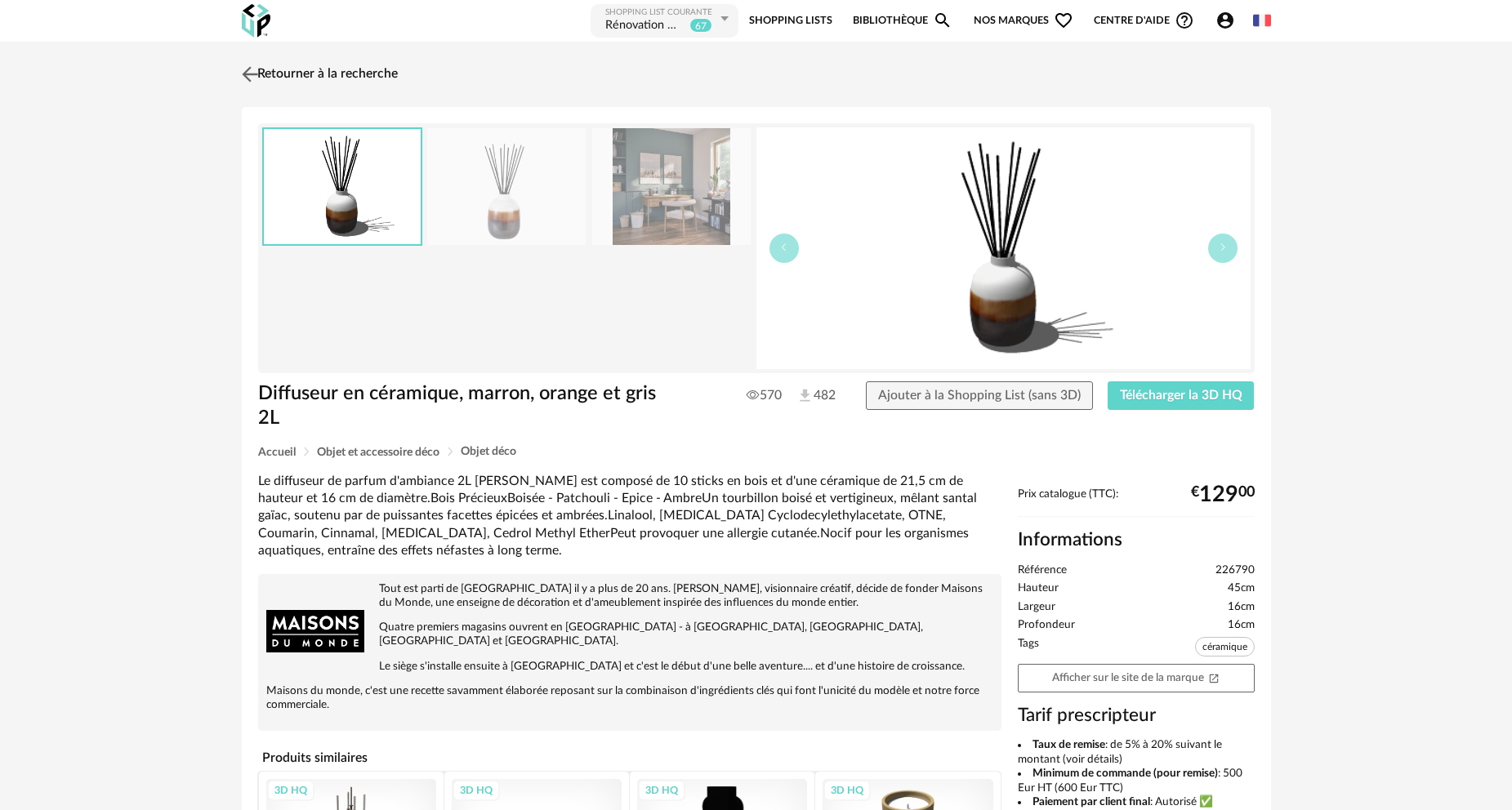
click at [296, 73] on link "Retourner à la recherche" at bounding box center [318, 75] width 160 height 36
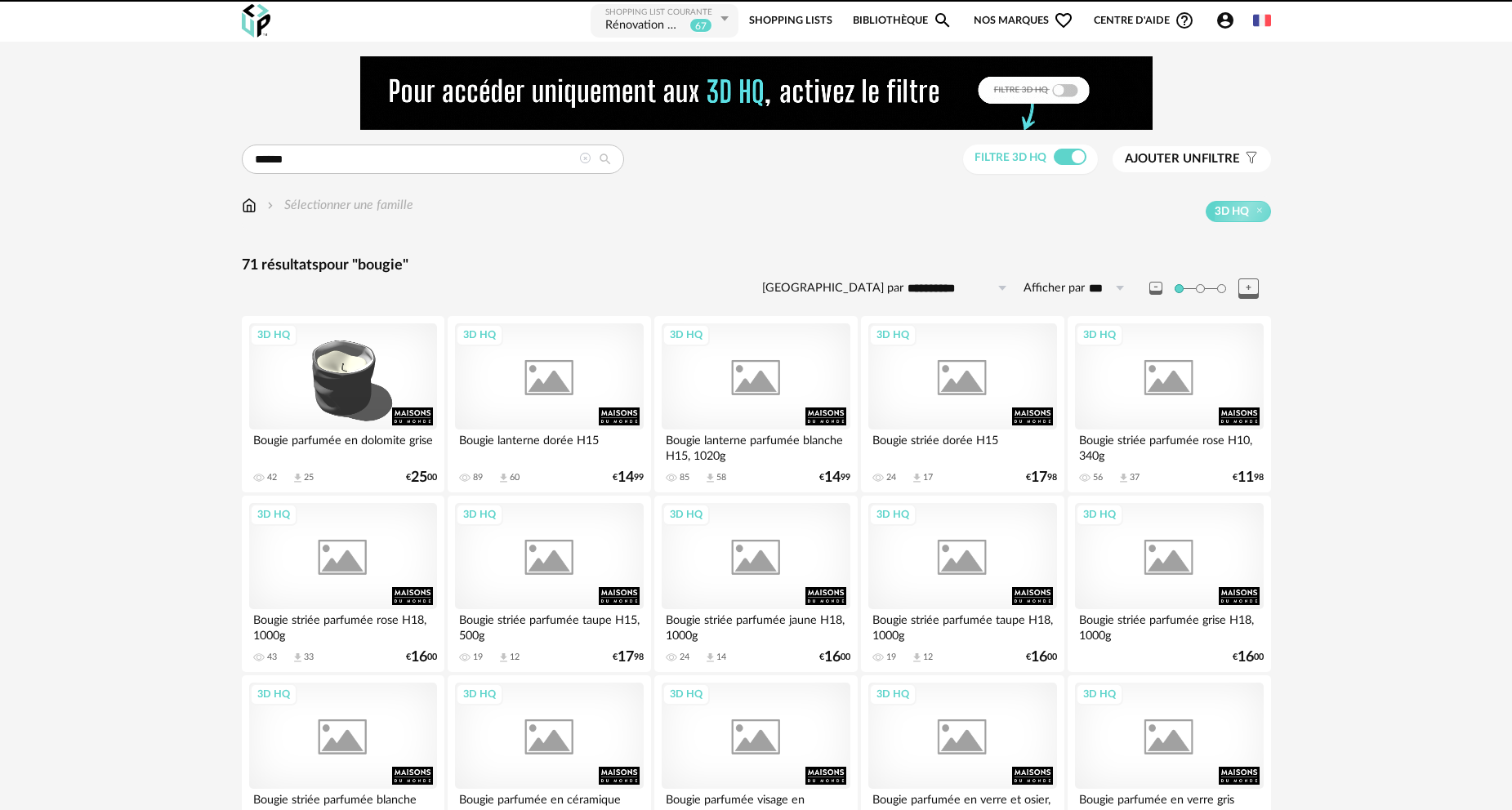
scroll to position [816, 0]
